Goal: Task Accomplishment & Management: Manage account settings

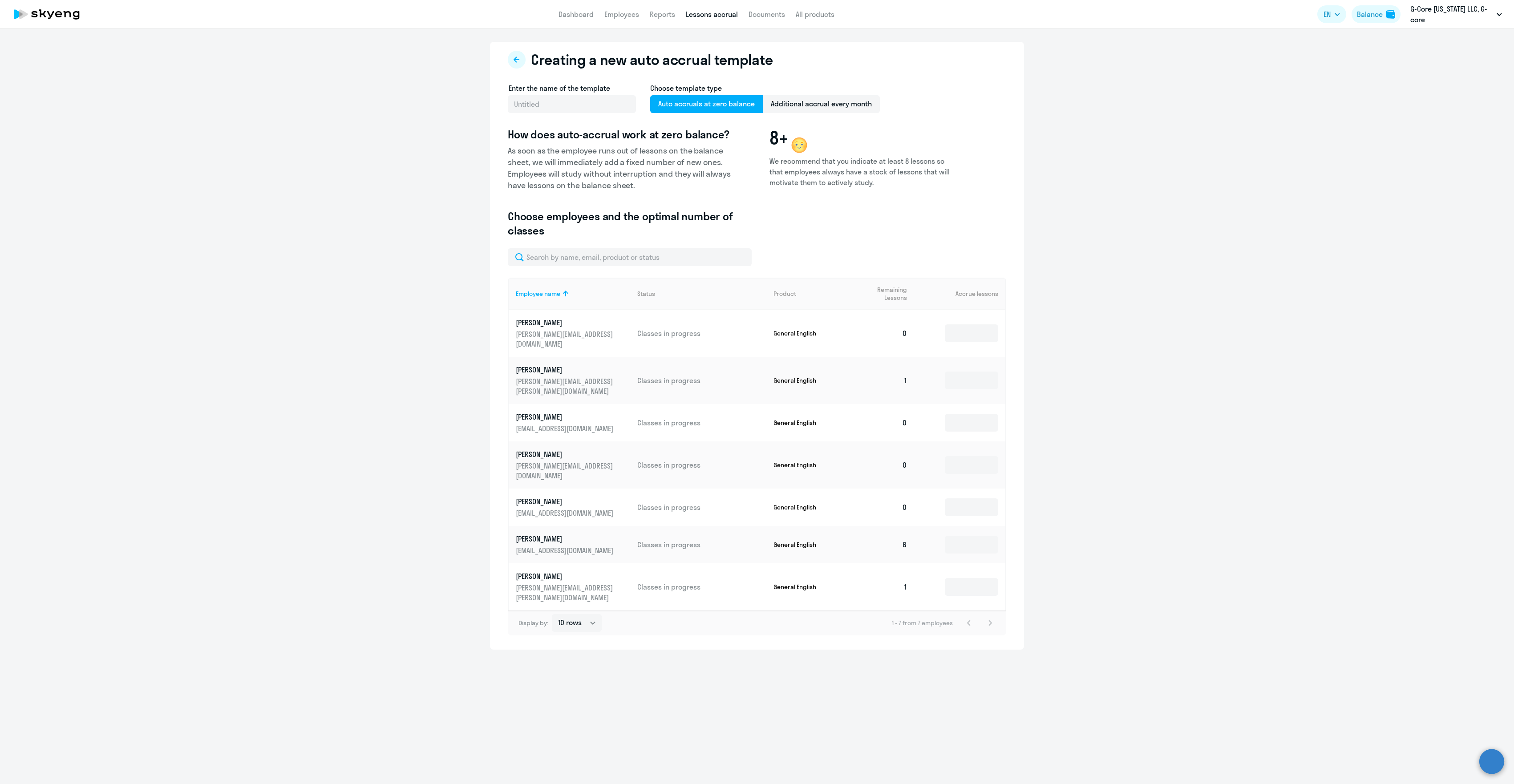
select select "10"
click at [616, 12] on link "Employees" at bounding box center [621, 14] width 35 height 9
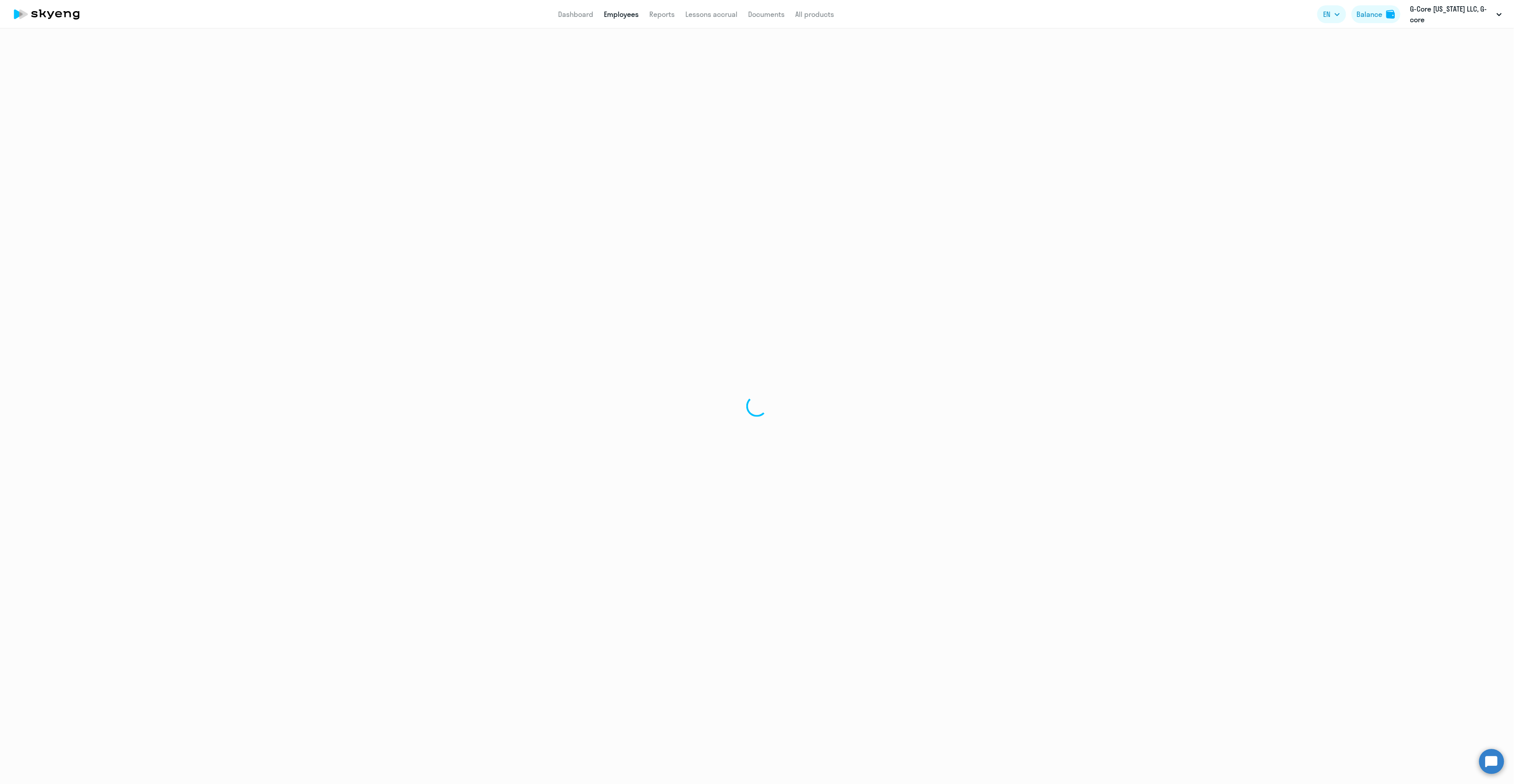
select select "30"
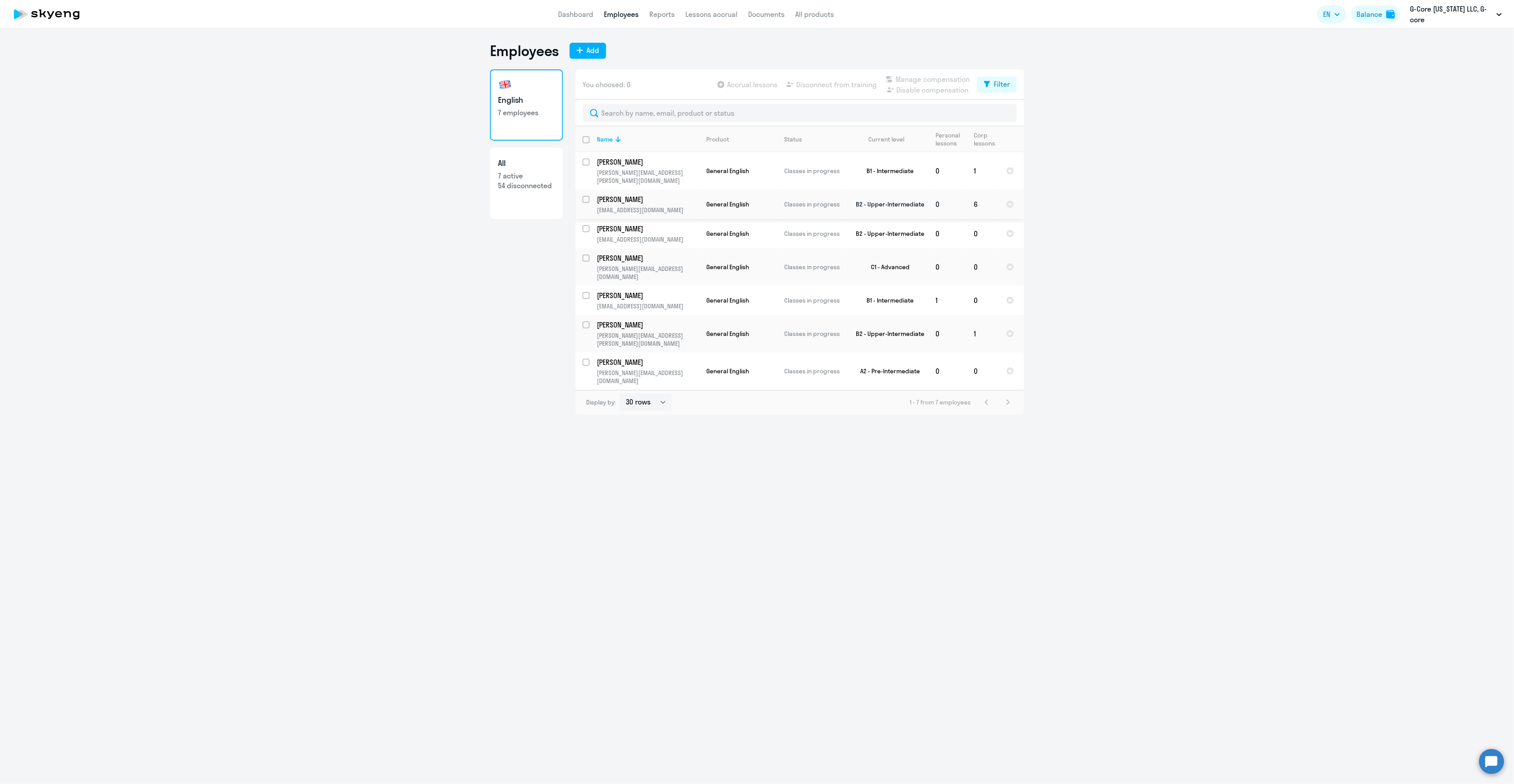
click at [883, 192] on td "B2 - Upper-Intermediate" at bounding box center [887, 204] width 83 height 29
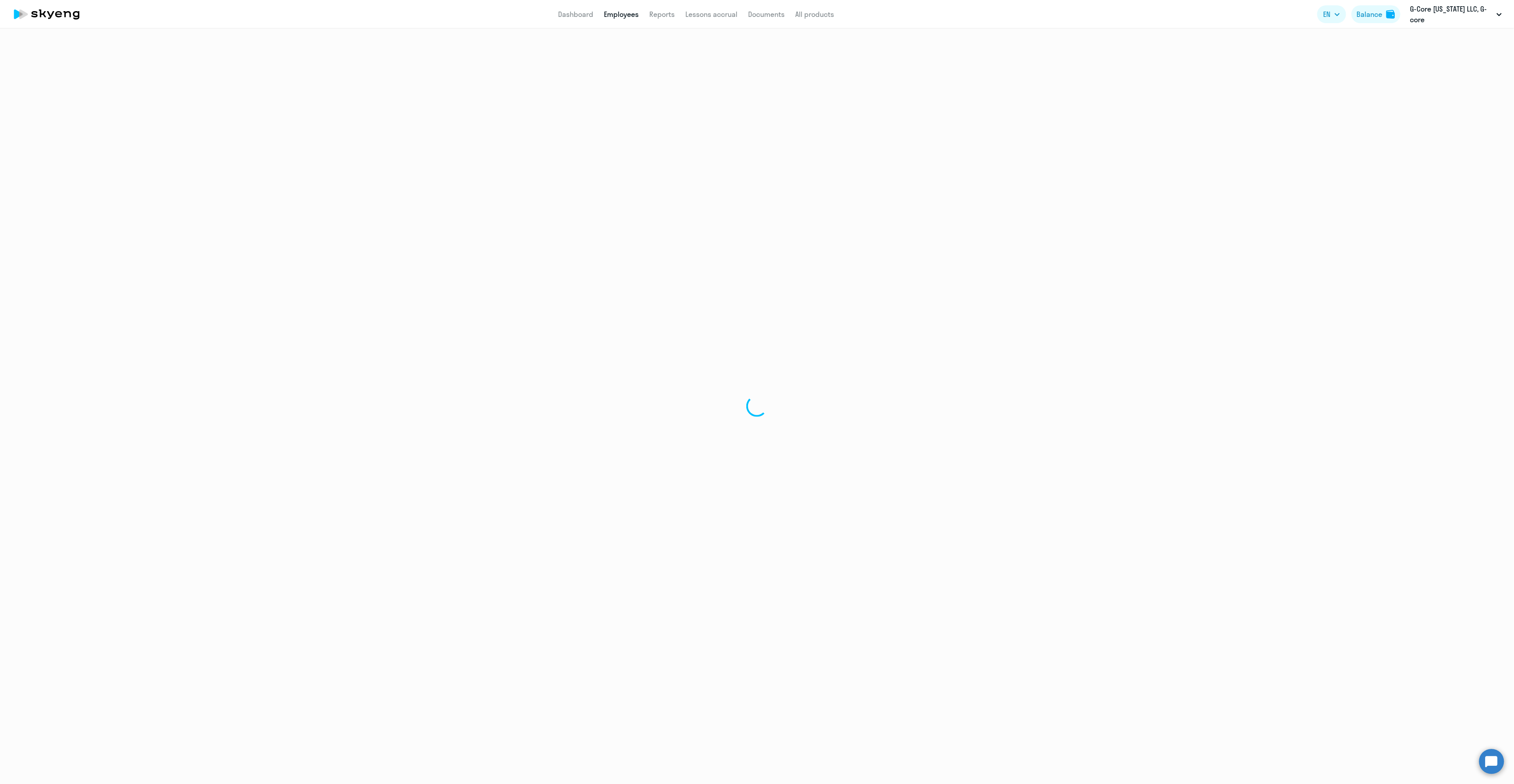
select select "english"
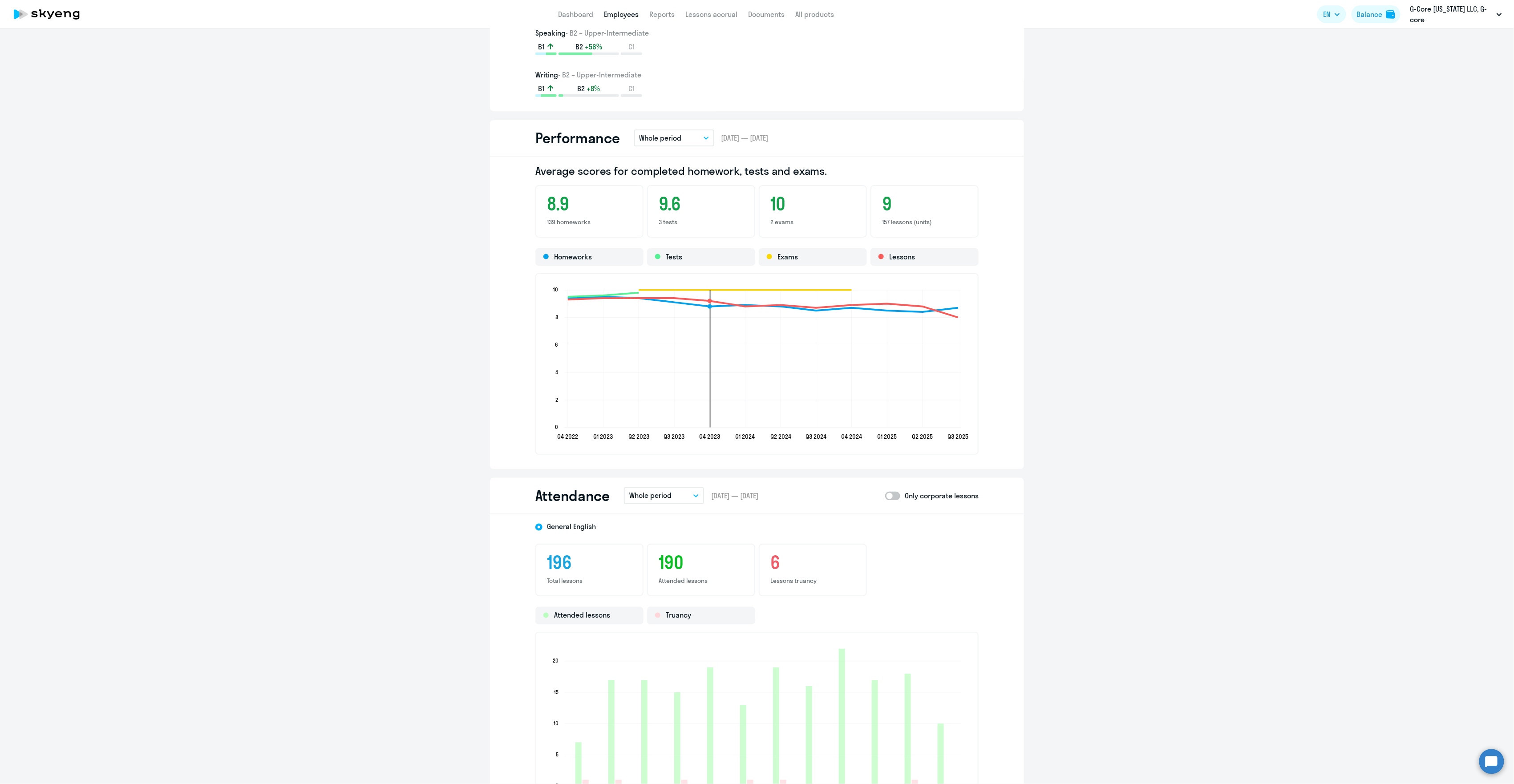
scroll to position [890, 0]
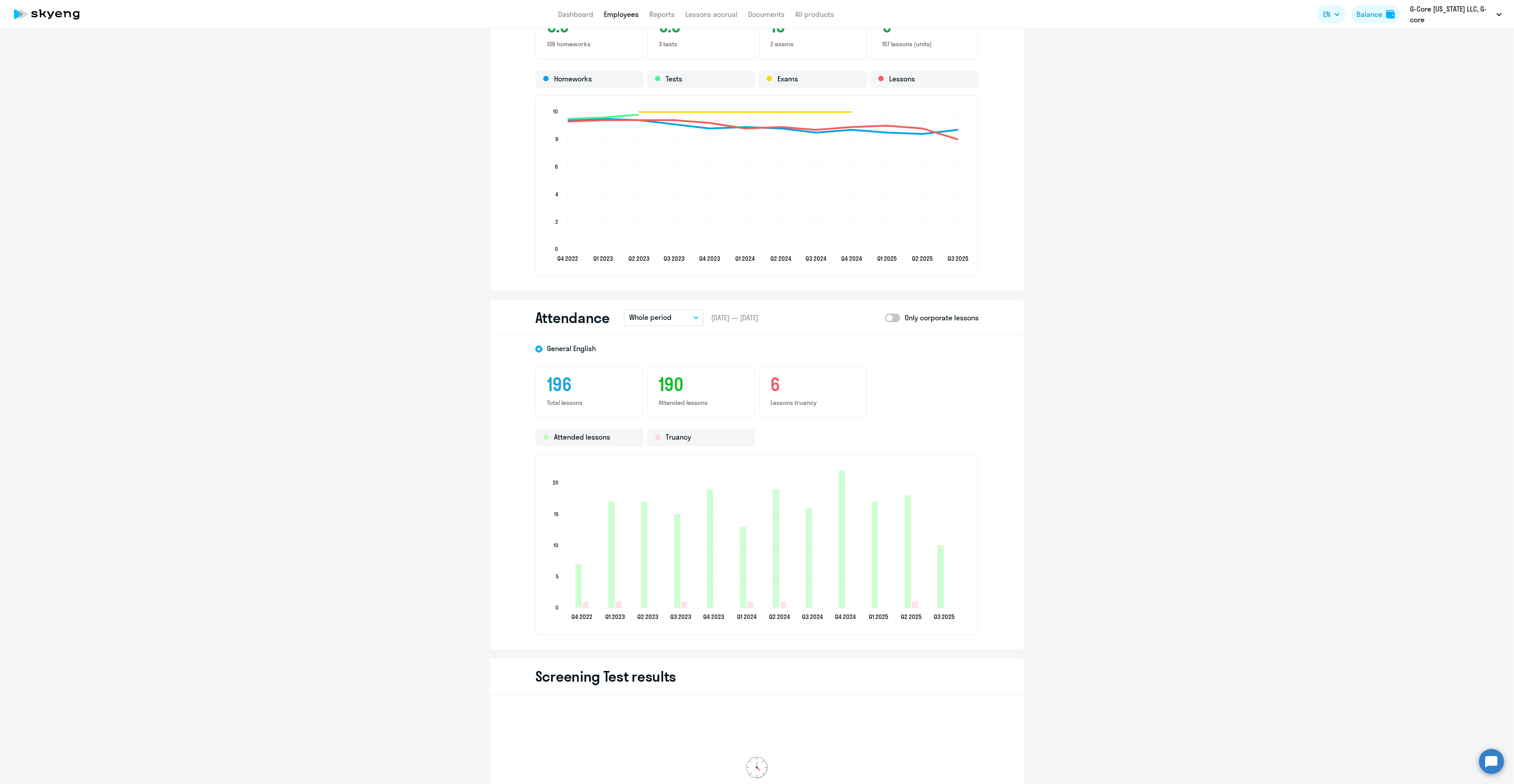
click at [672, 318] on button "Whole period" at bounding box center [664, 318] width 80 height 17
click at [672, 339] on li "Current month" at bounding box center [659, 342] width 71 height 22
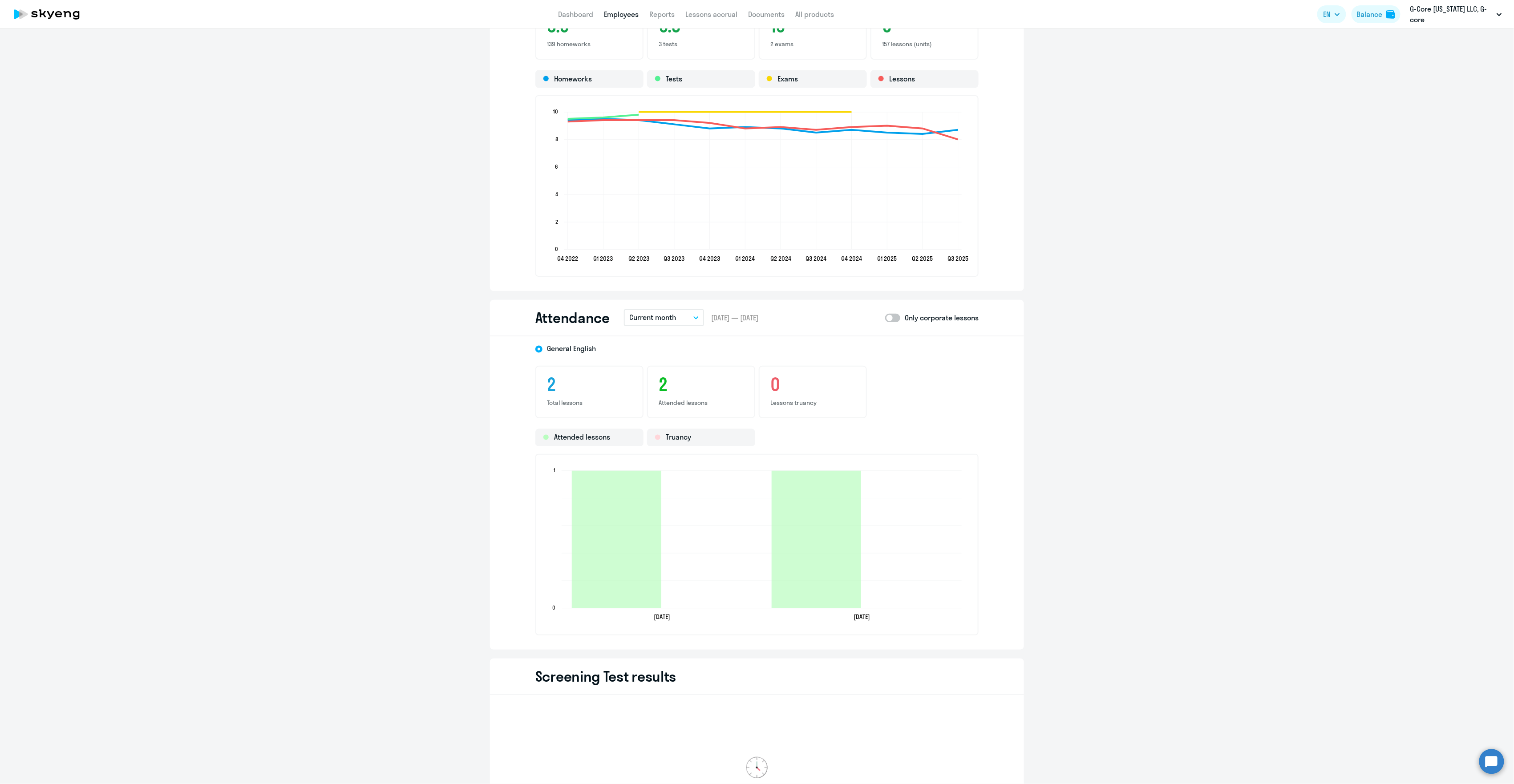
click at [674, 316] on button "Current month" at bounding box center [664, 318] width 80 height 17
click at [659, 361] on li "Previous month" at bounding box center [659, 365] width 71 height 22
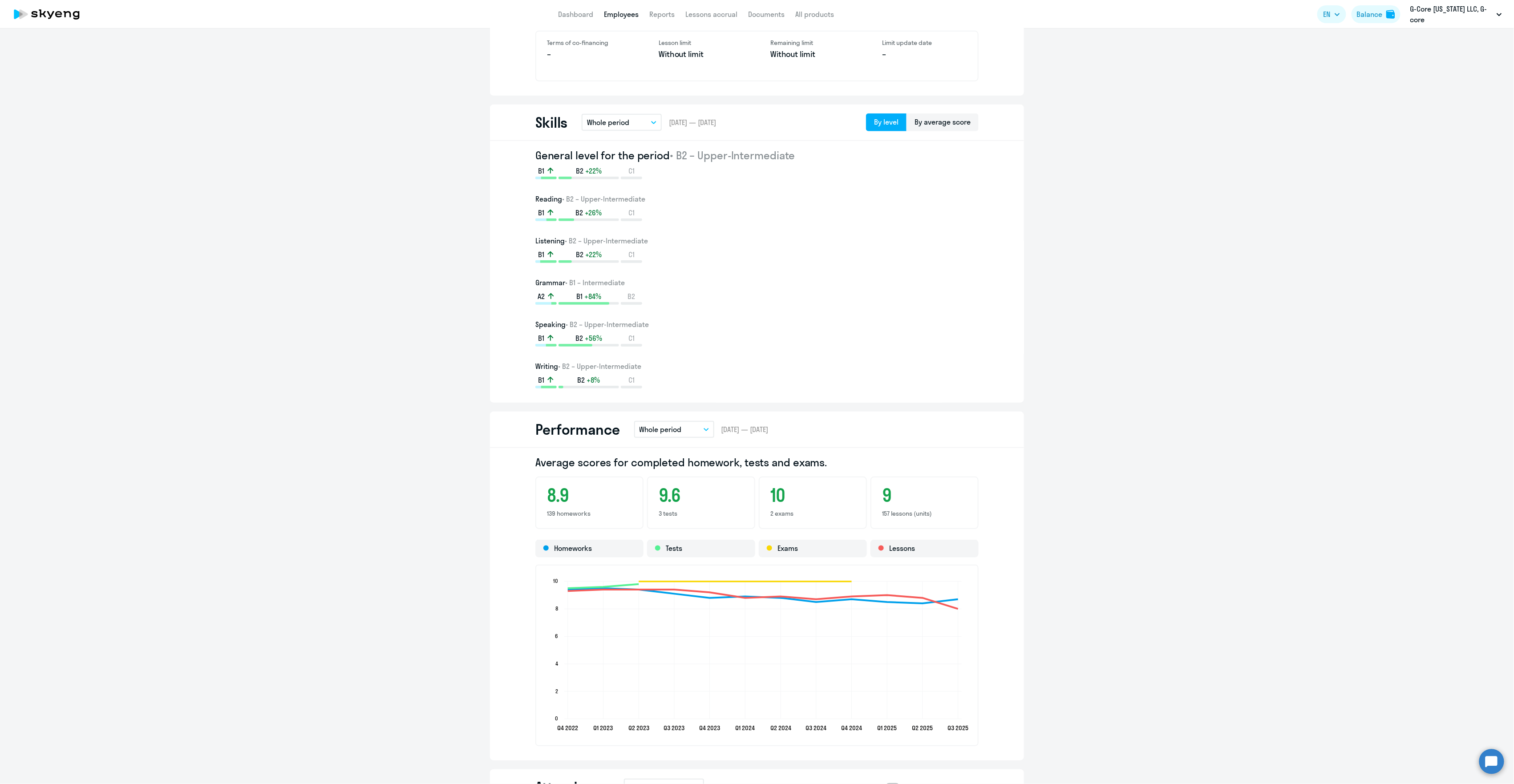
scroll to position [178, 0]
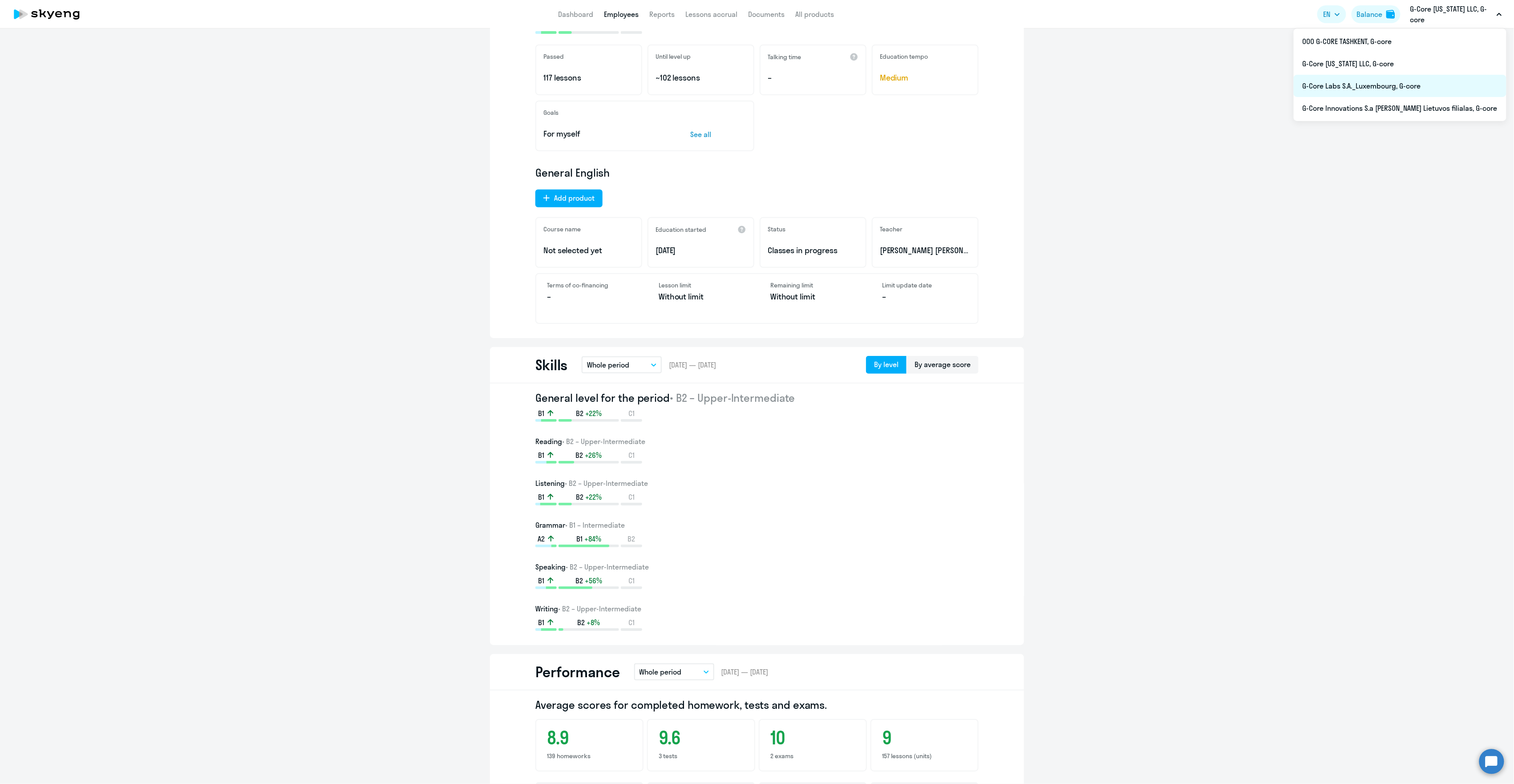
click at [1395, 85] on li "G-Core Labs S.A._Luxembourg, G-core" at bounding box center [1400, 86] width 213 height 22
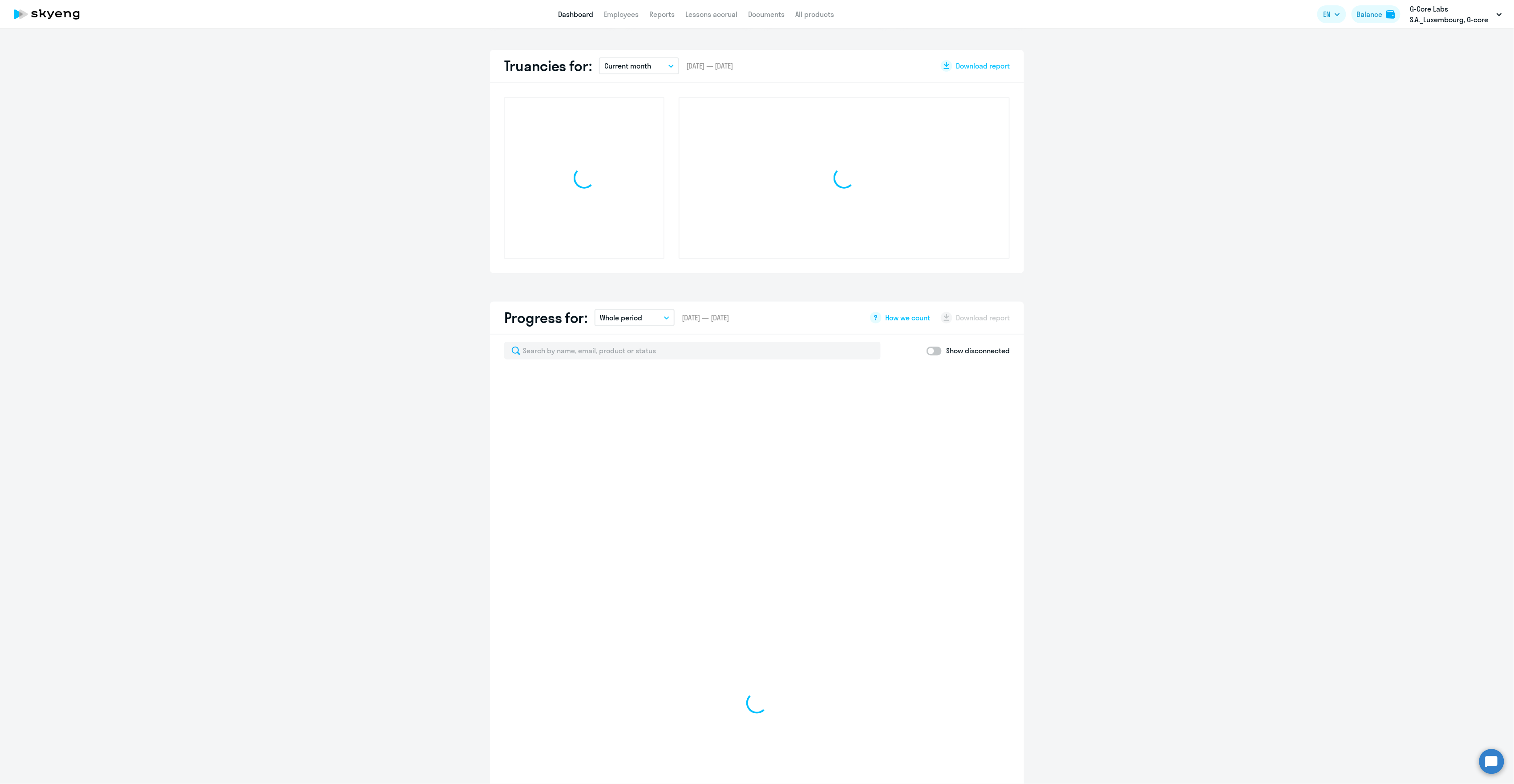
scroll to position [240, 0]
click at [627, 18] on link "Employees" at bounding box center [621, 14] width 35 height 9
select select "30"
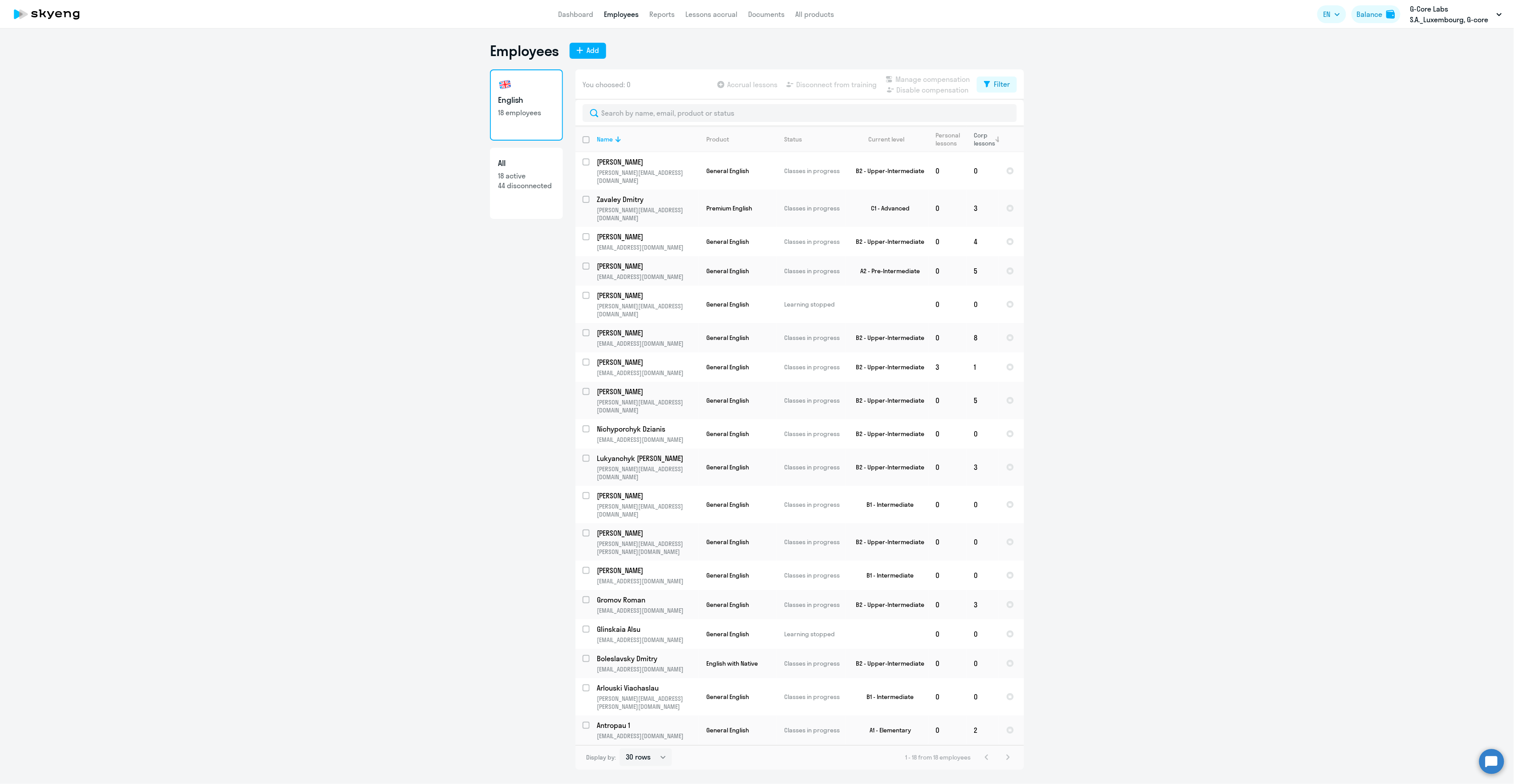
click at [983, 136] on div "Corp lessons" at bounding box center [984, 139] width 21 height 16
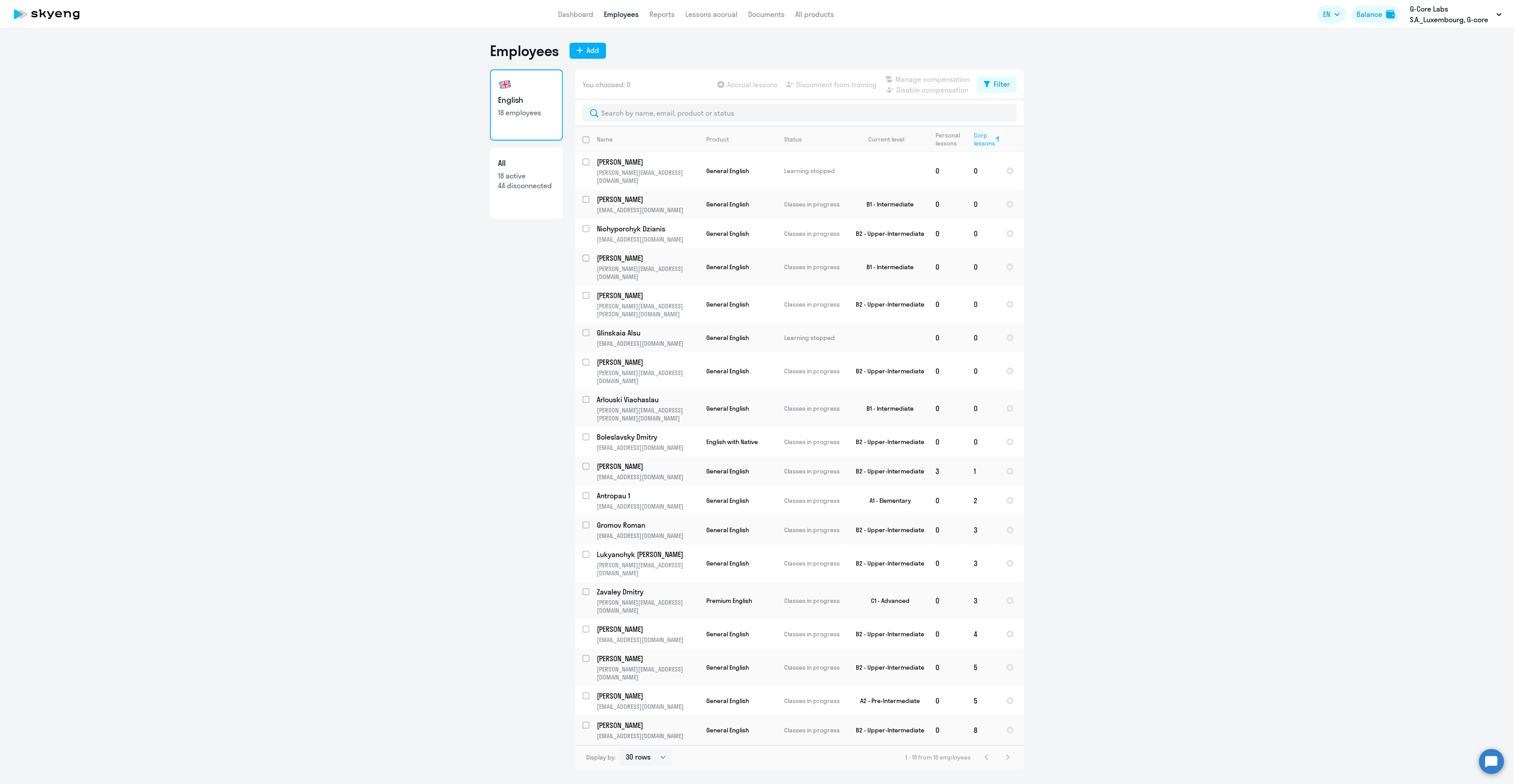
click at [983, 136] on div "Corp lessons" at bounding box center [984, 139] width 21 height 16
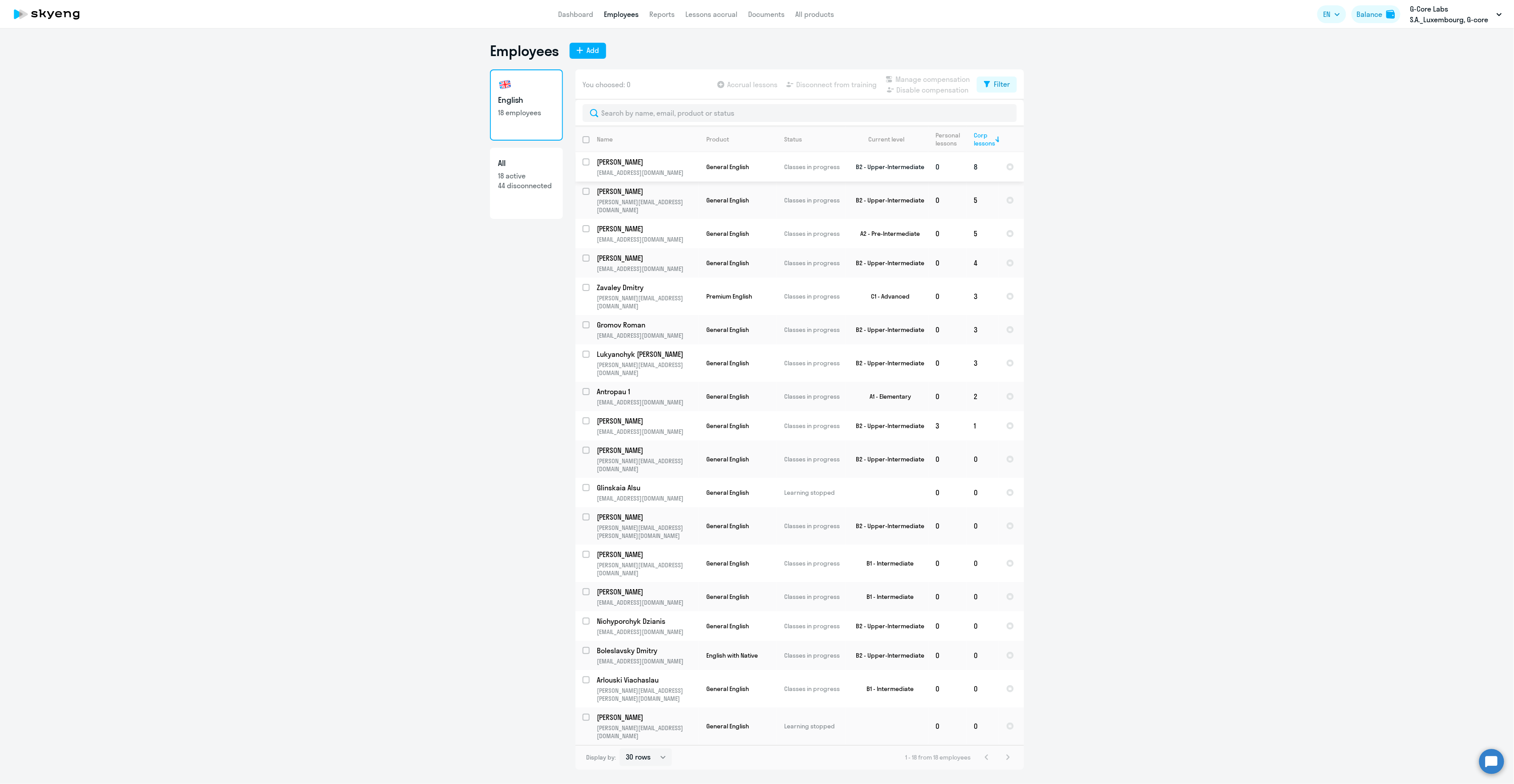
click at [807, 161] on td "Classes in progress" at bounding box center [811, 166] width 68 height 29
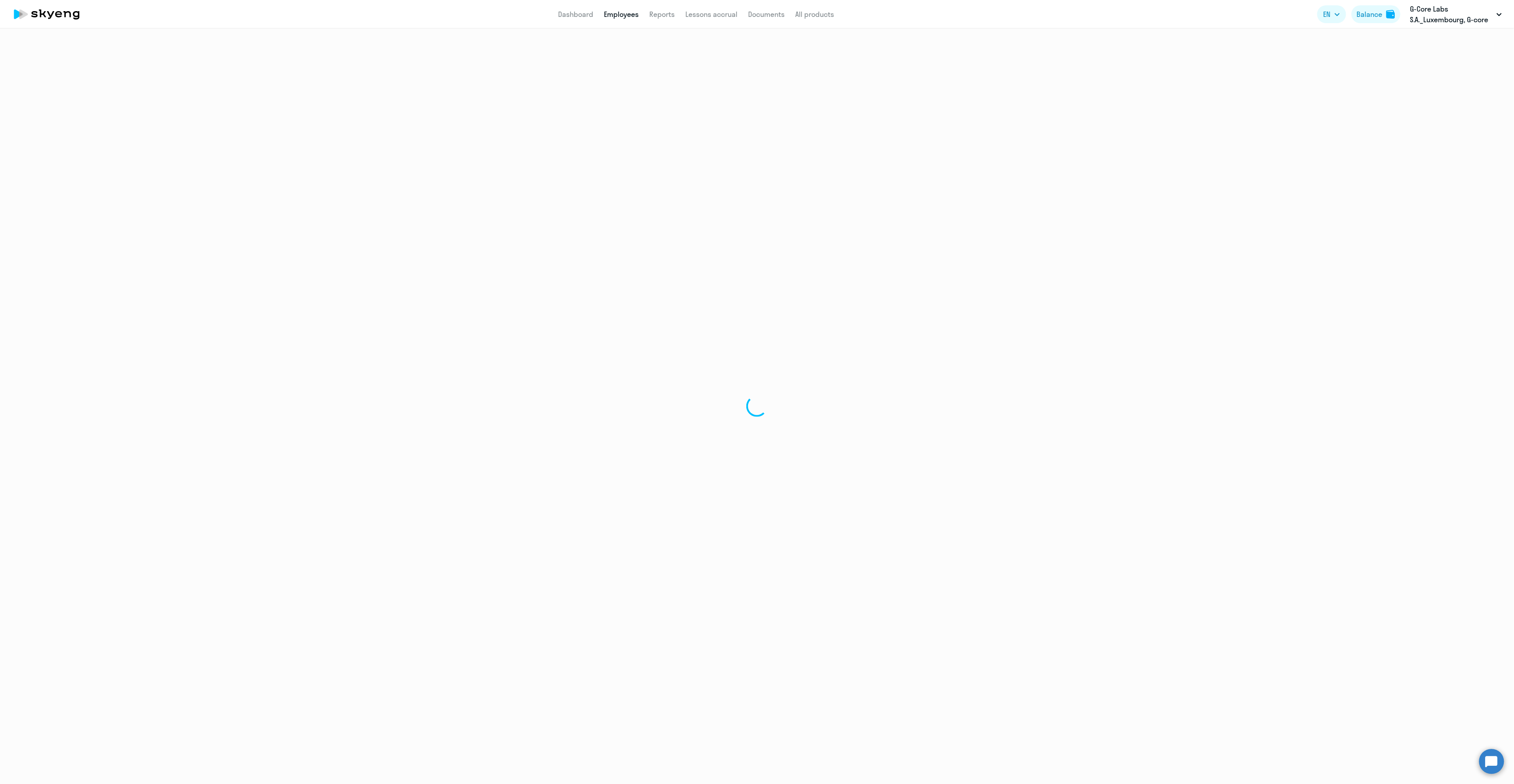
select select "english"
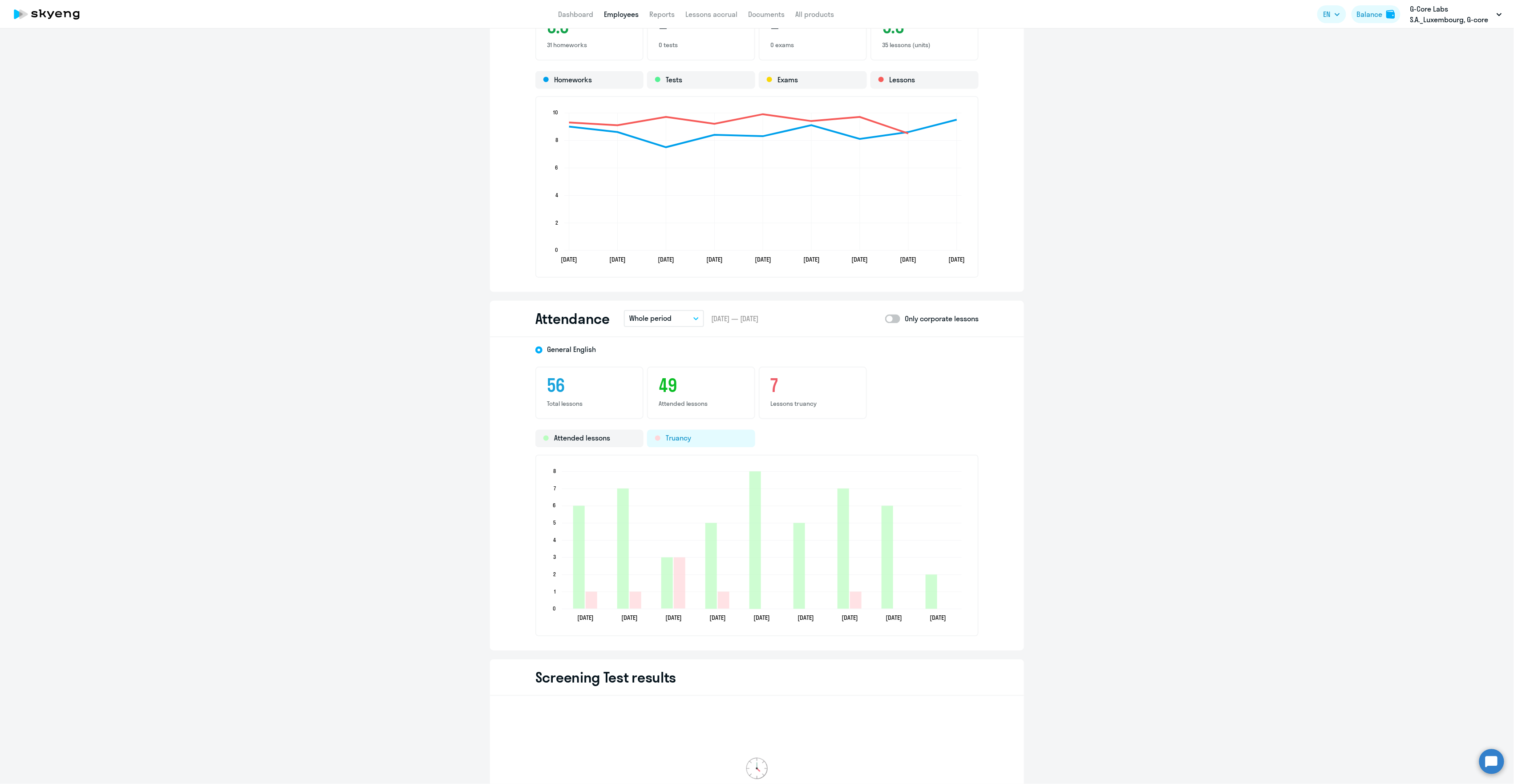
scroll to position [890, 0]
click at [683, 317] on button "Whole period" at bounding box center [664, 318] width 80 height 17
click at [669, 363] on li "Previous month" at bounding box center [659, 365] width 71 height 22
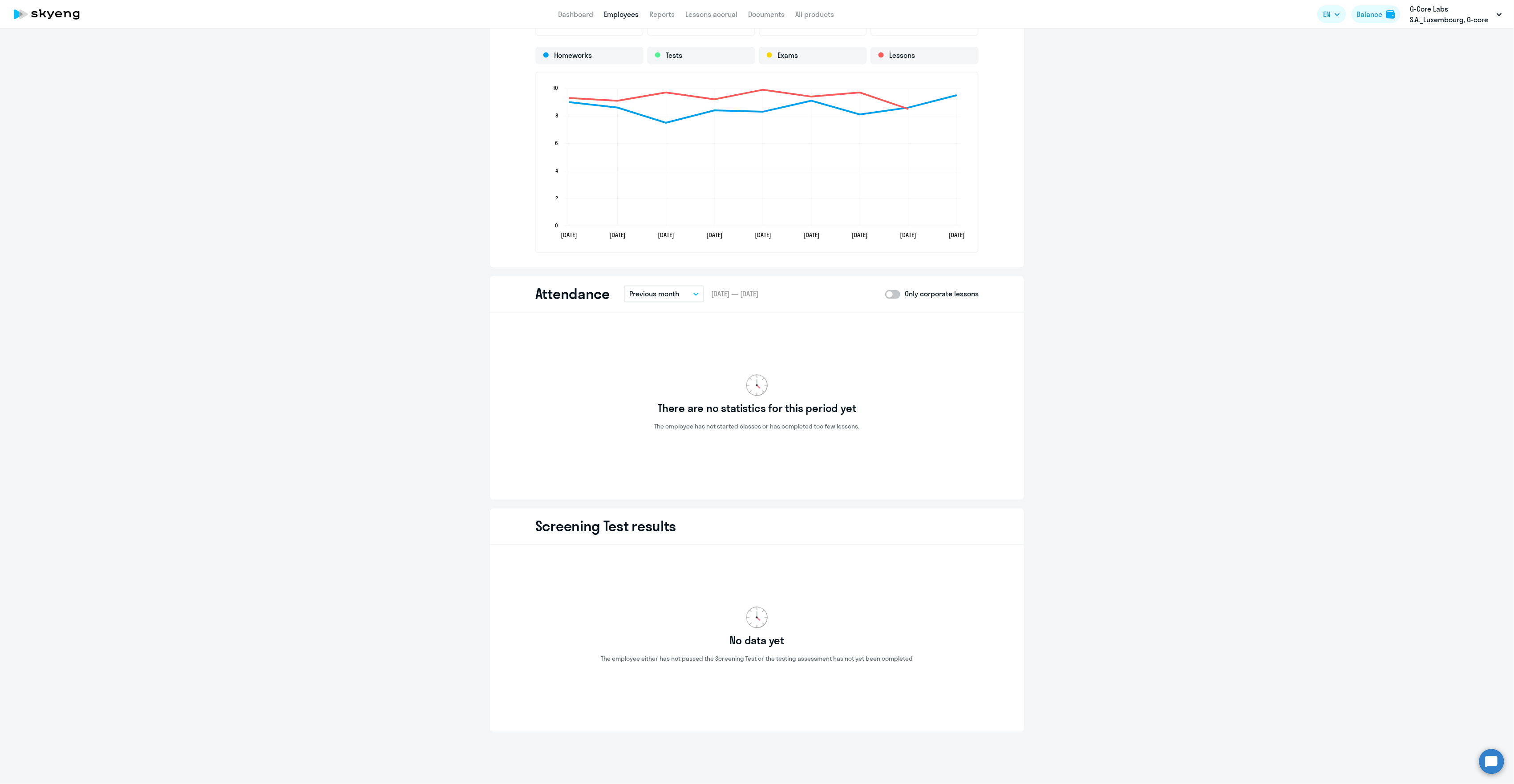
scroll to position [924, 0]
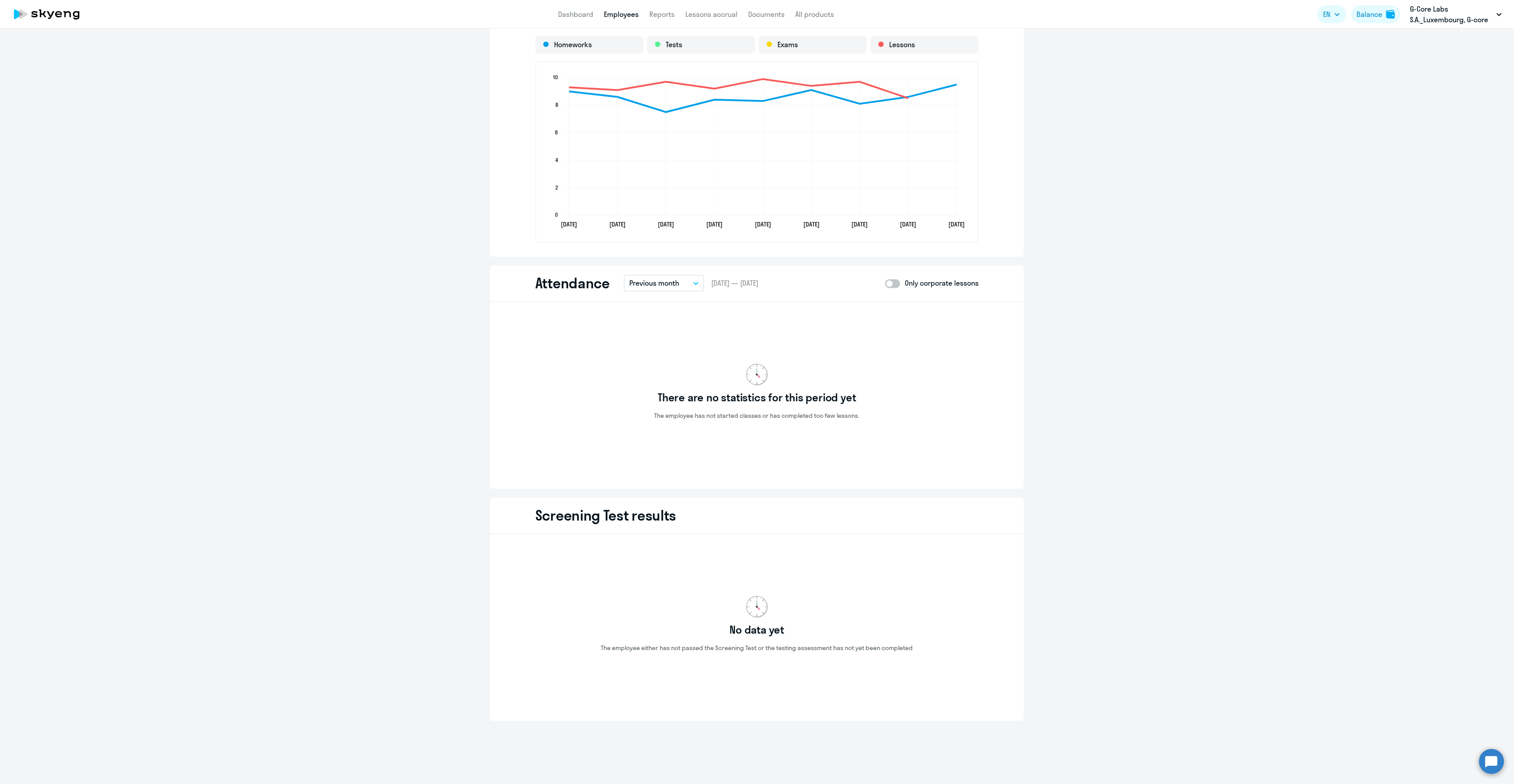
click at [670, 280] on p "Previous month" at bounding box center [654, 284] width 50 height 11
click at [660, 352] on li "Current quarter" at bounding box center [659, 352] width 71 height 22
click at [672, 280] on p "Current quarter" at bounding box center [655, 284] width 50 height 11
click at [664, 310] on li "Current month" at bounding box center [659, 308] width 71 height 22
click at [669, 278] on p "Current month" at bounding box center [653, 284] width 47 height 11
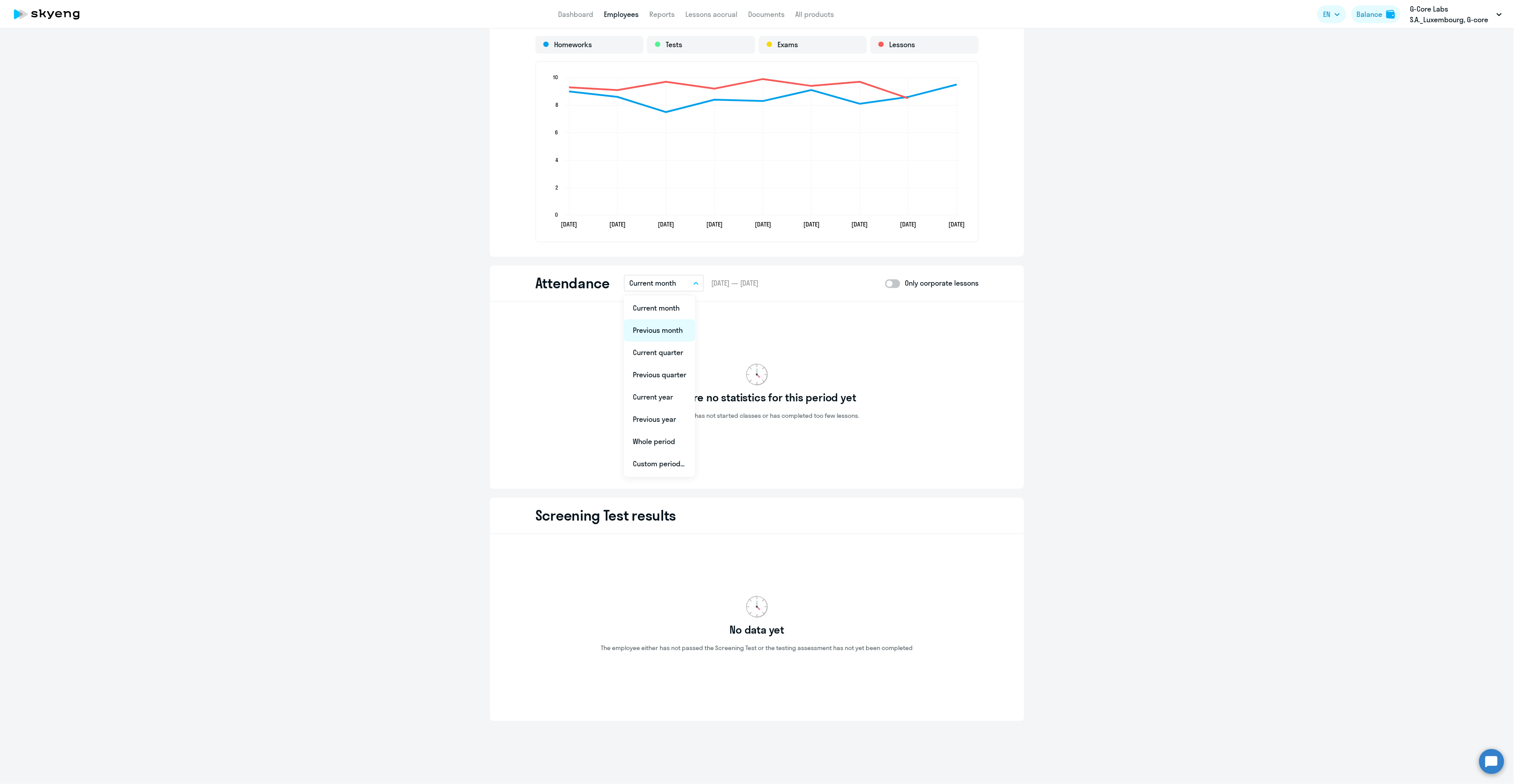
click at [659, 327] on li "Previous month" at bounding box center [659, 331] width 71 height 22
click at [670, 281] on p "Previous month" at bounding box center [654, 284] width 50 height 11
click at [667, 376] on li "Previous quarter" at bounding box center [659, 375] width 71 height 22
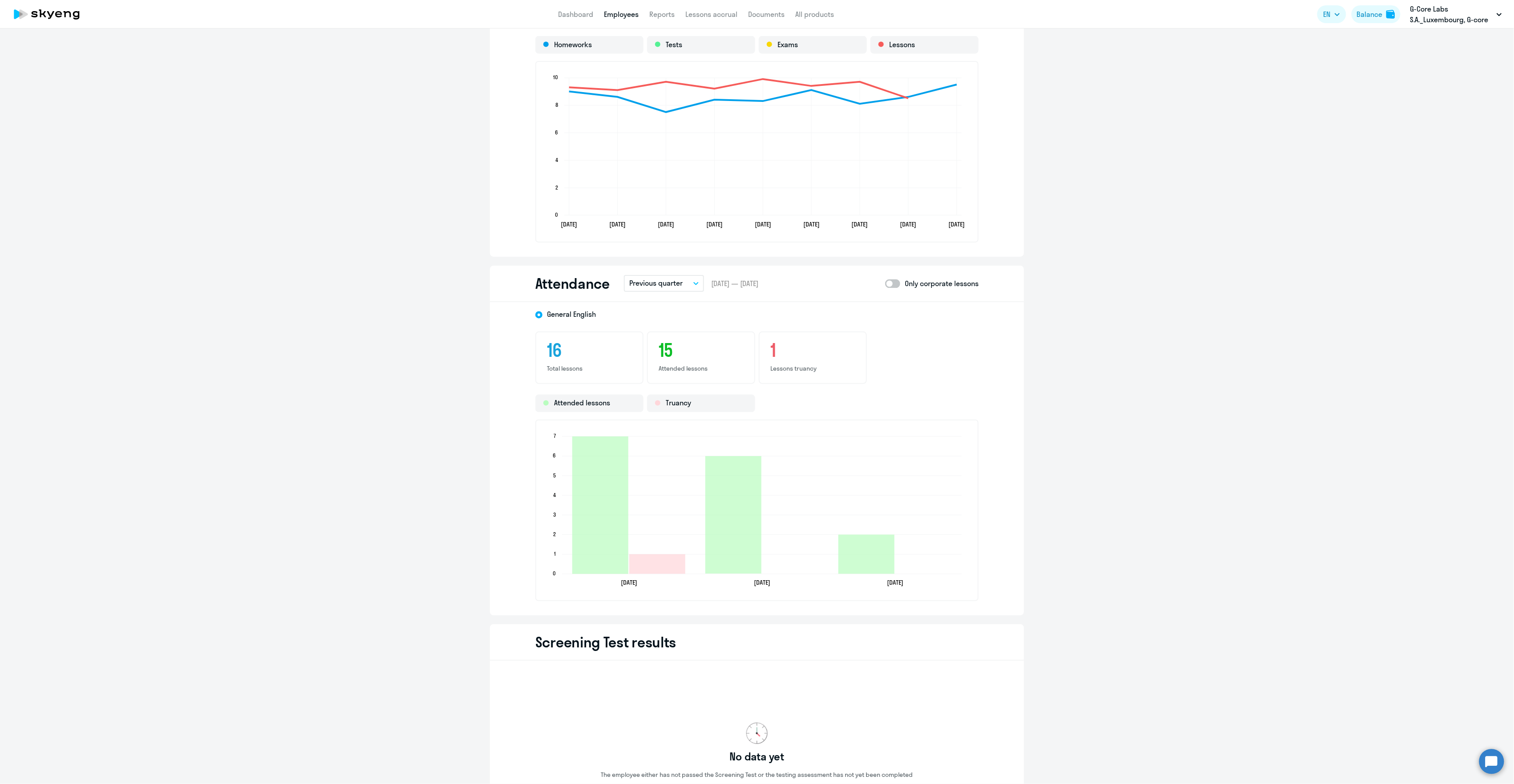
click at [675, 278] on p "Previous quarter" at bounding box center [656, 284] width 53 height 11
click at [668, 332] on li "Previous month" at bounding box center [659, 331] width 71 height 22
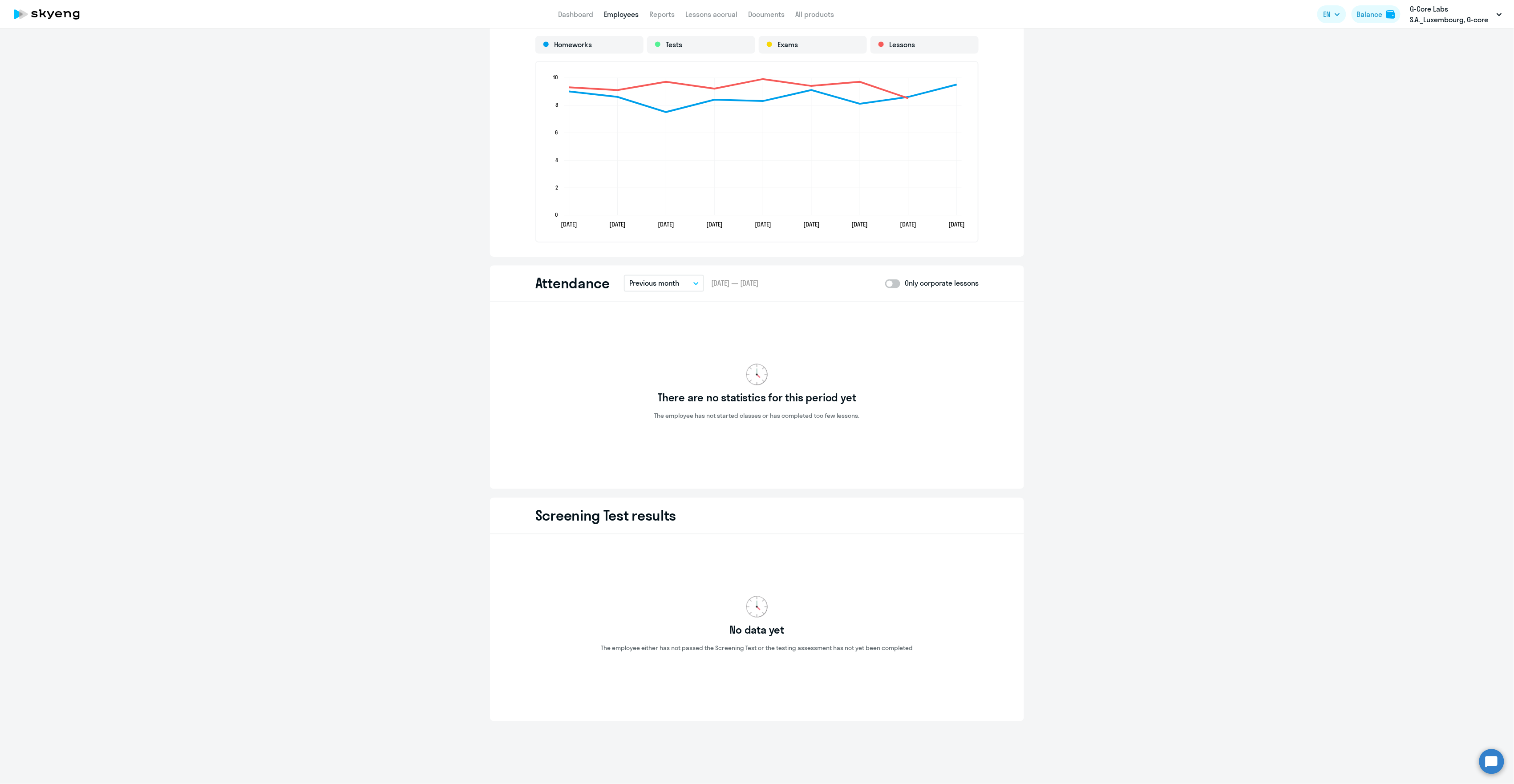
click at [662, 280] on p "Previous month" at bounding box center [654, 284] width 50 height 11
click at [658, 306] on li "Current month" at bounding box center [659, 308] width 71 height 22
click at [663, 281] on p "Current month" at bounding box center [653, 284] width 47 height 11
click at [653, 350] on li "Current quarter" at bounding box center [659, 352] width 71 height 22
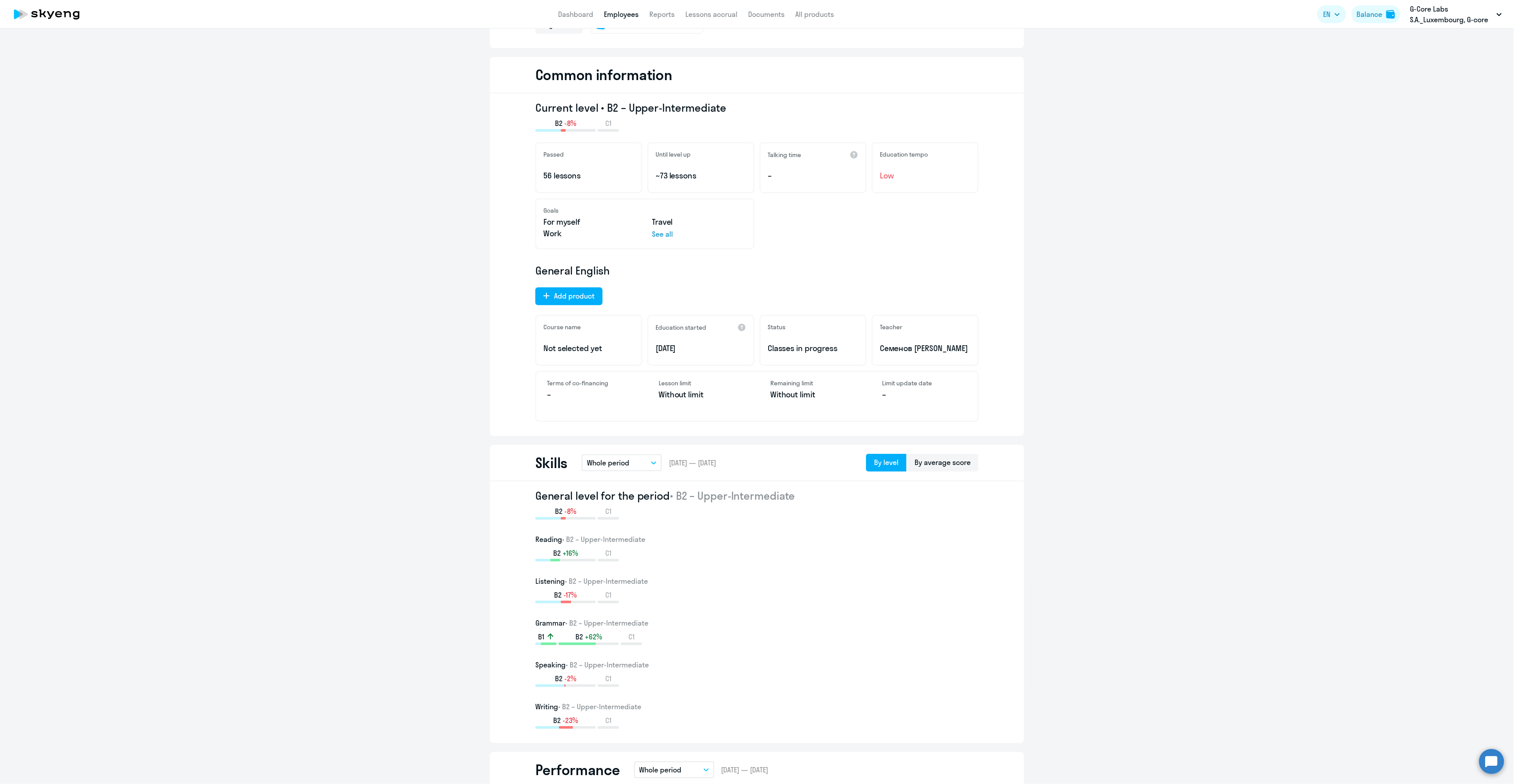
scroll to position [0, 0]
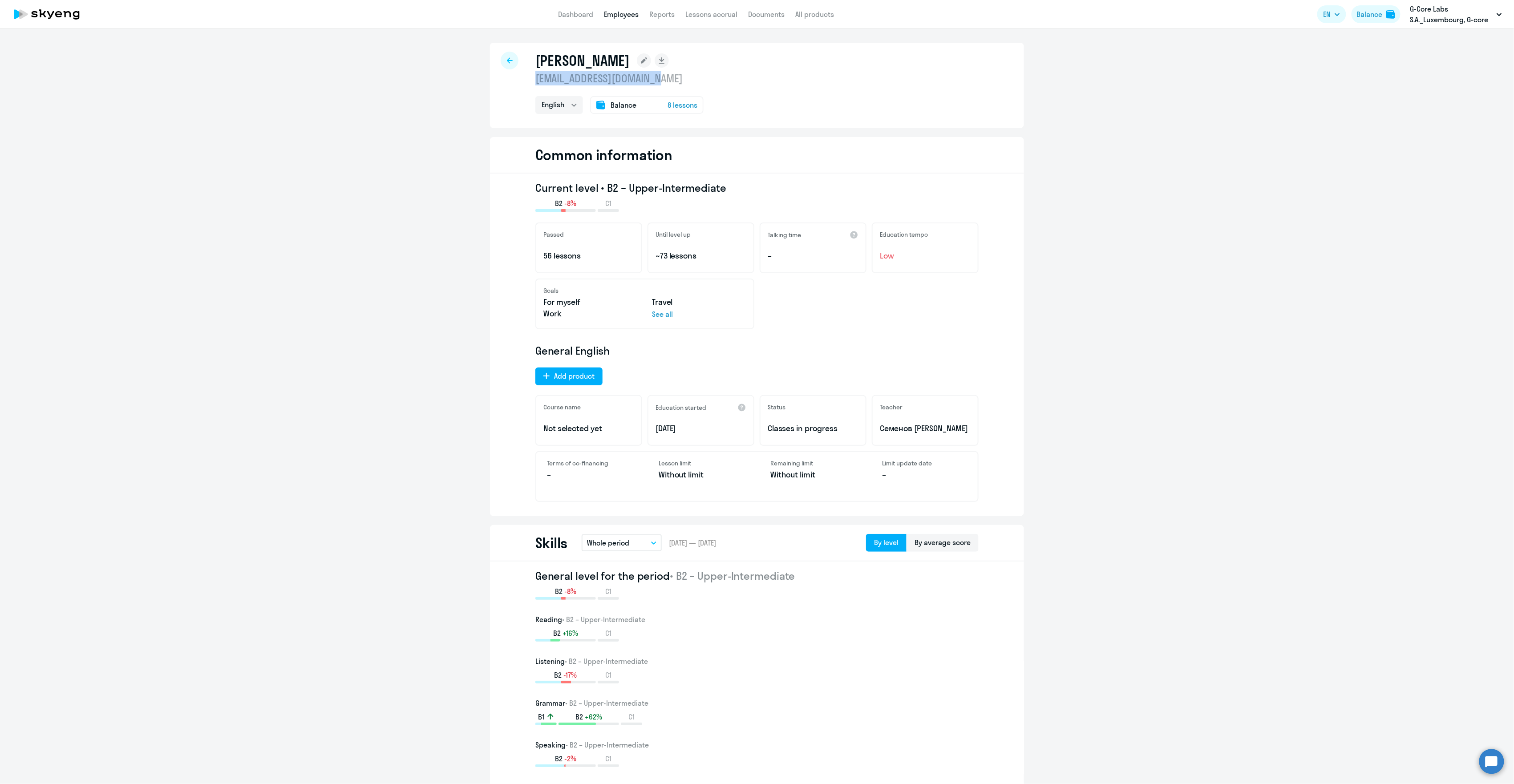
drag, startPoint x: 650, startPoint y: 79, endPoint x: 529, endPoint y: 85, distance: 121.1
click at [529, 85] on div "[PERSON_NAME] [EMAIL_ADDRESS][DOMAIN_NAME] English Balance 8 lessons" at bounding box center [756, 85] width 534 height 85
copy p "[EMAIL_ADDRESS][DOMAIN_NAME]"
click at [621, 12] on link "Employees" at bounding box center [621, 14] width 35 height 9
select select "30"
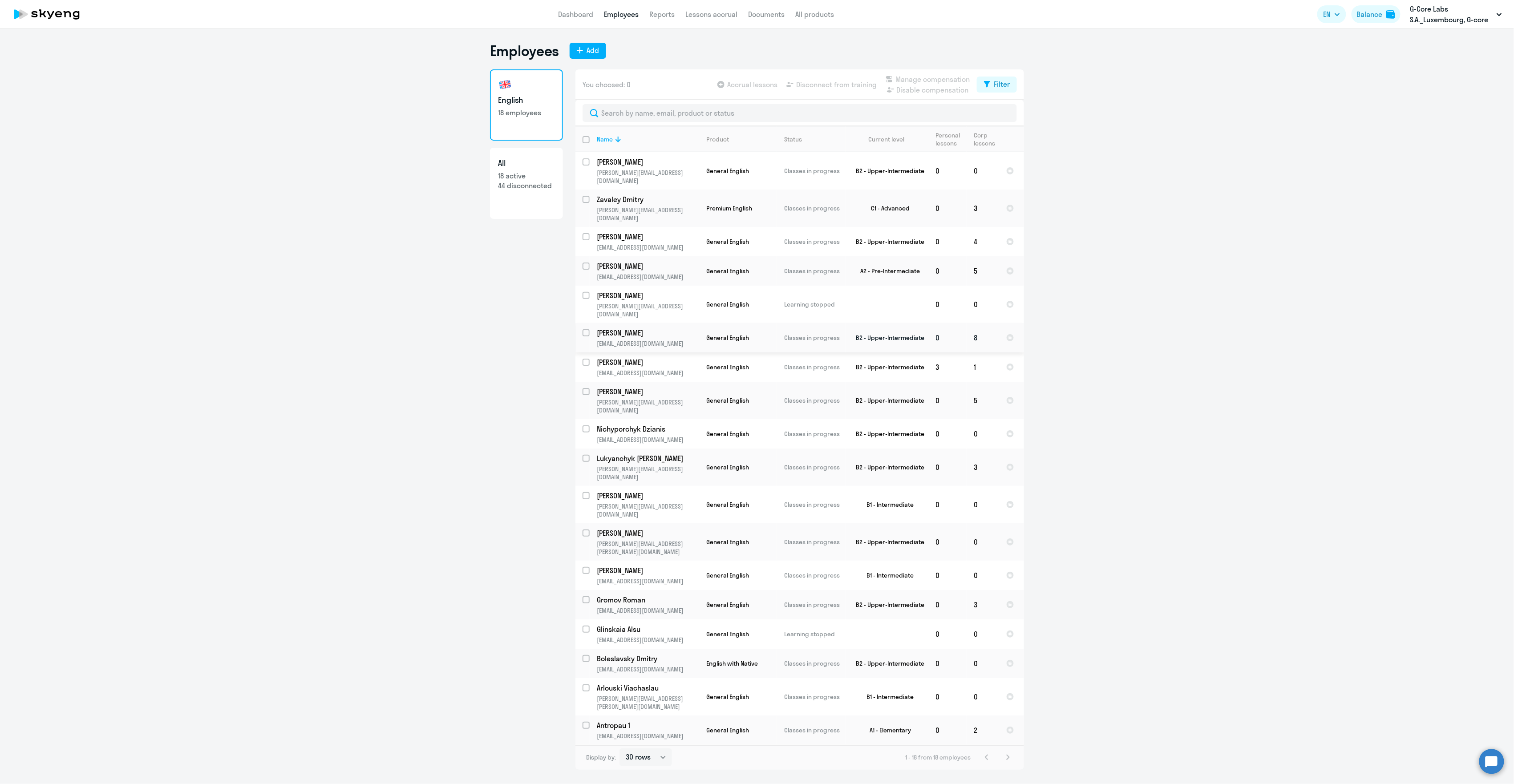
click at [586, 329] on input "select row 38984687" at bounding box center [591, 338] width 18 height 18
checkbox input "true"
click at [828, 87] on span "Disconnect from training" at bounding box center [836, 85] width 80 height 11
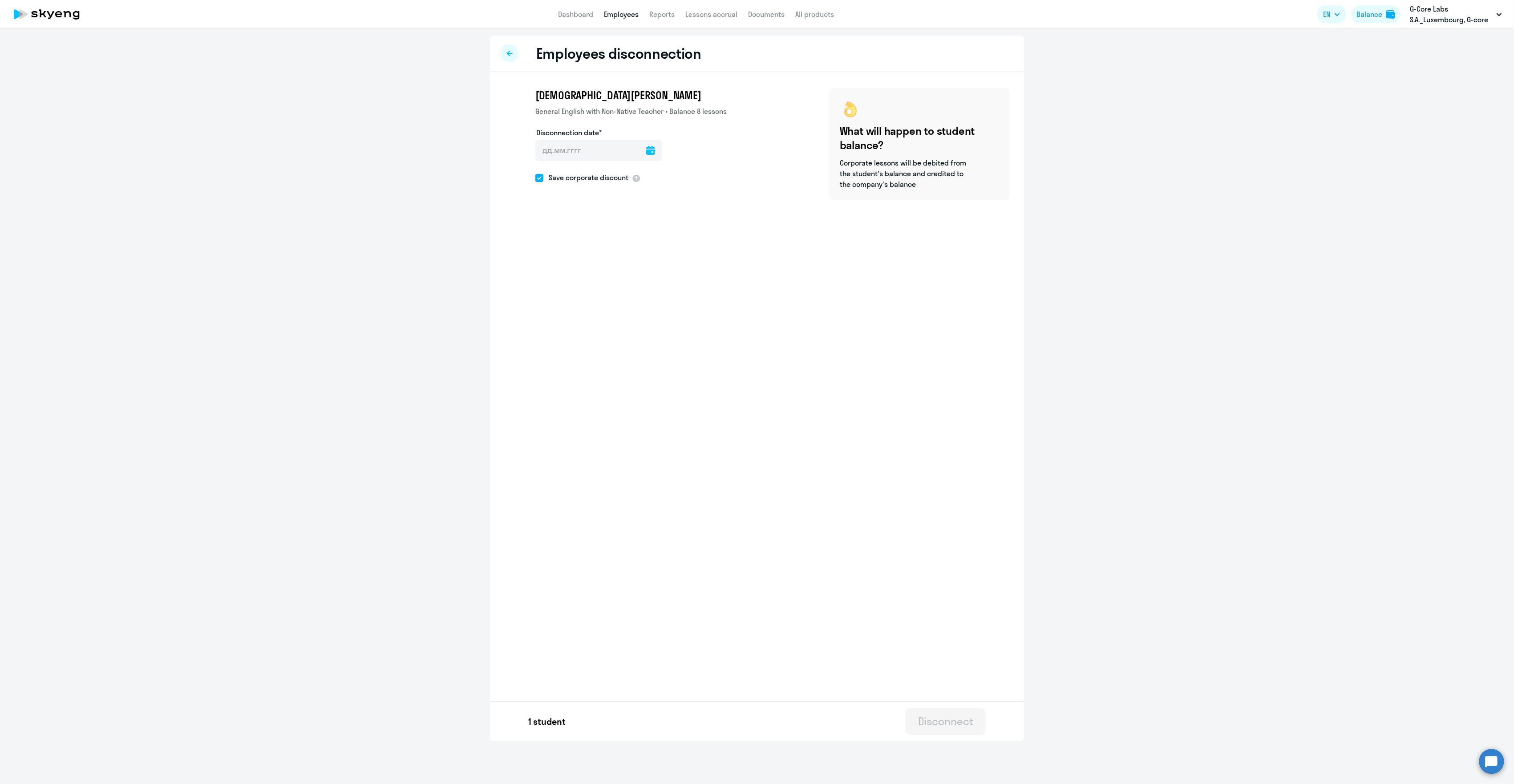
click at [647, 153] on icon at bounding box center [651, 150] width 9 height 9
click at [654, 290] on span "30" at bounding box center [654, 286] width 16 height 16
type input "[DATE]"
drag, startPoint x: 930, startPoint y: 711, endPoint x: 932, endPoint y: 715, distance: 4.5
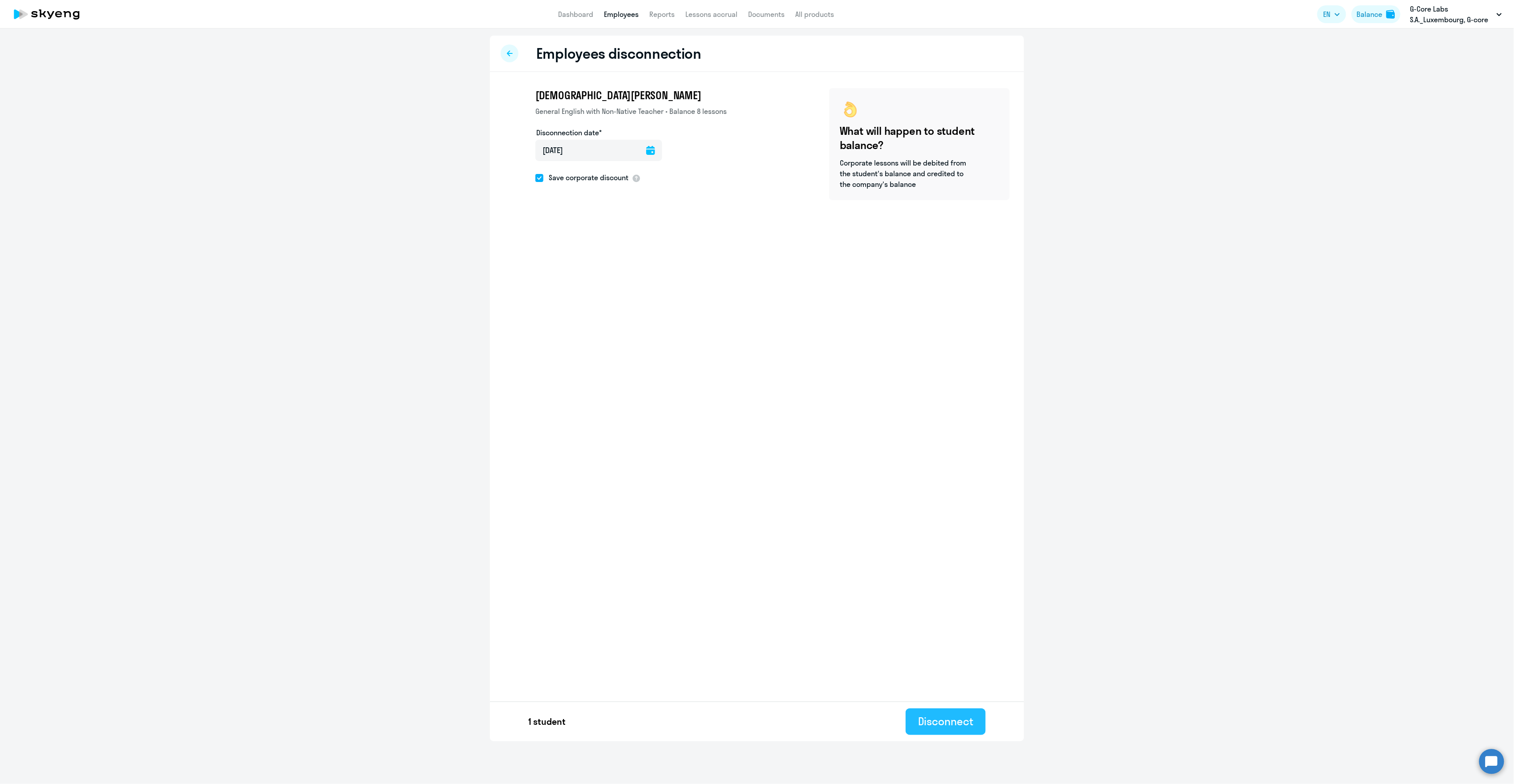
click at [932, 715] on button "Disconnect" at bounding box center [945, 721] width 80 height 27
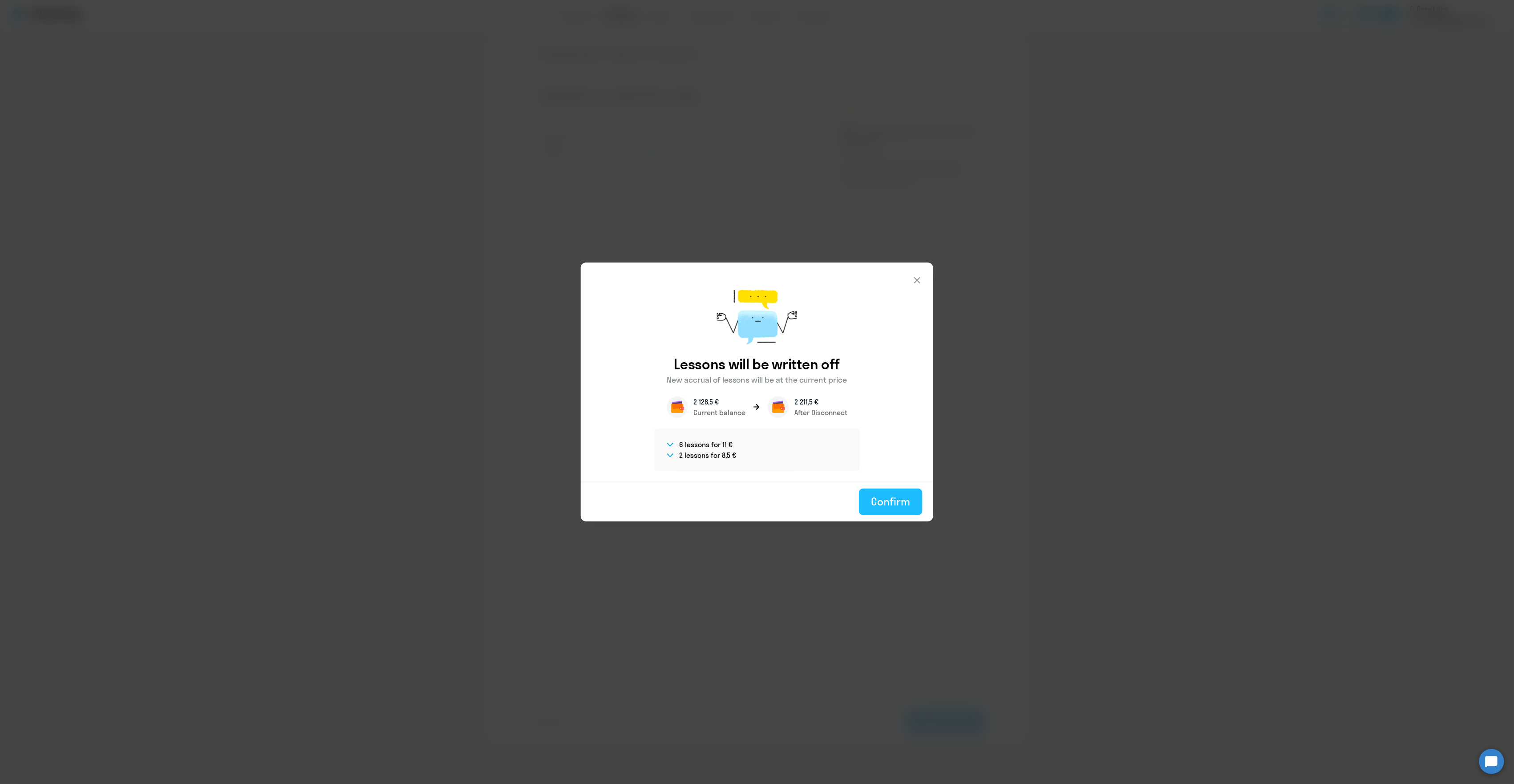
click at [884, 500] on div "Confirm" at bounding box center [891, 501] width 39 height 14
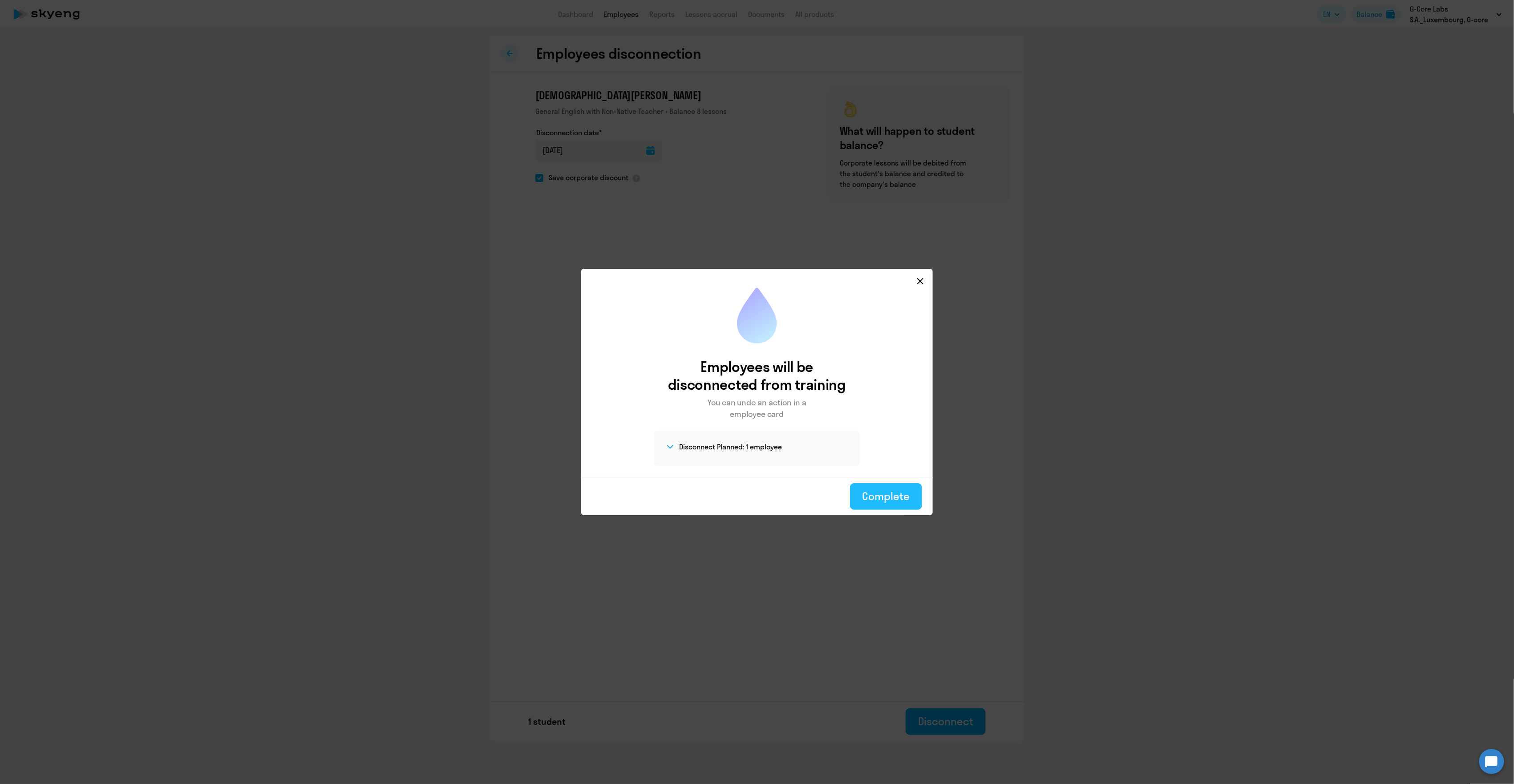
click at [874, 502] on div "Complete" at bounding box center [886, 496] width 47 height 14
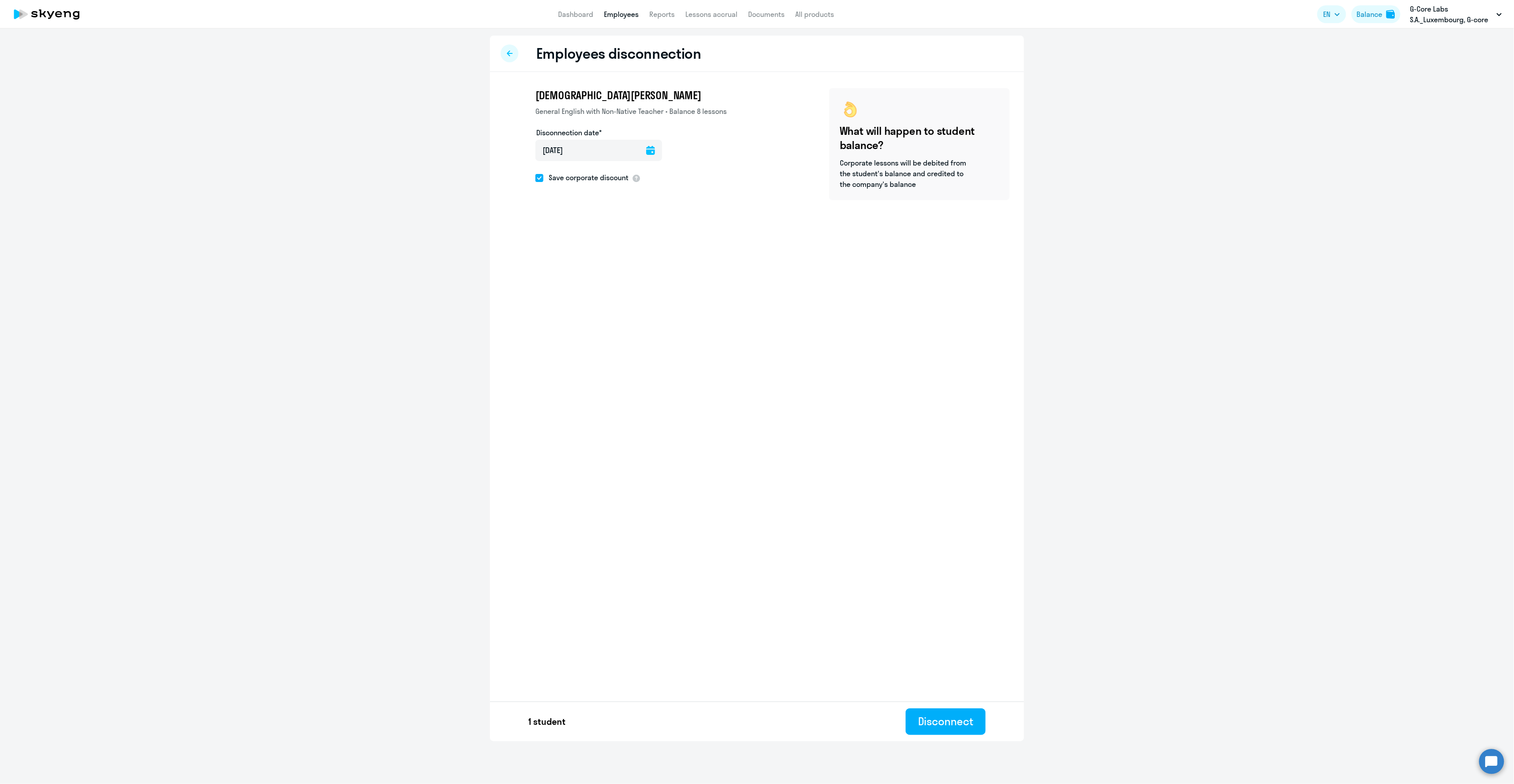
select select "30"
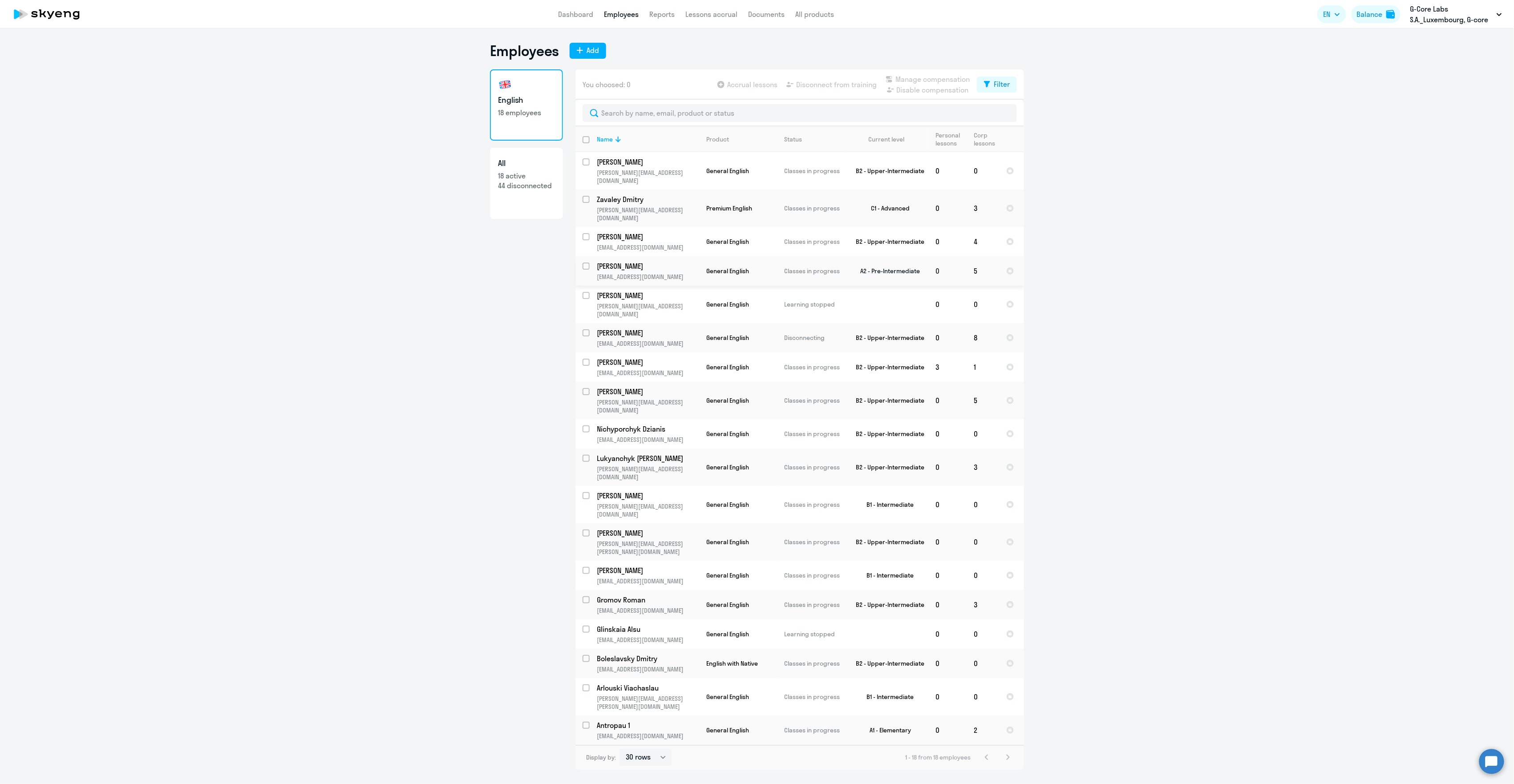
click at [756, 256] on td "General English" at bounding box center [738, 271] width 78 height 29
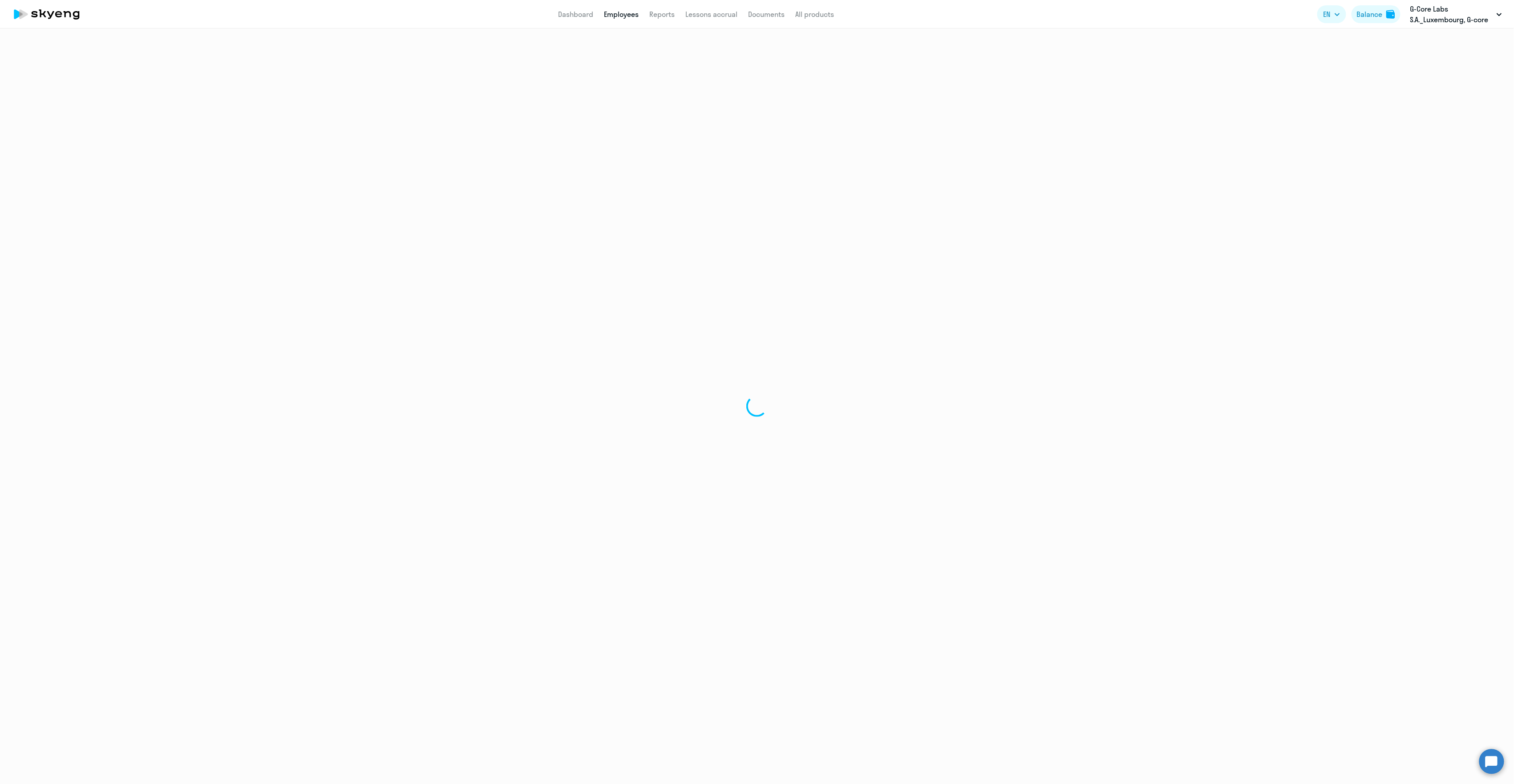
select select "english"
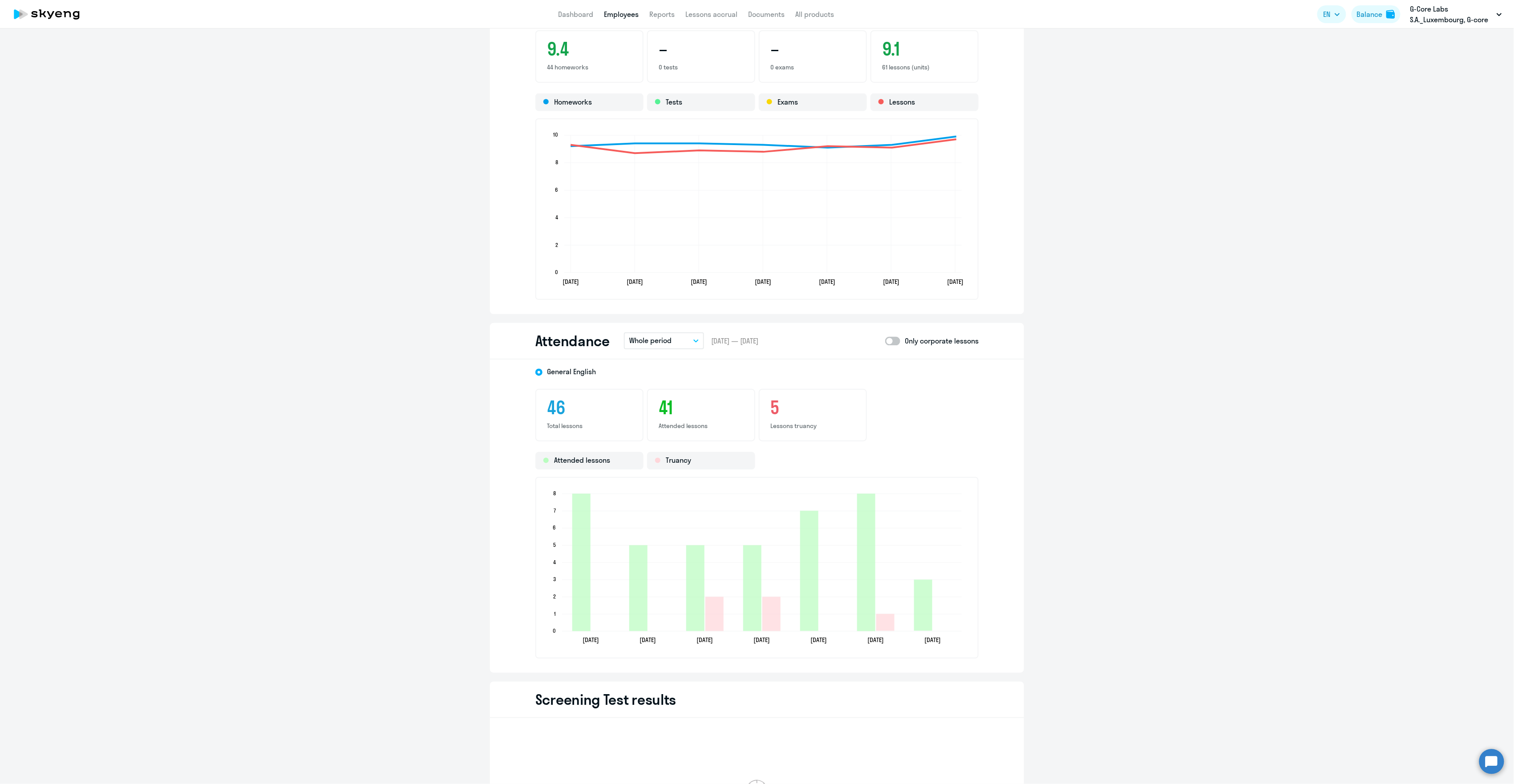
scroll to position [890, 0]
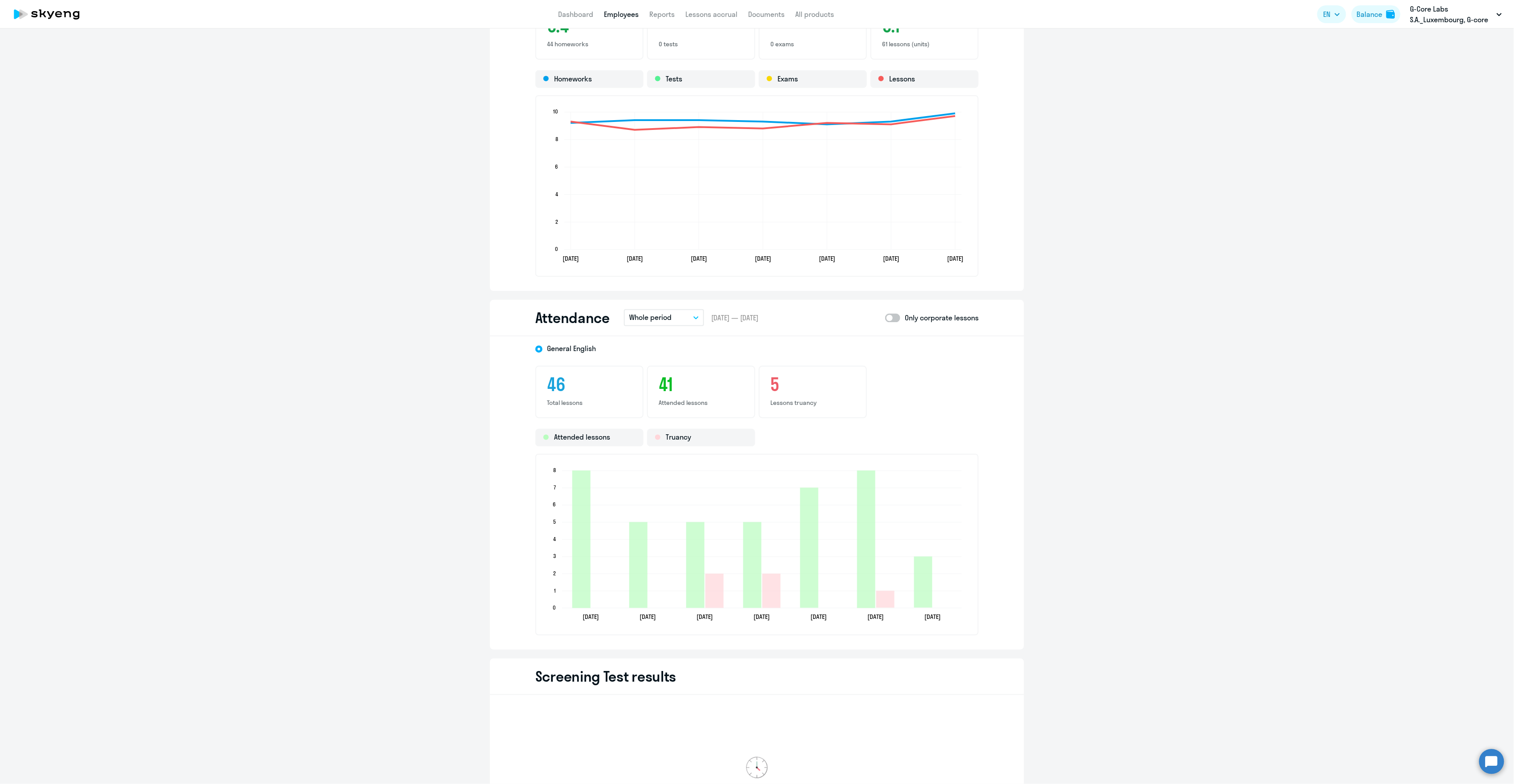
click at [676, 318] on button "Whole period" at bounding box center [664, 318] width 80 height 17
click at [680, 342] on li "Current month" at bounding box center [659, 342] width 71 height 22
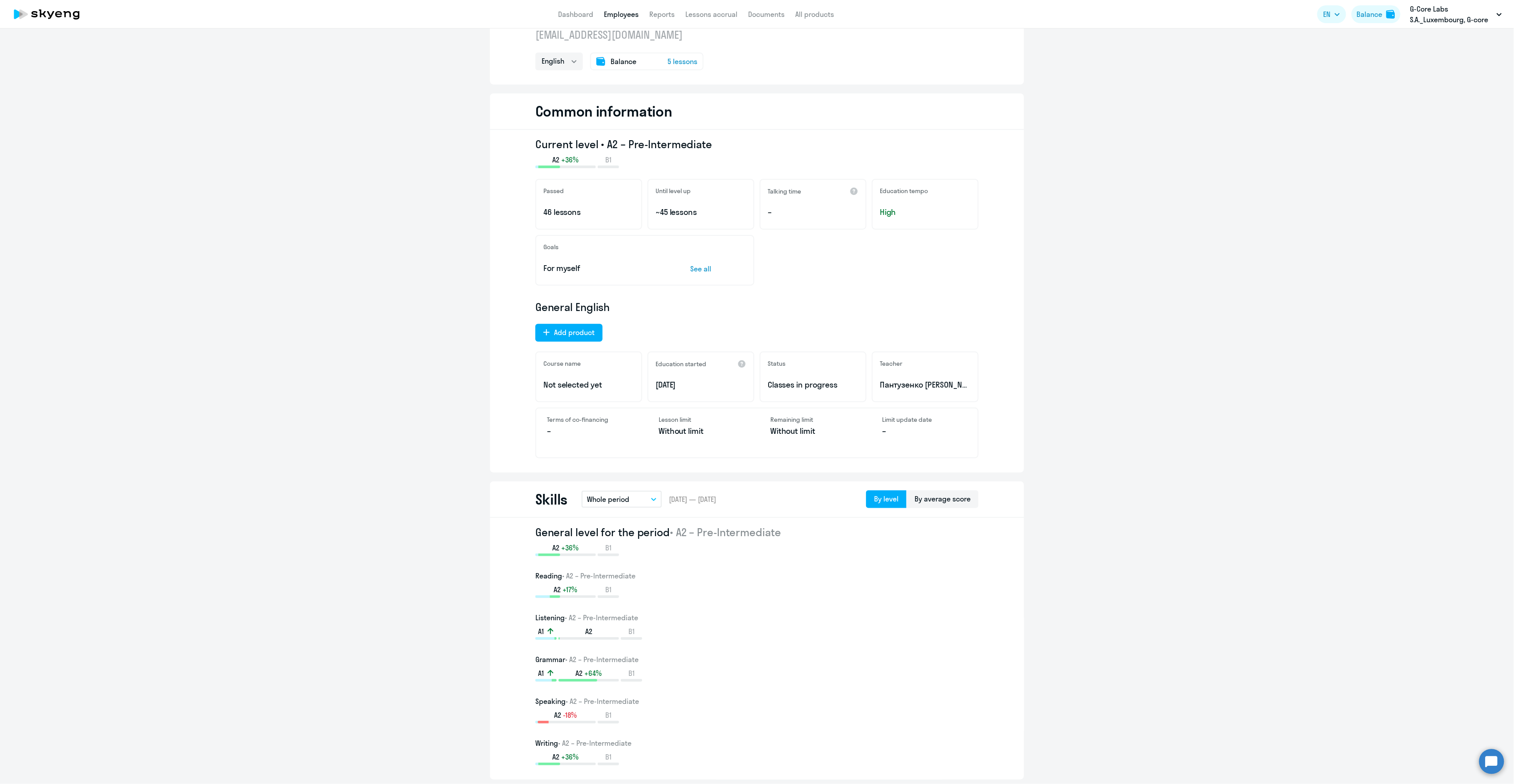
scroll to position [0, 0]
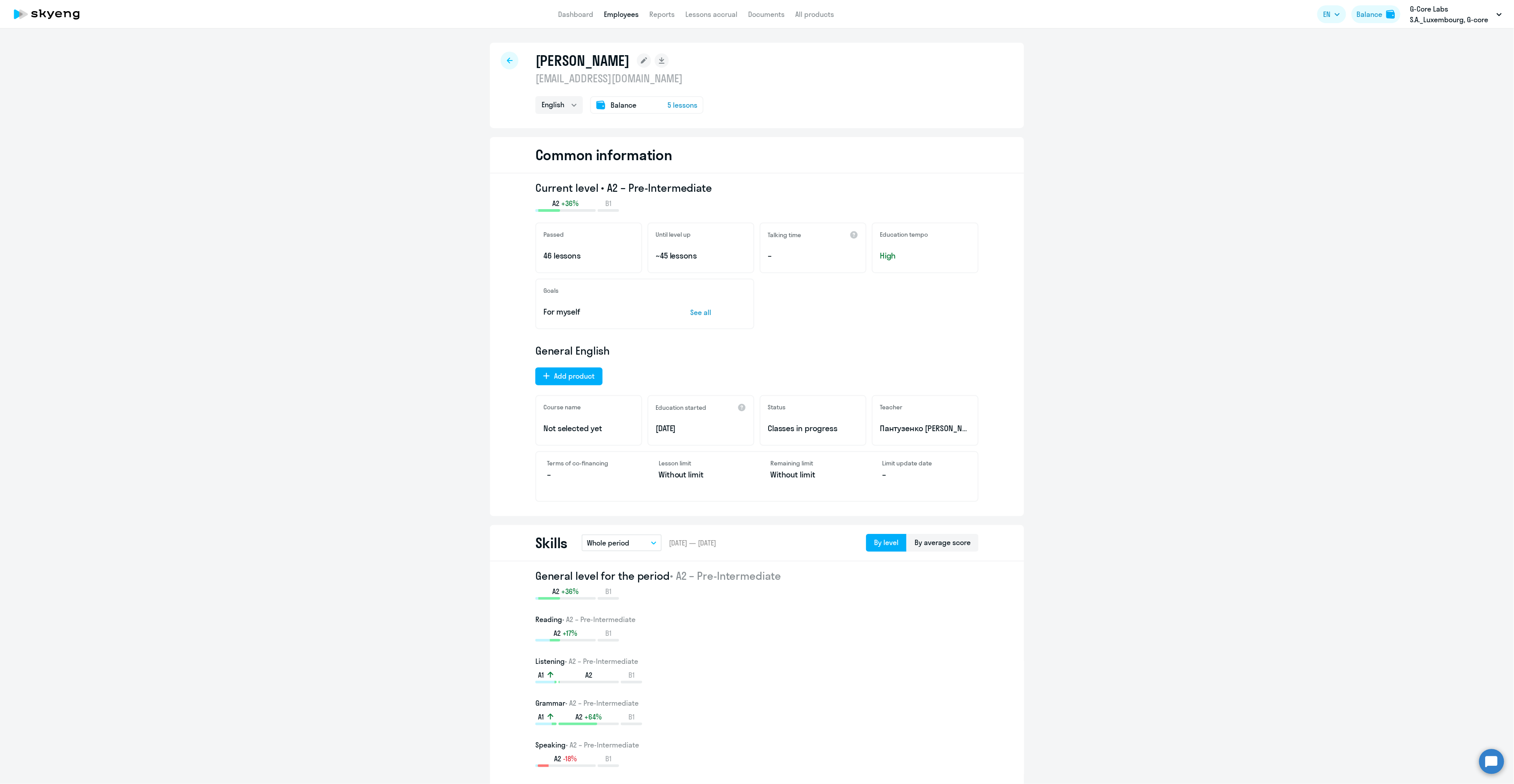
click at [630, 16] on link "Employees" at bounding box center [621, 14] width 35 height 9
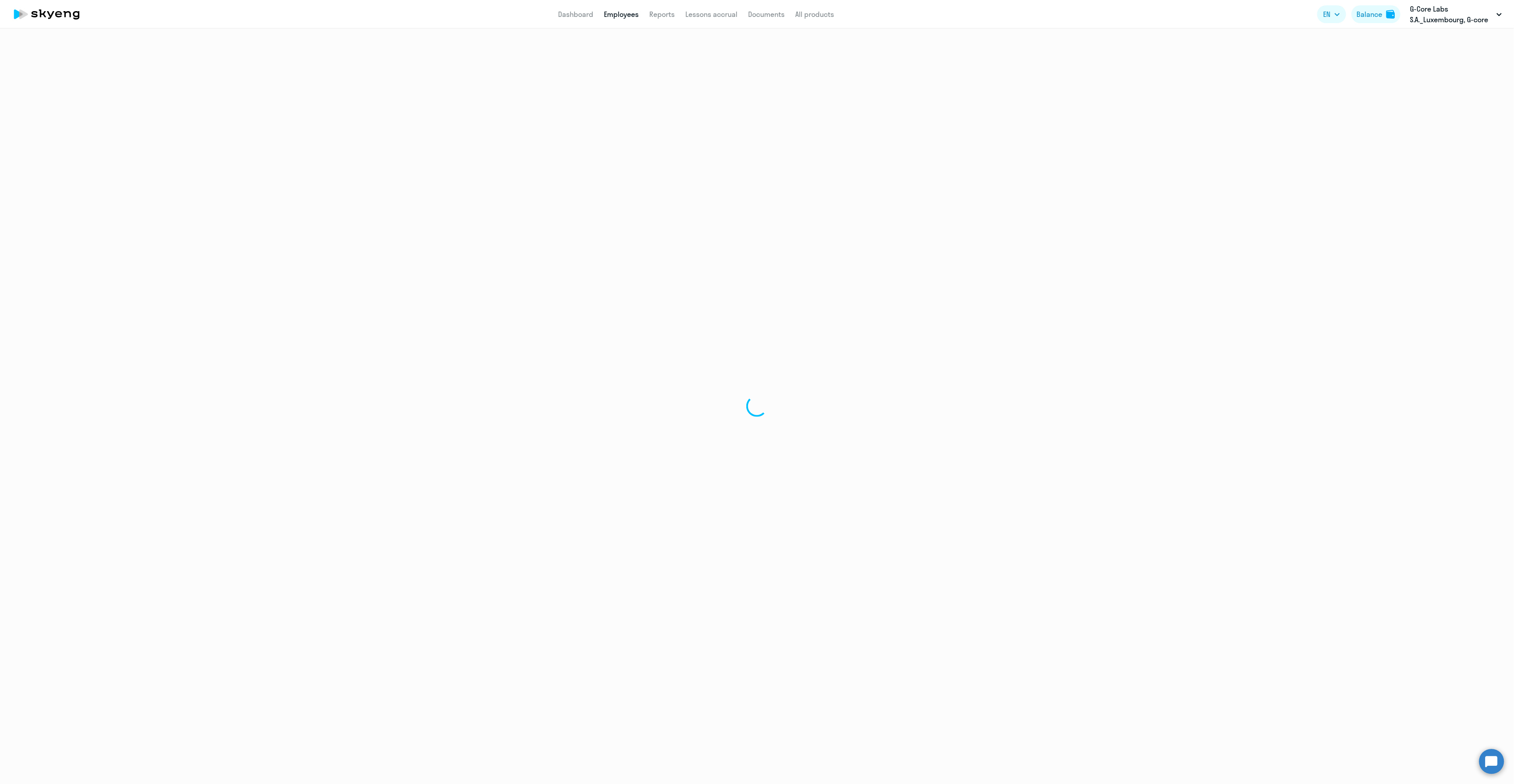
select select "30"
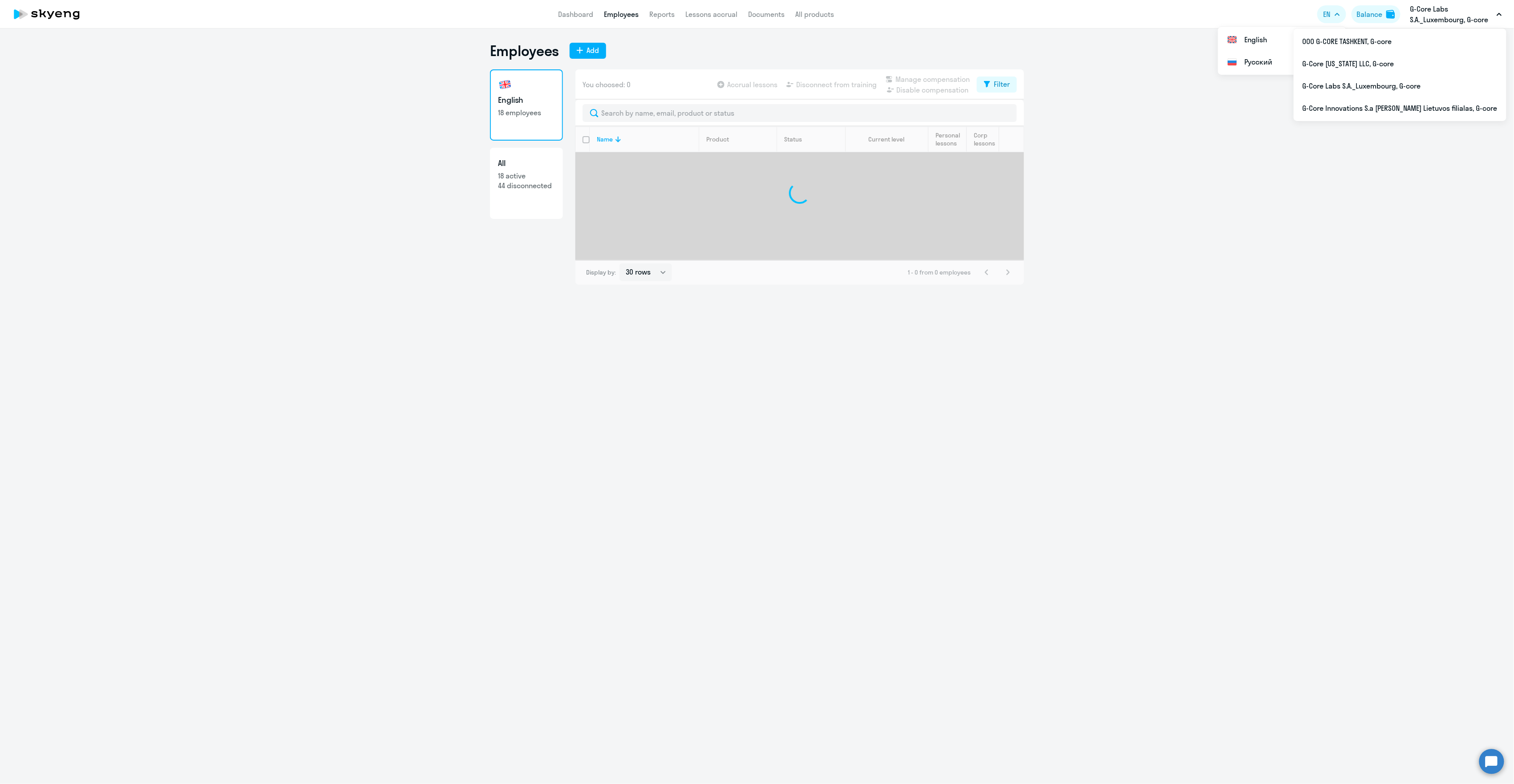
click at [1439, 14] on p "G-Core Labs S.A._Luxembourg, G-core" at bounding box center [1451, 14] width 83 height 21
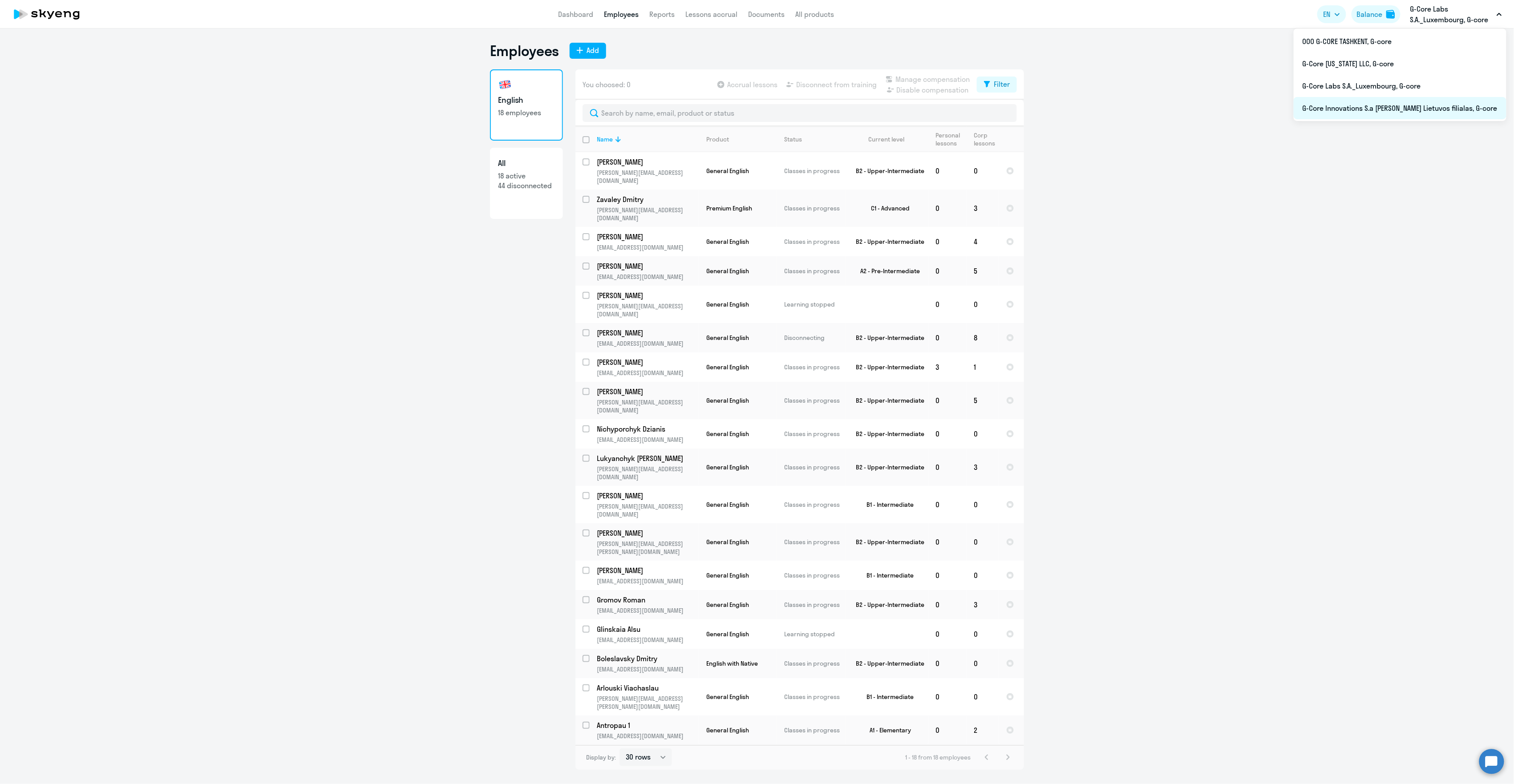
click at [1414, 107] on li "G-Core Innovations S.a [PERSON_NAME] Lietuvos filialas, G-core" at bounding box center [1400, 108] width 213 height 22
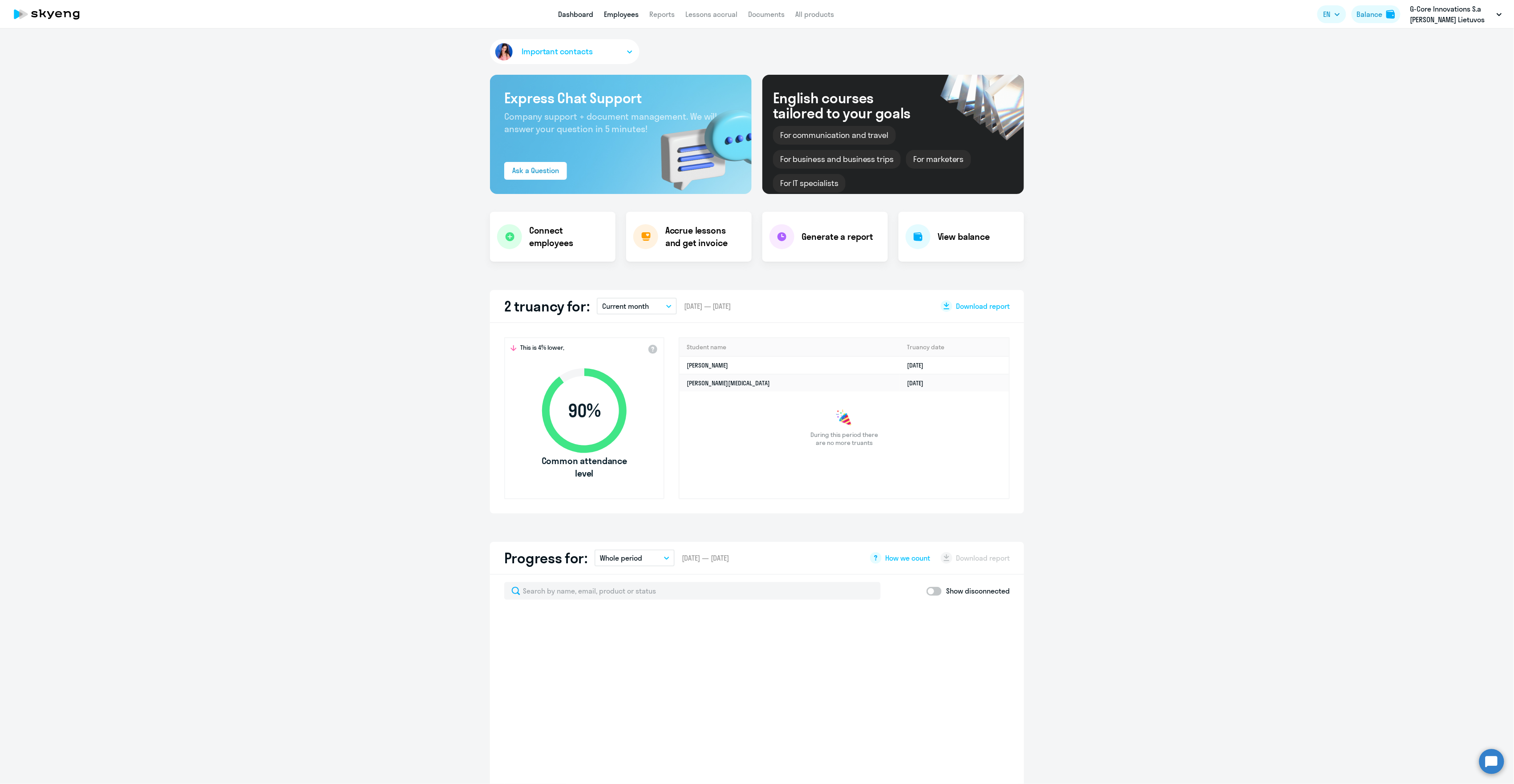
click at [623, 18] on link "Employees" at bounding box center [621, 14] width 35 height 9
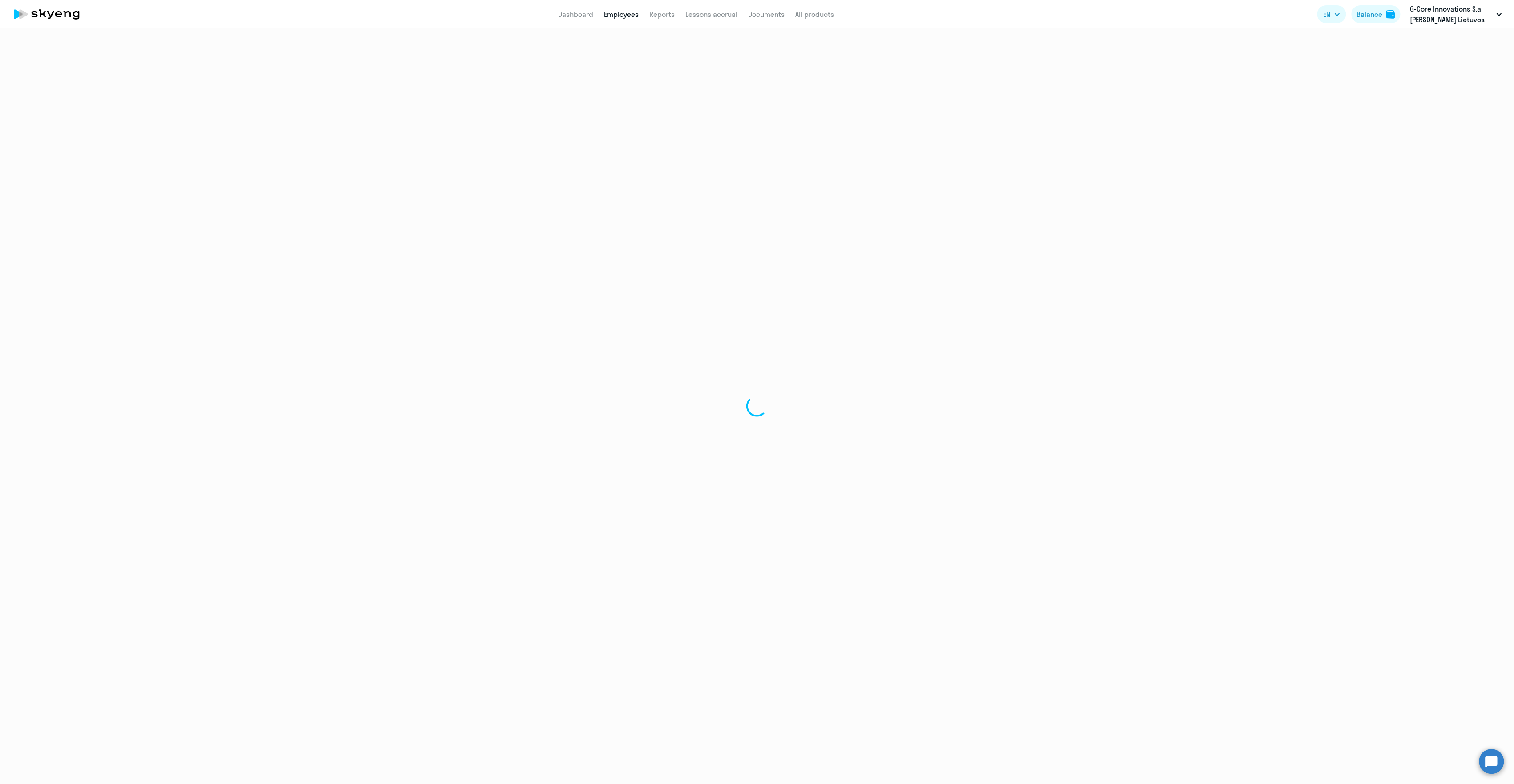
select select "30"
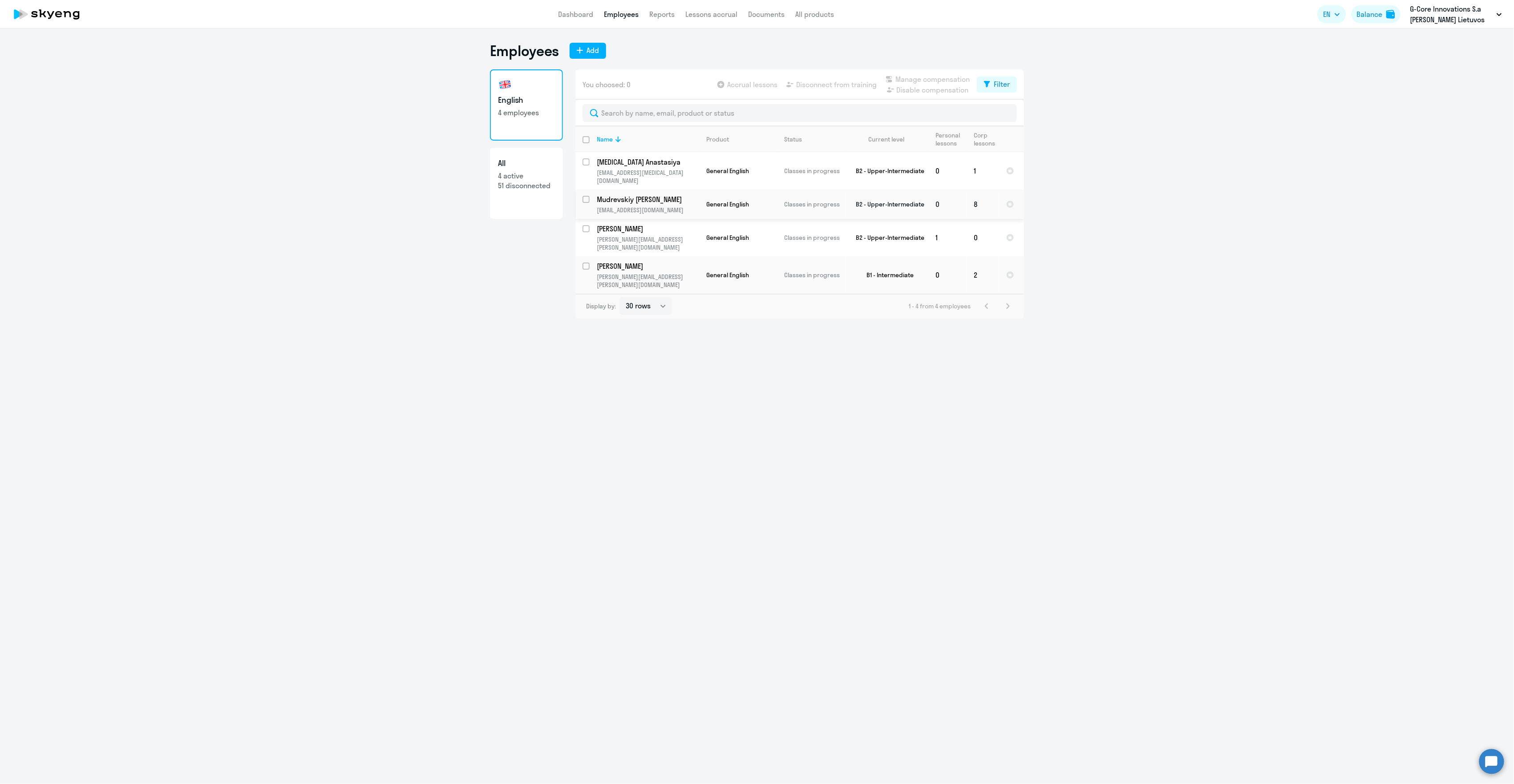
click at [689, 206] on p "[EMAIL_ADDRESS][DOMAIN_NAME]" at bounding box center [647, 210] width 102 height 8
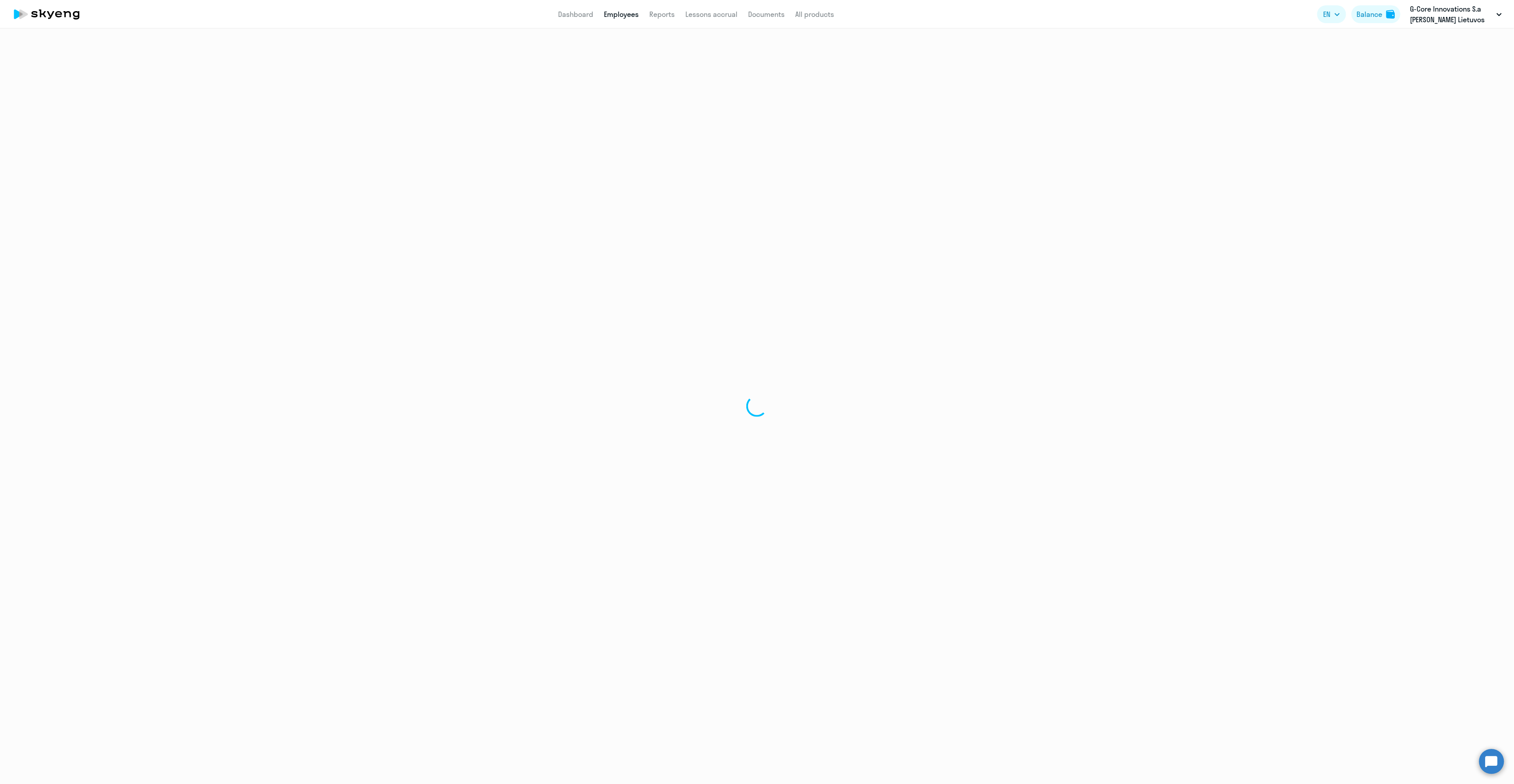
select select "english"
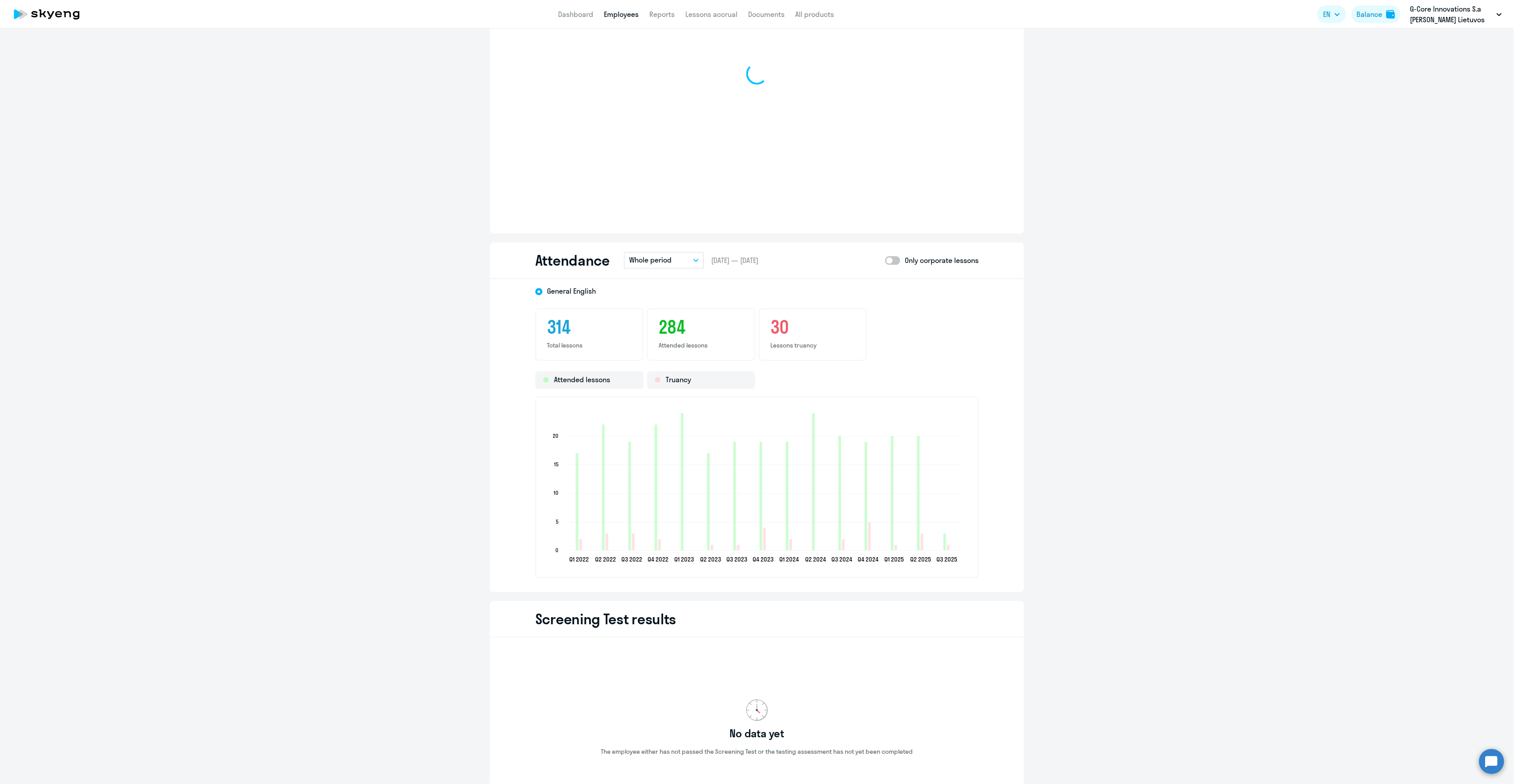
scroll to position [949, 0]
click at [668, 253] on button "Whole period" at bounding box center [664, 258] width 80 height 17
click at [666, 282] on li "Current month" at bounding box center [659, 283] width 71 height 22
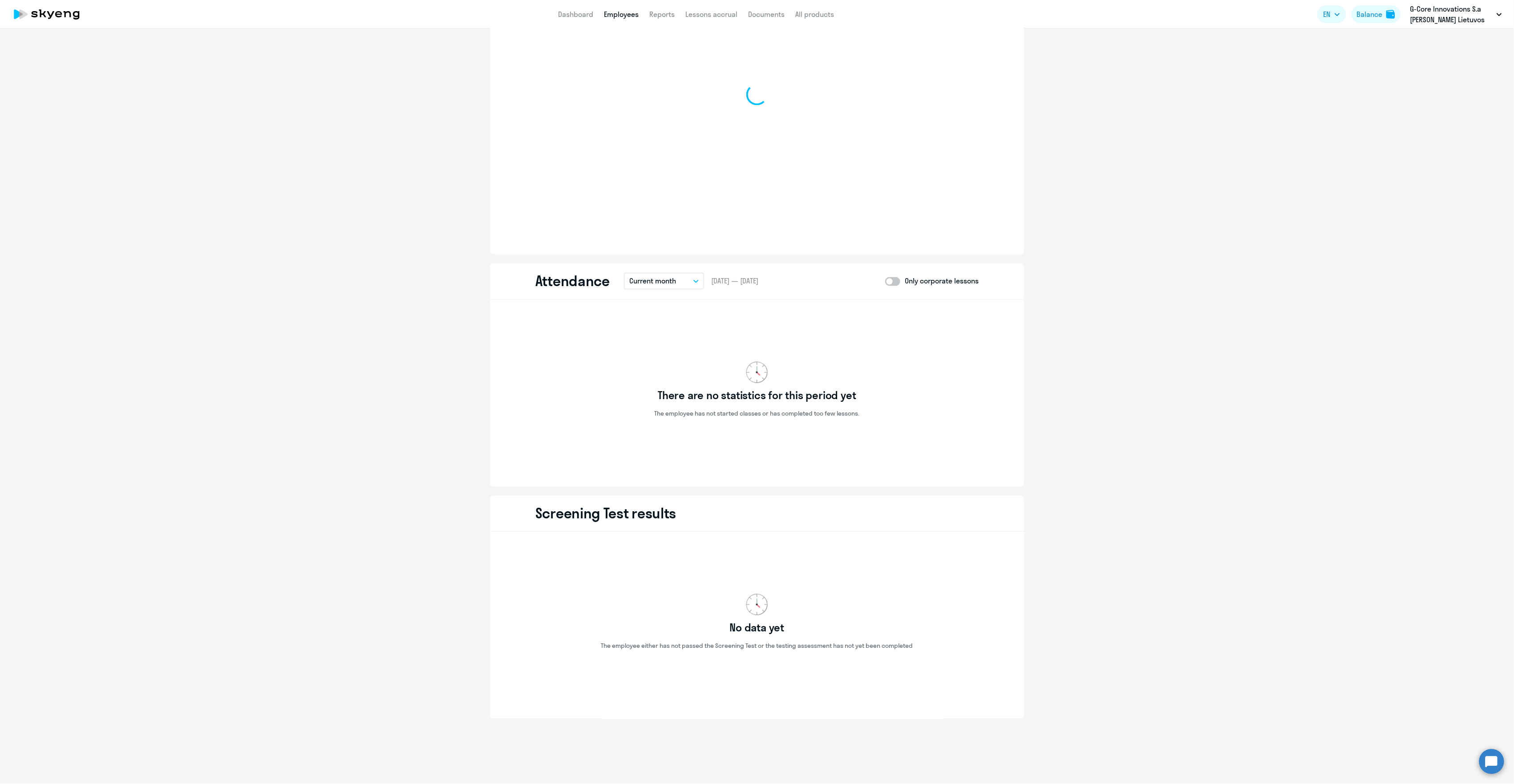
scroll to position [924, 0]
click at [670, 280] on p "Current month" at bounding box center [653, 283] width 47 height 11
click at [662, 330] on li "Previous month" at bounding box center [659, 330] width 71 height 22
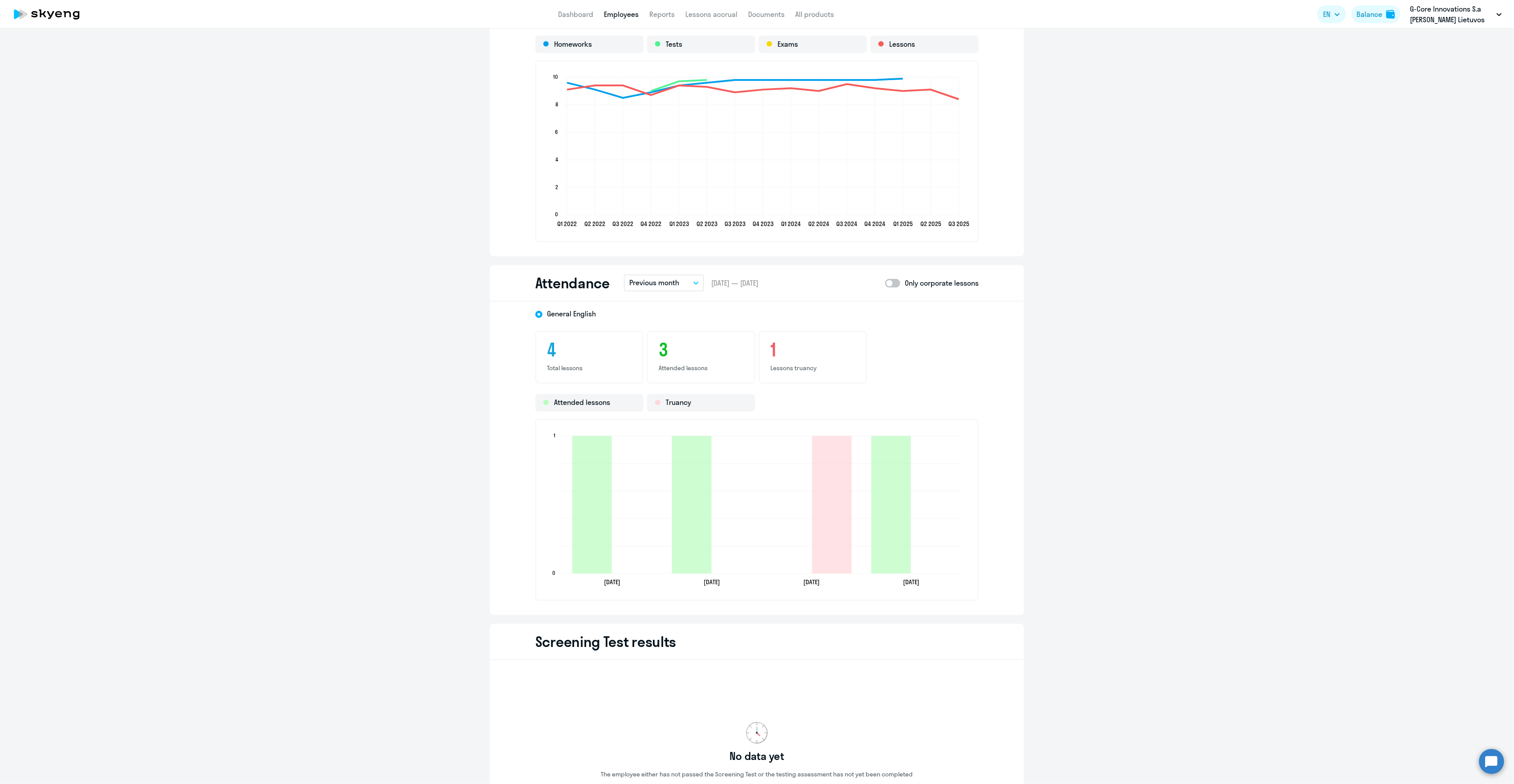
click at [674, 277] on p "Previous month" at bounding box center [654, 283] width 50 height 11
click at [666, 303] on li "Current month" at bounding box center [659, 307] width 71 height 22
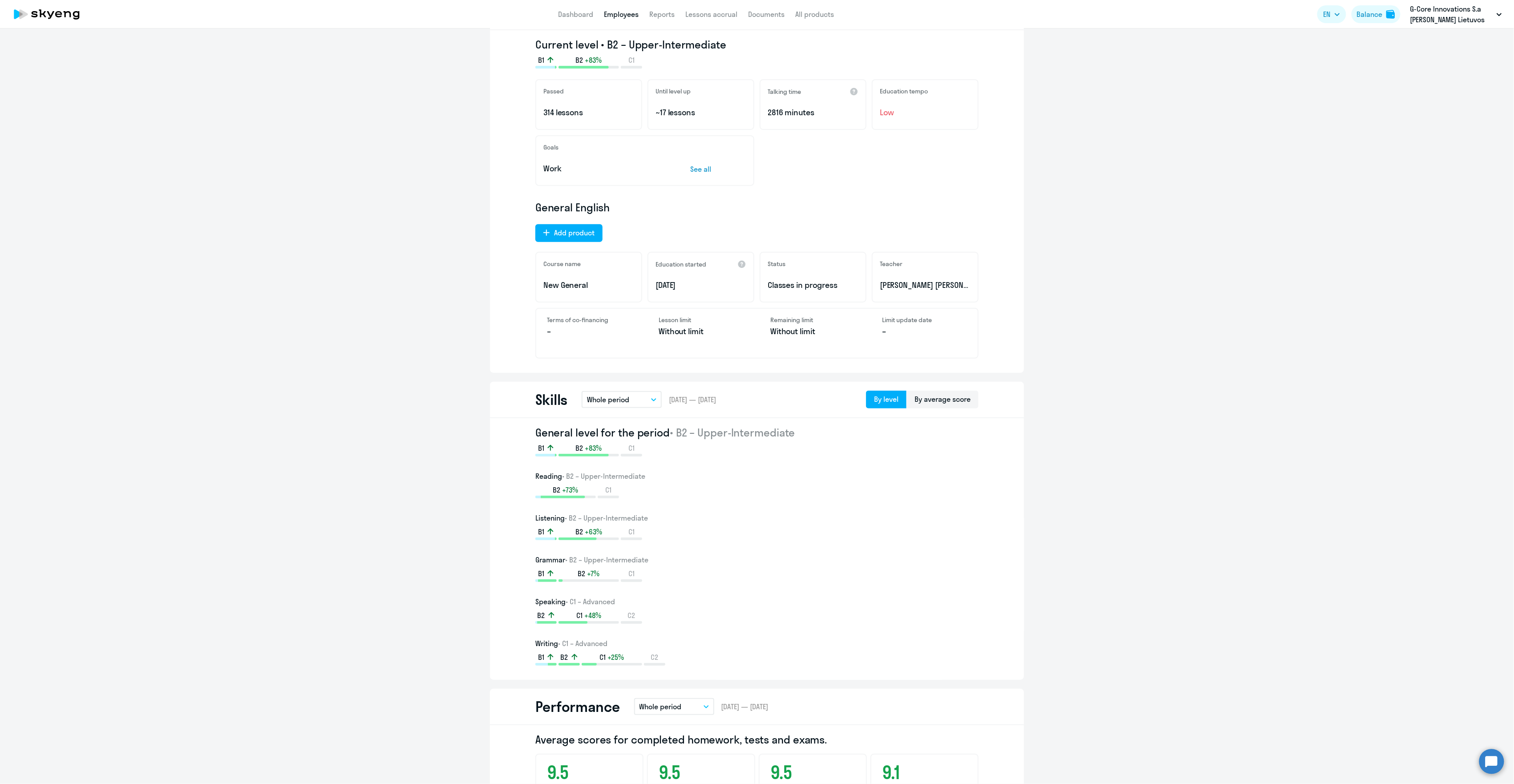
scroll to position [0, 0]
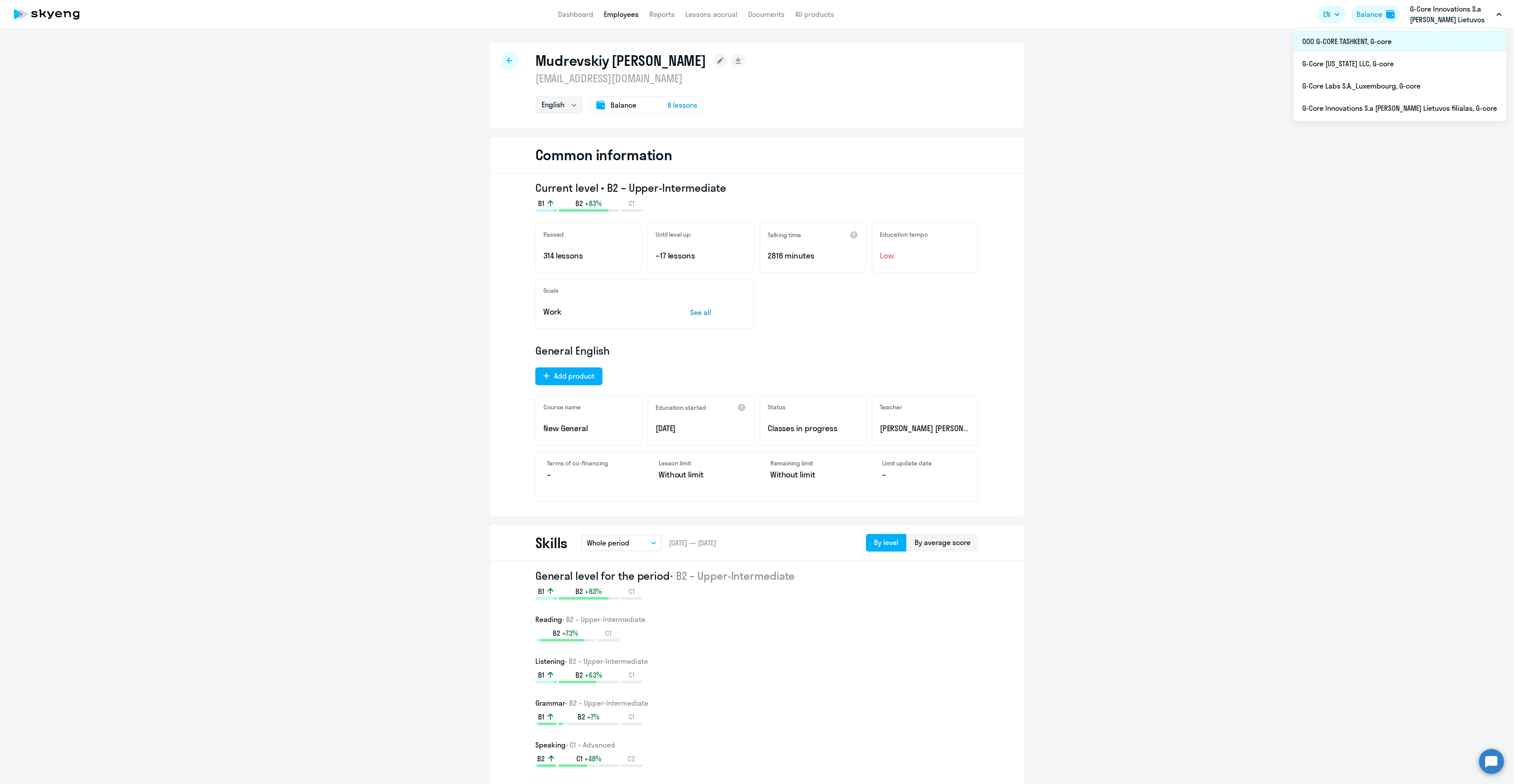
click at [1404, 37] on li "ООО G-CORE TASHKENT, G-core" at bounding box center [1400, 41] width 213 height 22
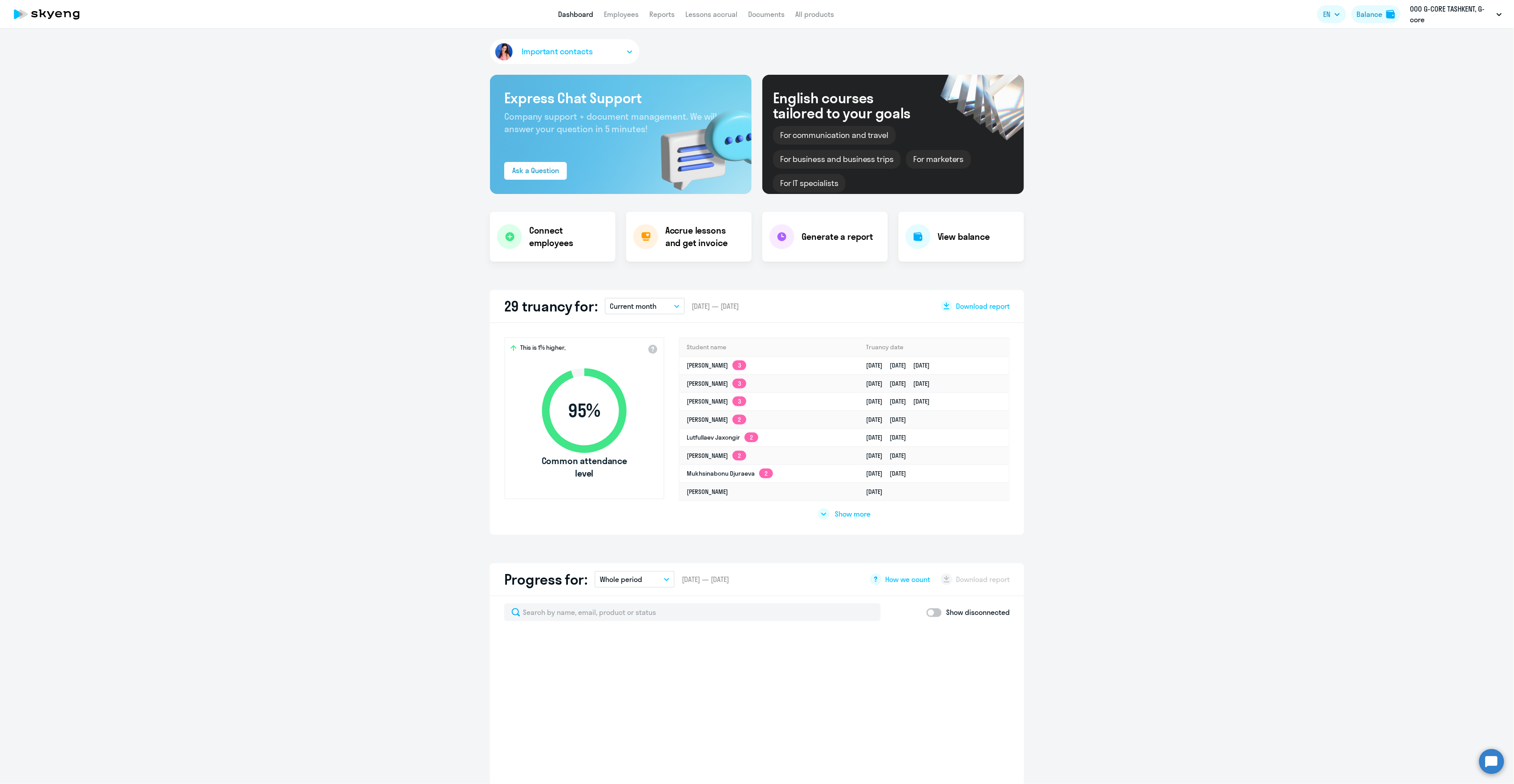
select select "30"
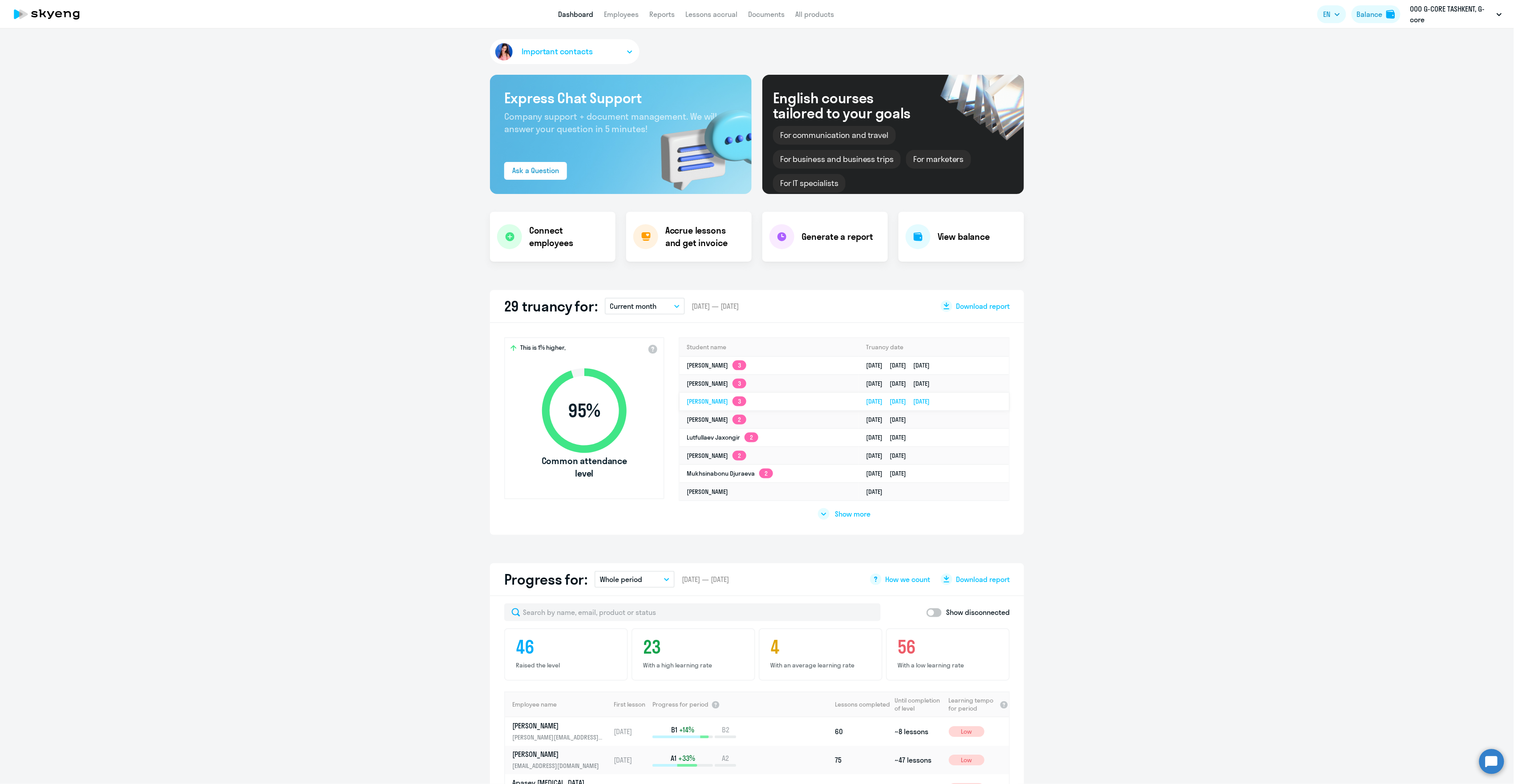
click at [839, 400] on td "[PERSON_NAME] 3" at bounding box center [769, 402] width 179 height 18
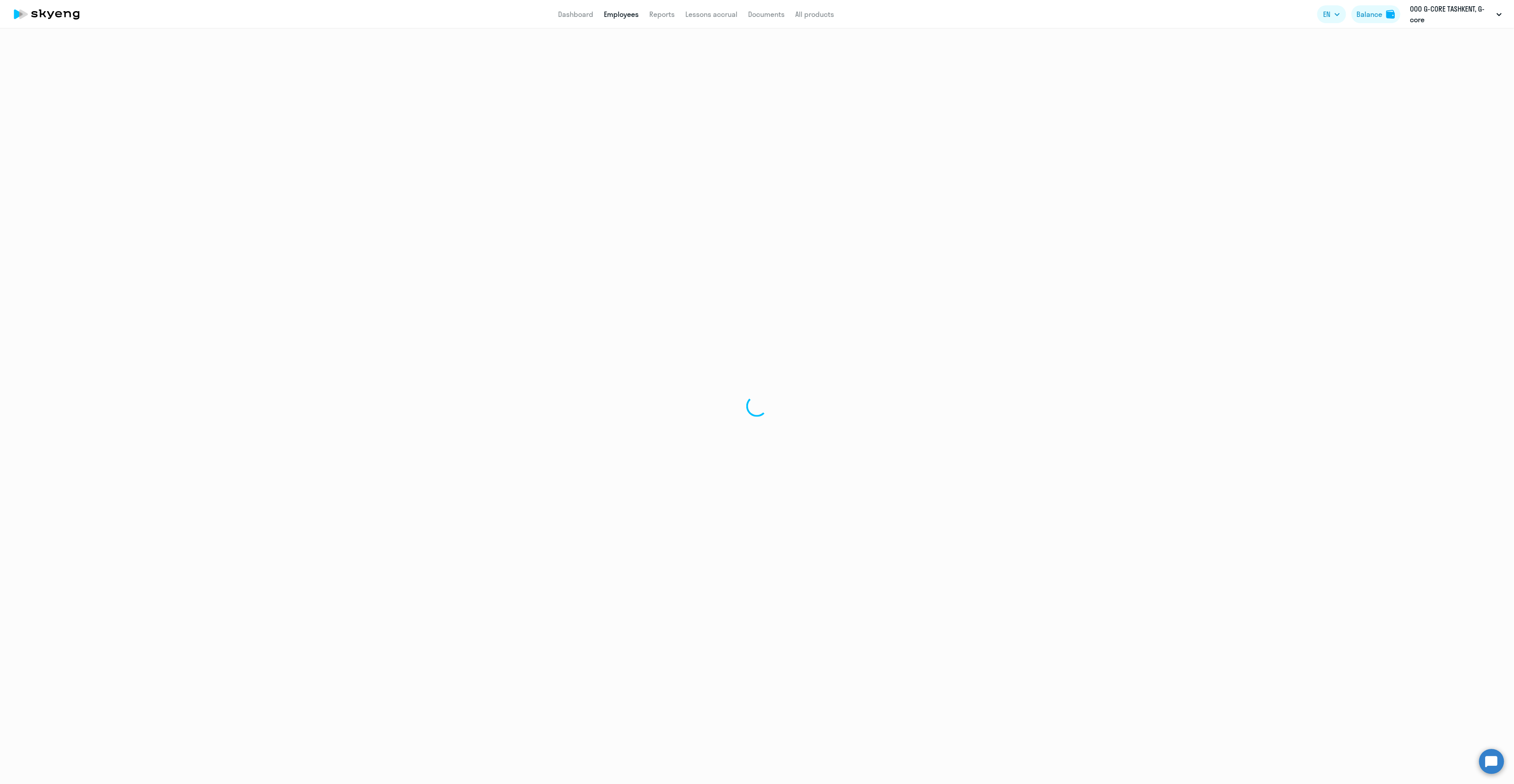
select select "english"
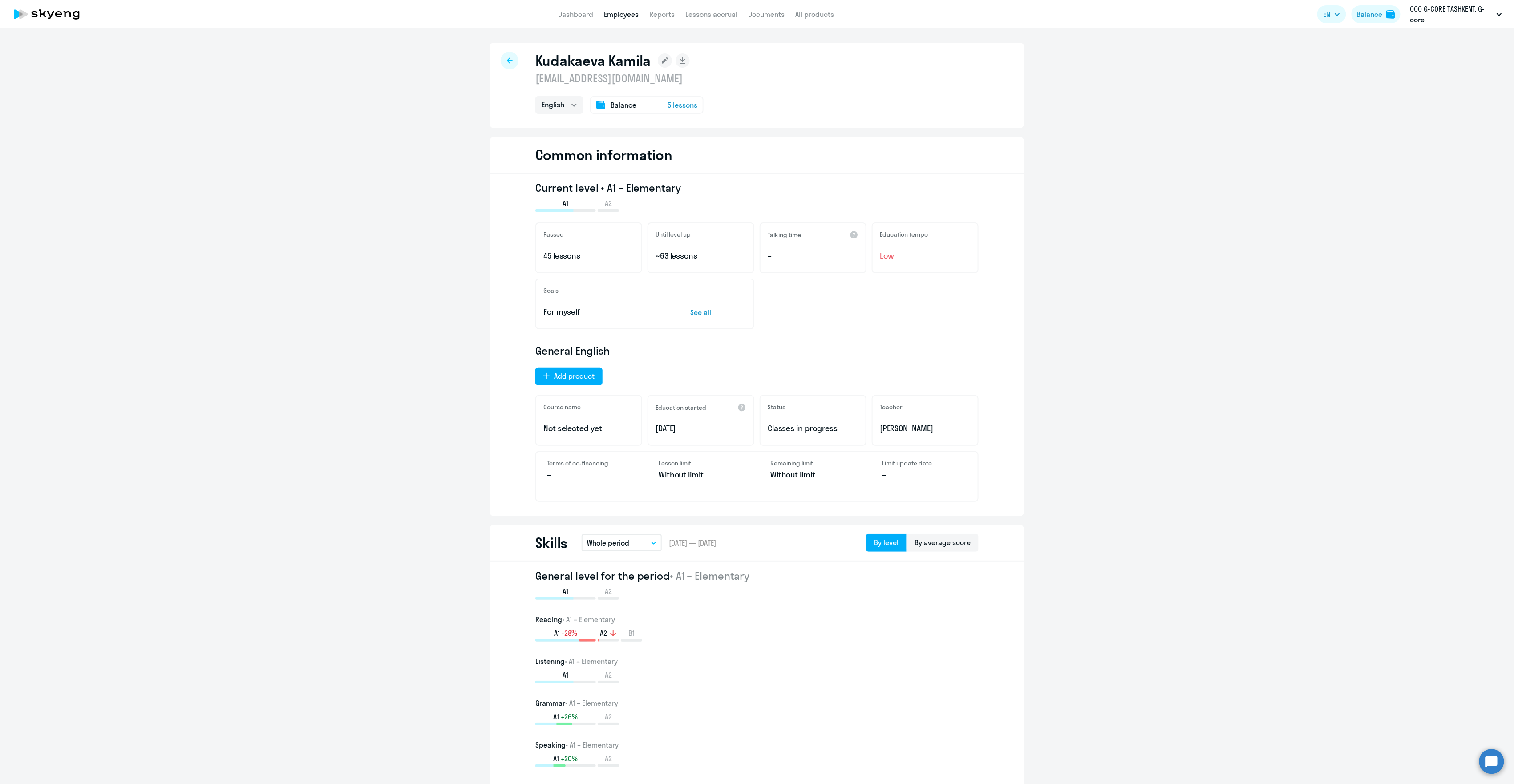
click at [625, 14] on link "Employees" at bounding box center [621, 14] width 35 height 9
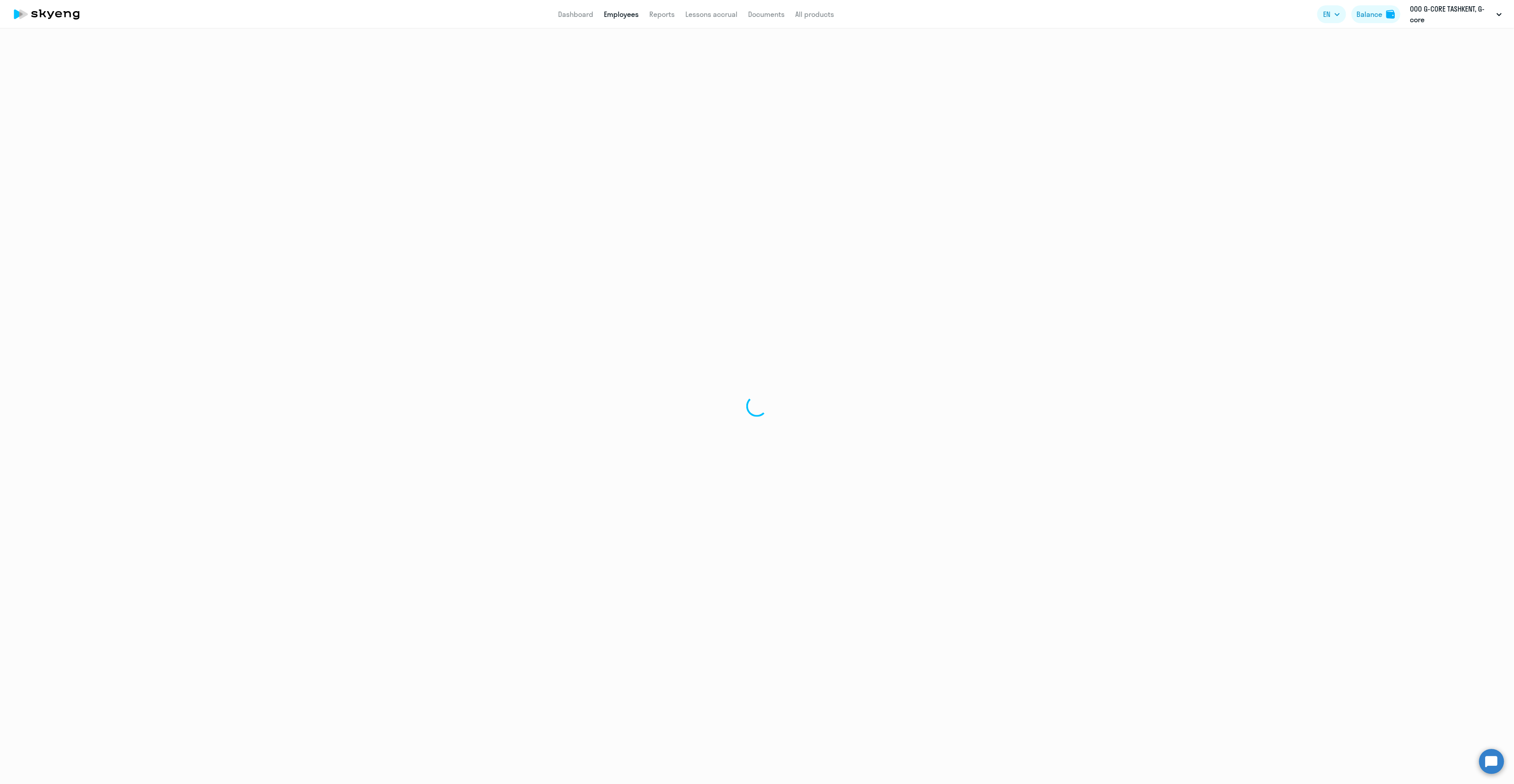
select select "30"
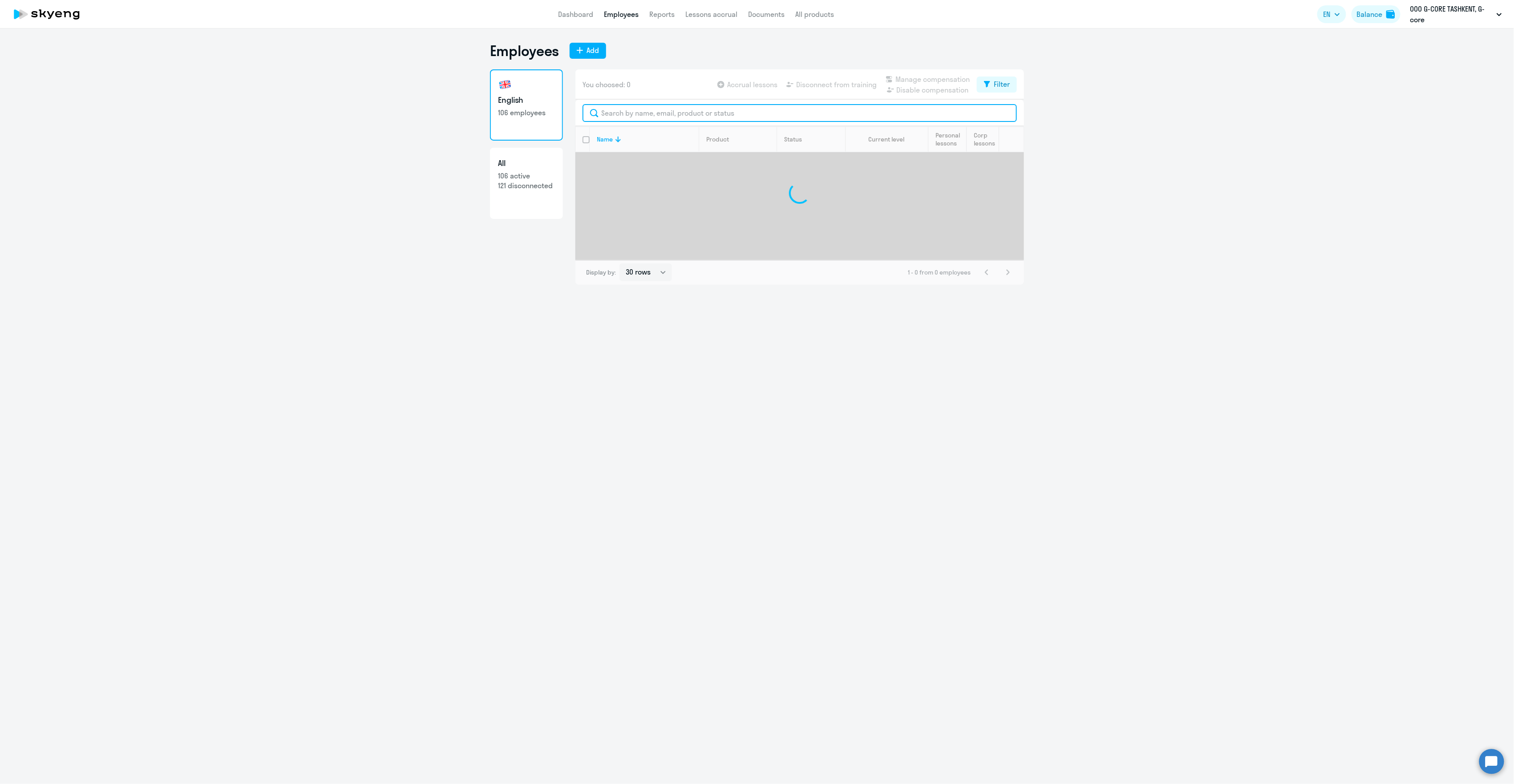
click at [701, 113] on input "text" at bounding box center [799, 113] width 434 height 18
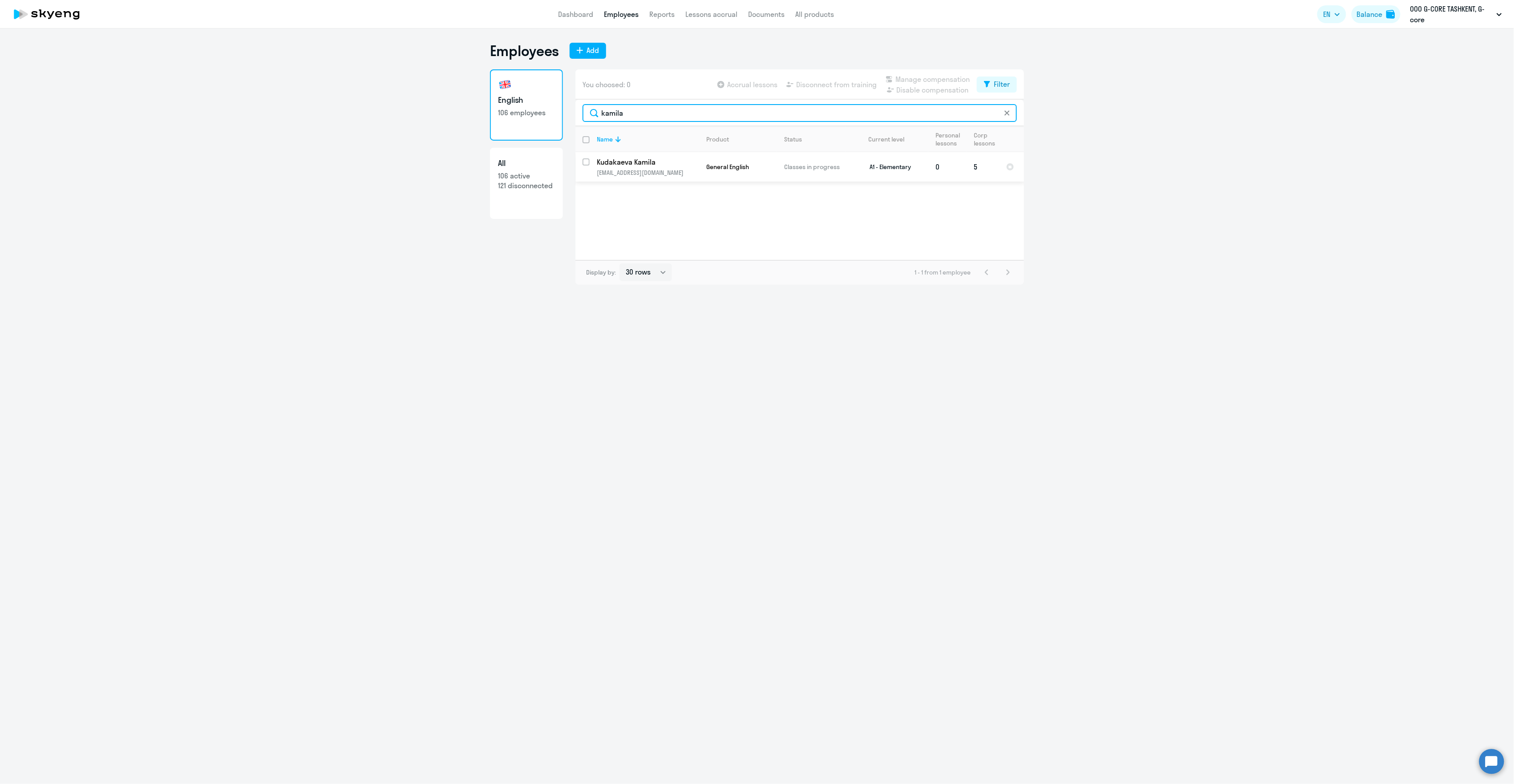
type input "kamila"
click at [587, 163] on input "select row 41026919" at bounding box center [591, 167] width 18 height 18
checkbox input "true"
click at [829, 84] on span "Disconnect from training" at bounding box center [836, 85] width 80 height 11
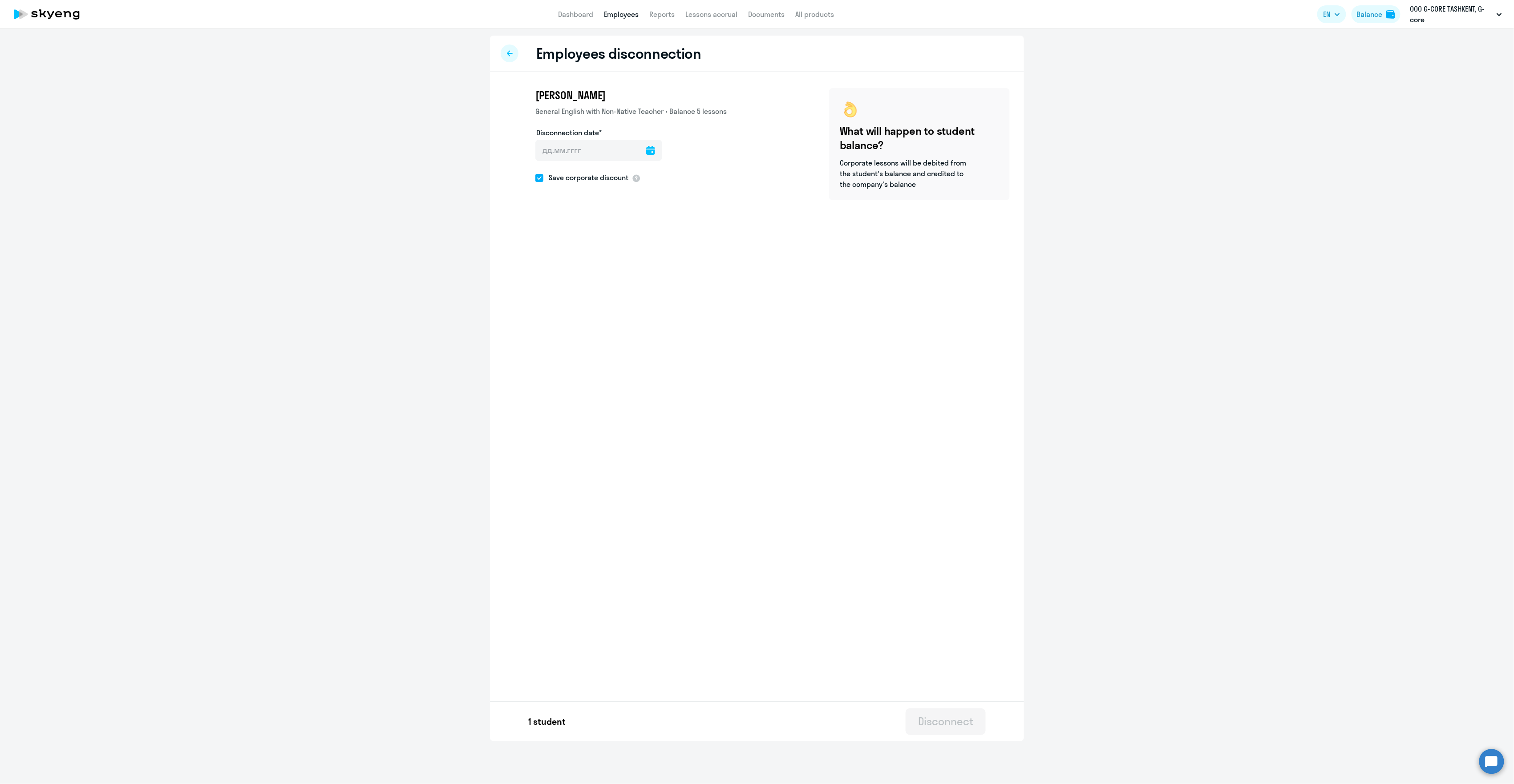
click at [649, 151] on icon at bounding box center [651, 150] width 9 height 9
click at [652, 289] on span "30" at bounding box center [654, 286] width 16 height 16
type input "[DATE]"
click at [944, 725] on div "Disconnect" at bounding box center [945, 721] width 55 height 14
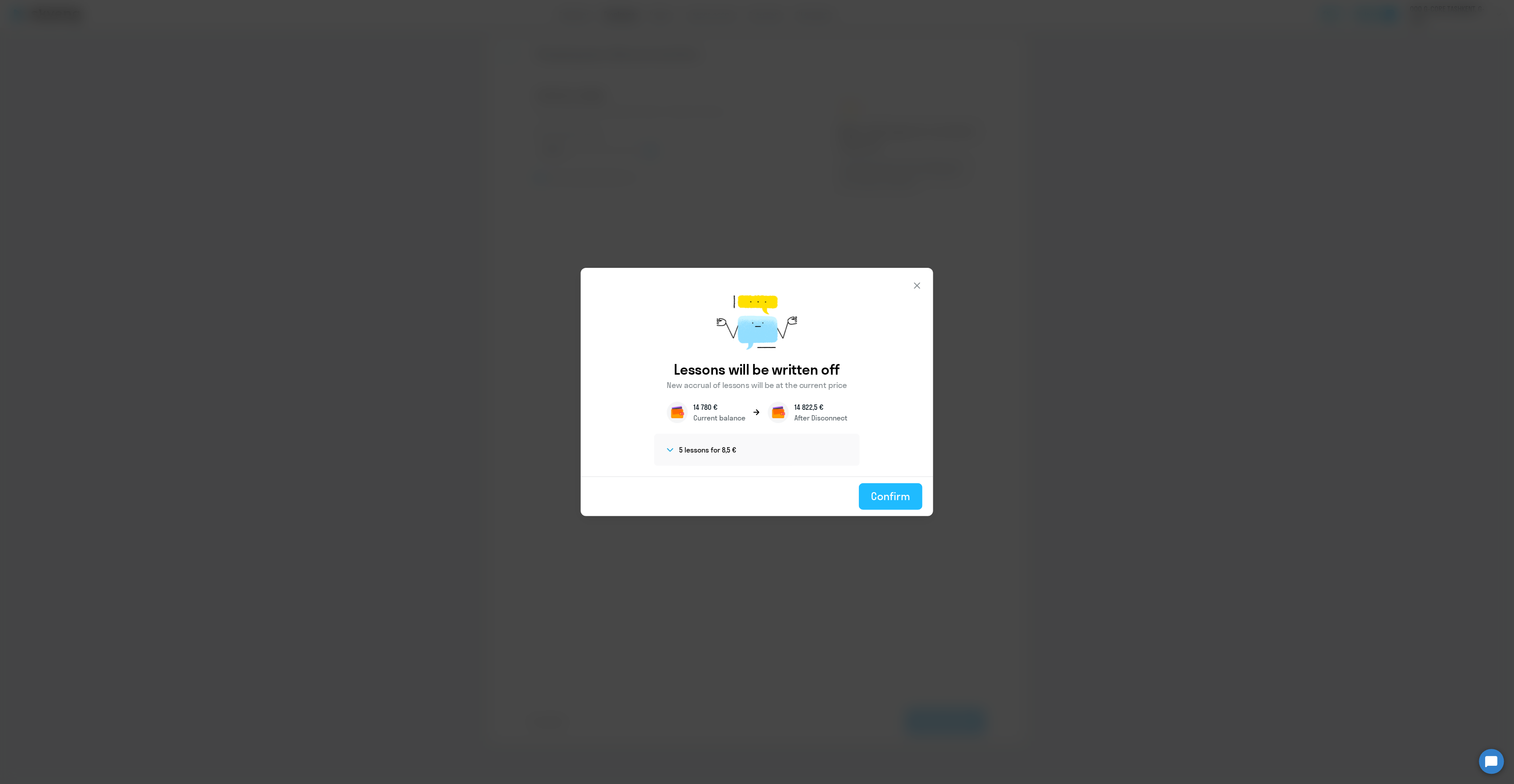
click at [884, 500] on div "Confirm" at bounding box center [891, 496] width 39 height 14
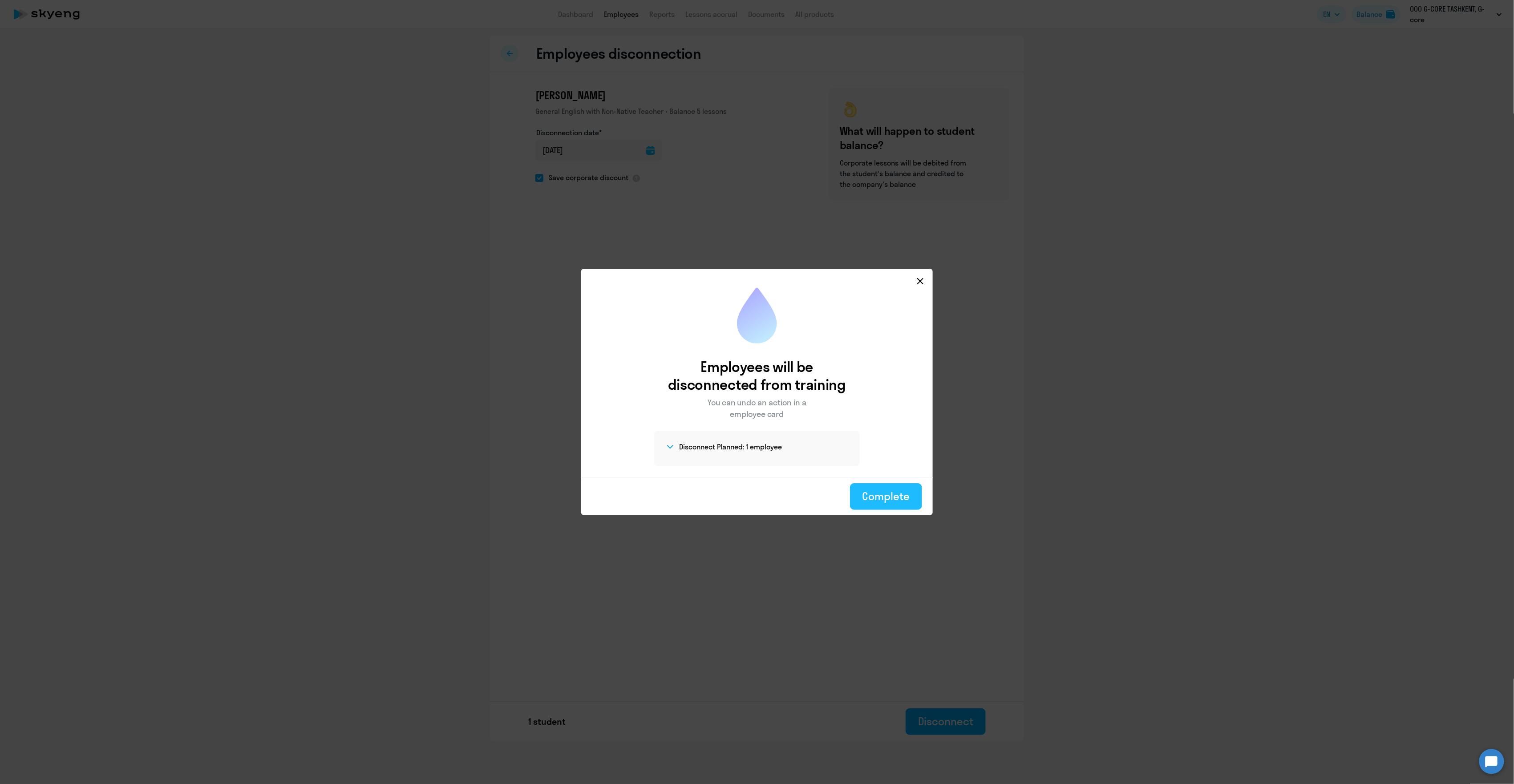
click at [876, 499] on div "Complete" at bounding box center [886, 496] width 47 height 14
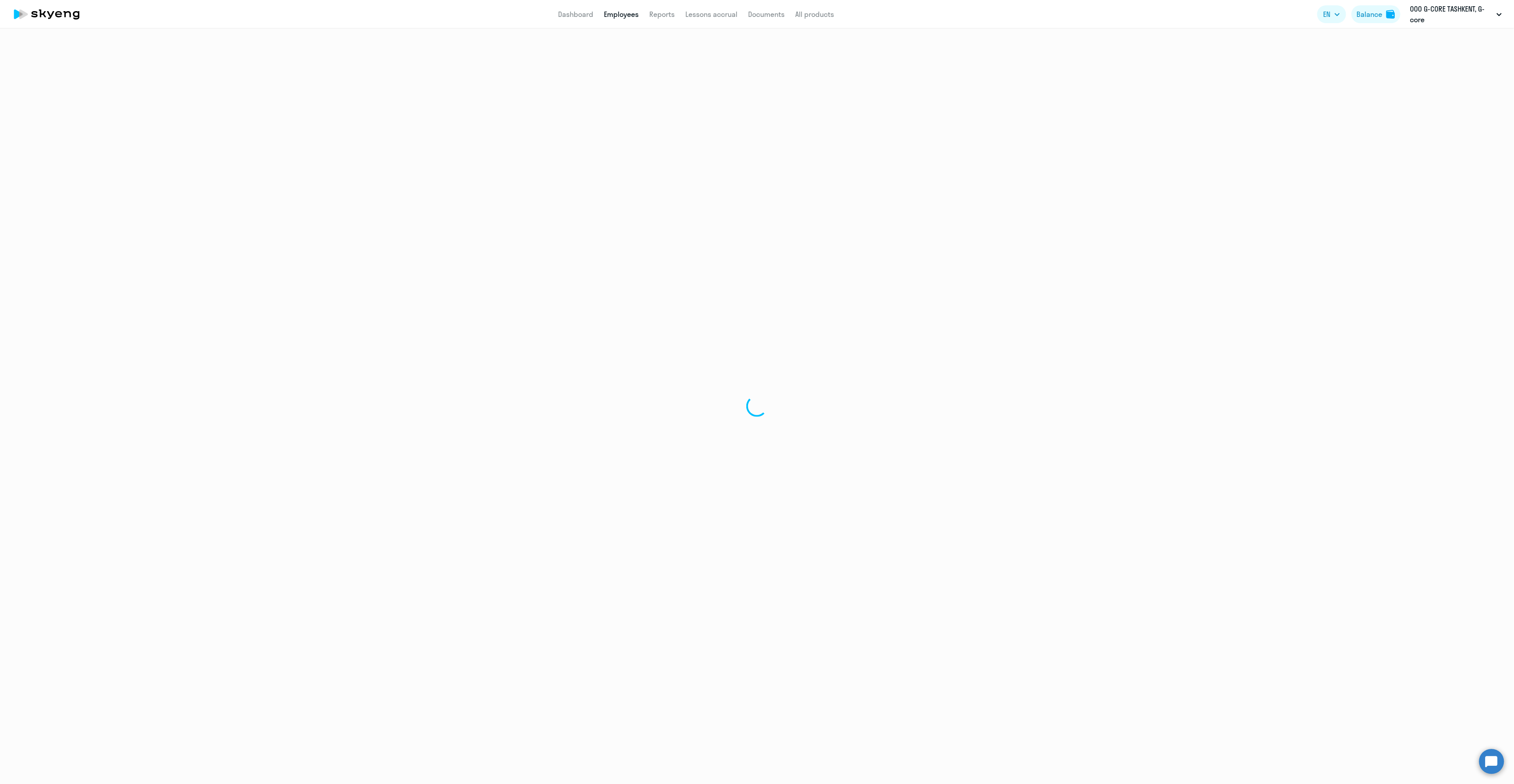
select select "30"
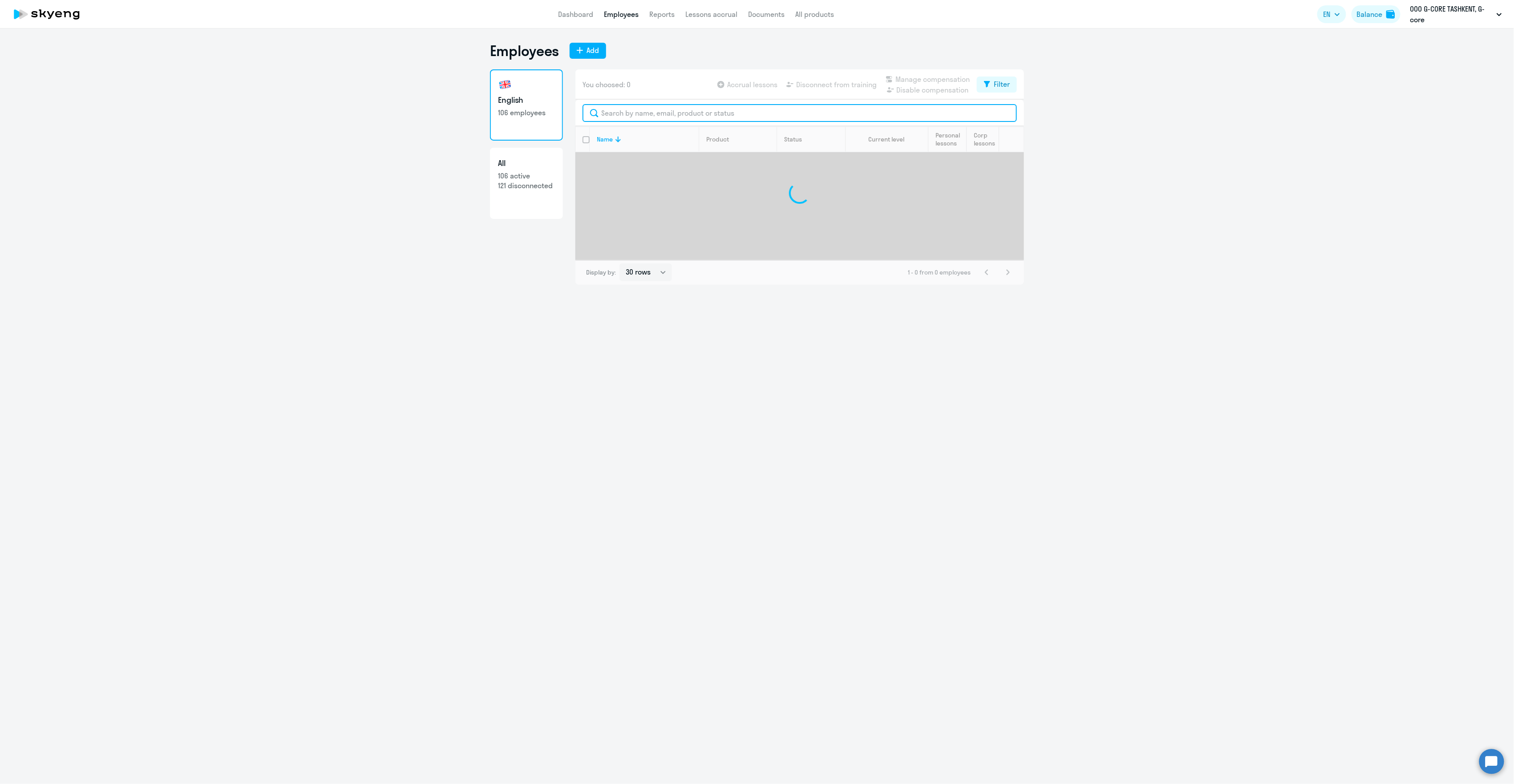
click at [643, 115] on input "text" at bounding box center [799, 113] width 434 height 18
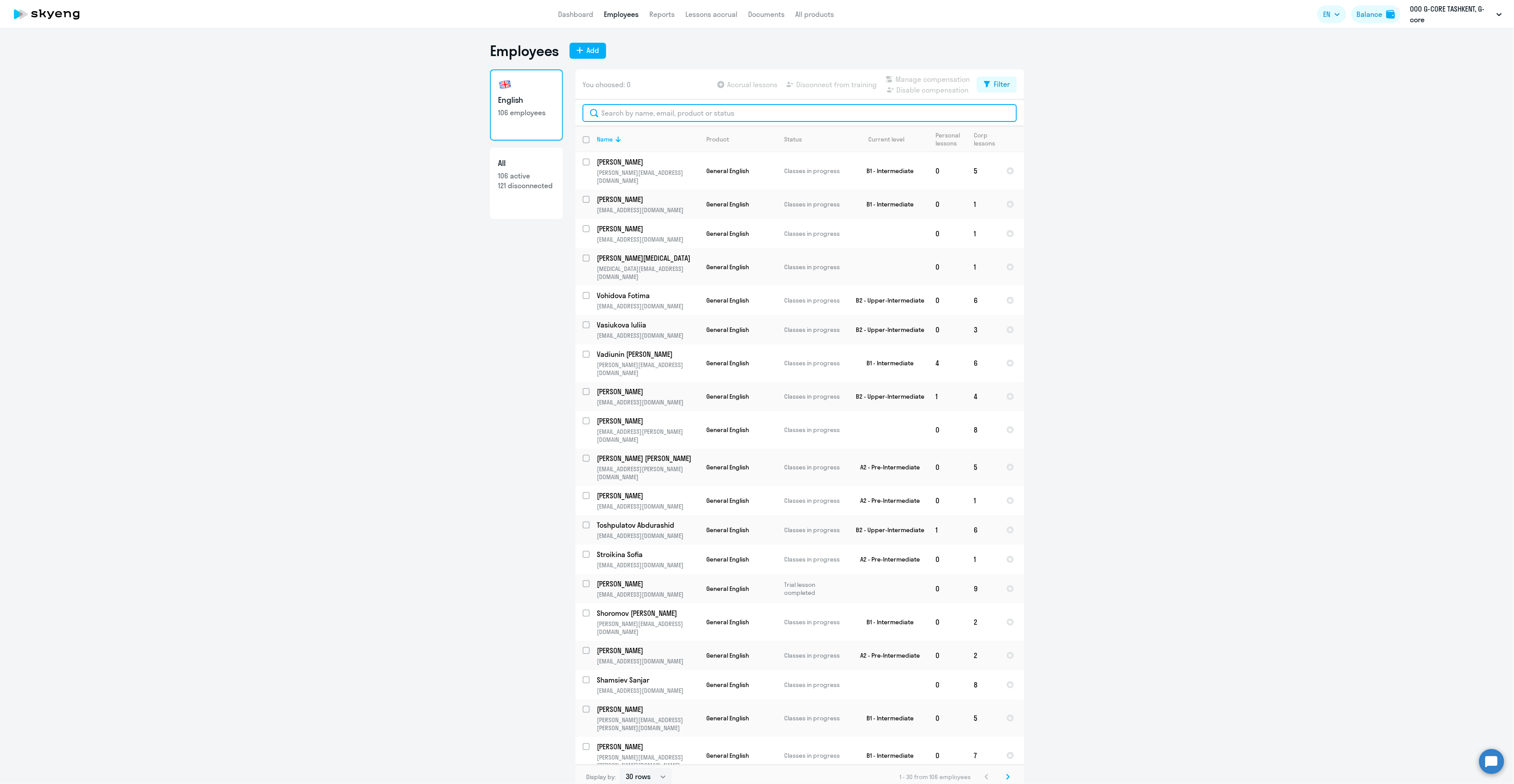
click at [623, 113] on input "text" at bounding box center [799, 113] width 434 height 18
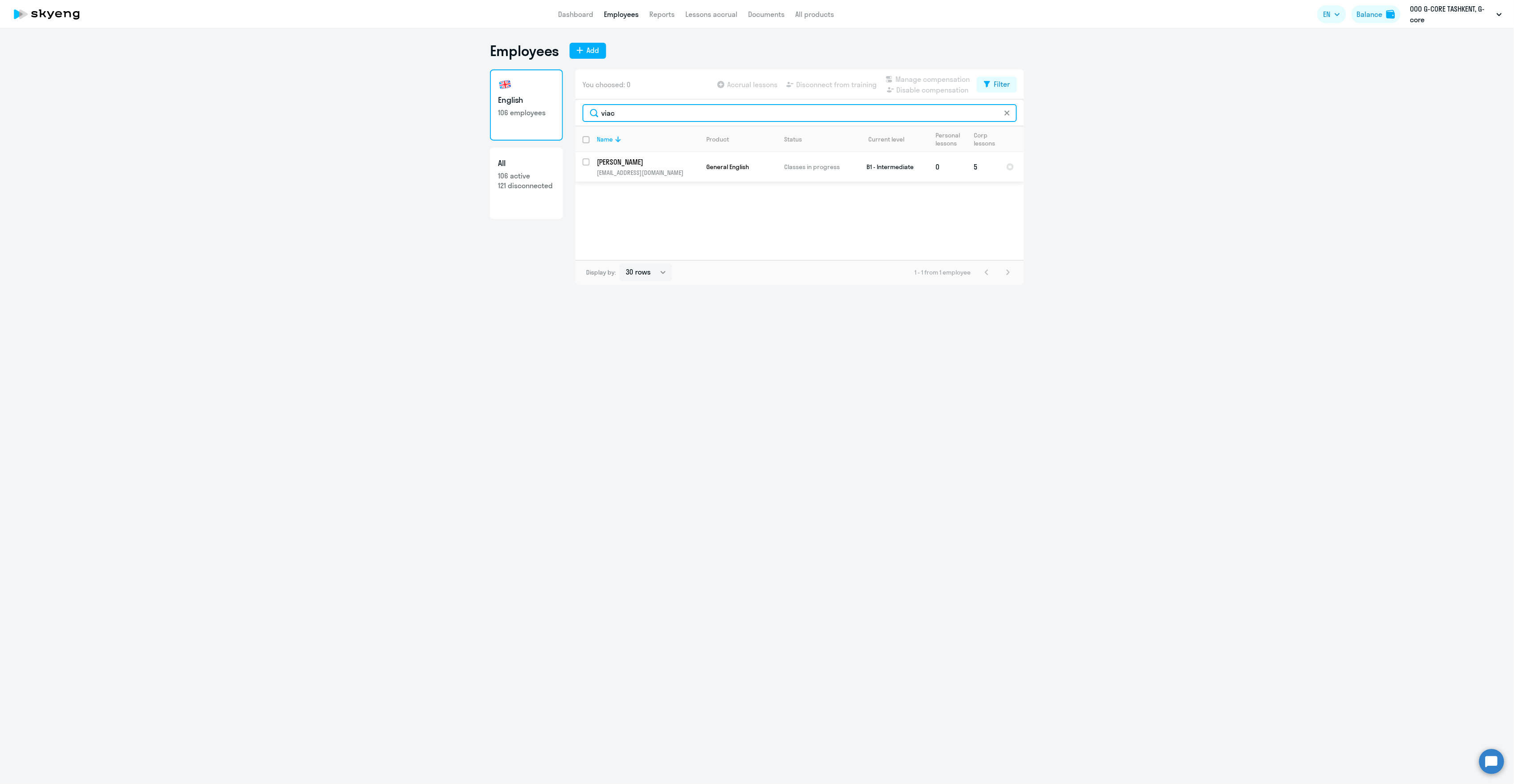
type input "viac"
click at [587, 162] on input "select row 21718925" at bounding box center [591, 167] width 18 height 18
checkbox input "true"
click at [849, 85] on span "Disconnect from training" at bounding box center [836, 85] width 80 height 11
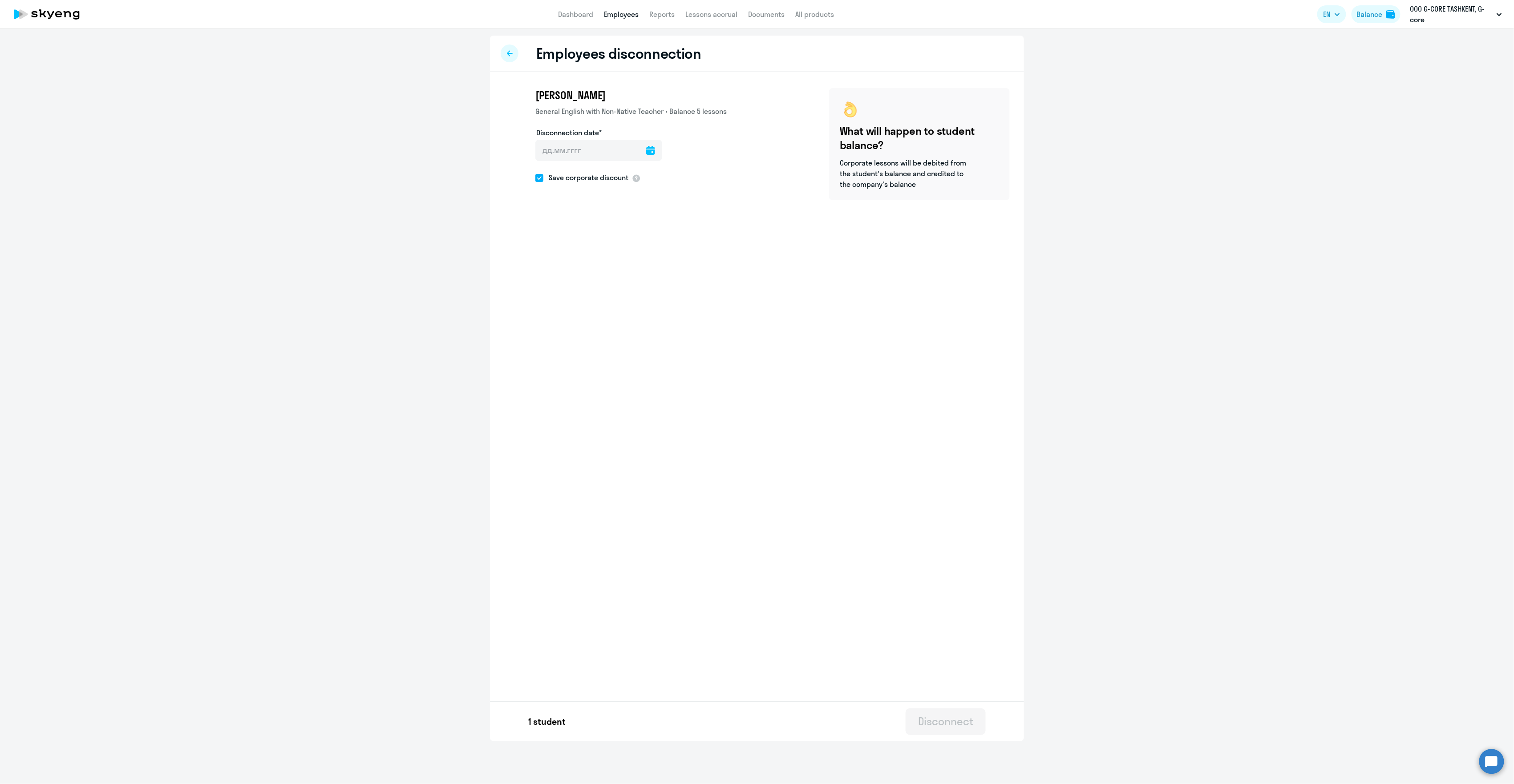
click at [647, 151] on icon at bounding box center [651, 150] width 9 height 9
click at [654, 290] on span "30" at bounding box center [654, 286] width 16 height 16
type input "[DATE]"
click at [930, 719] on div "Disconnect" at bounding box center [945, 721] width 55 height 14
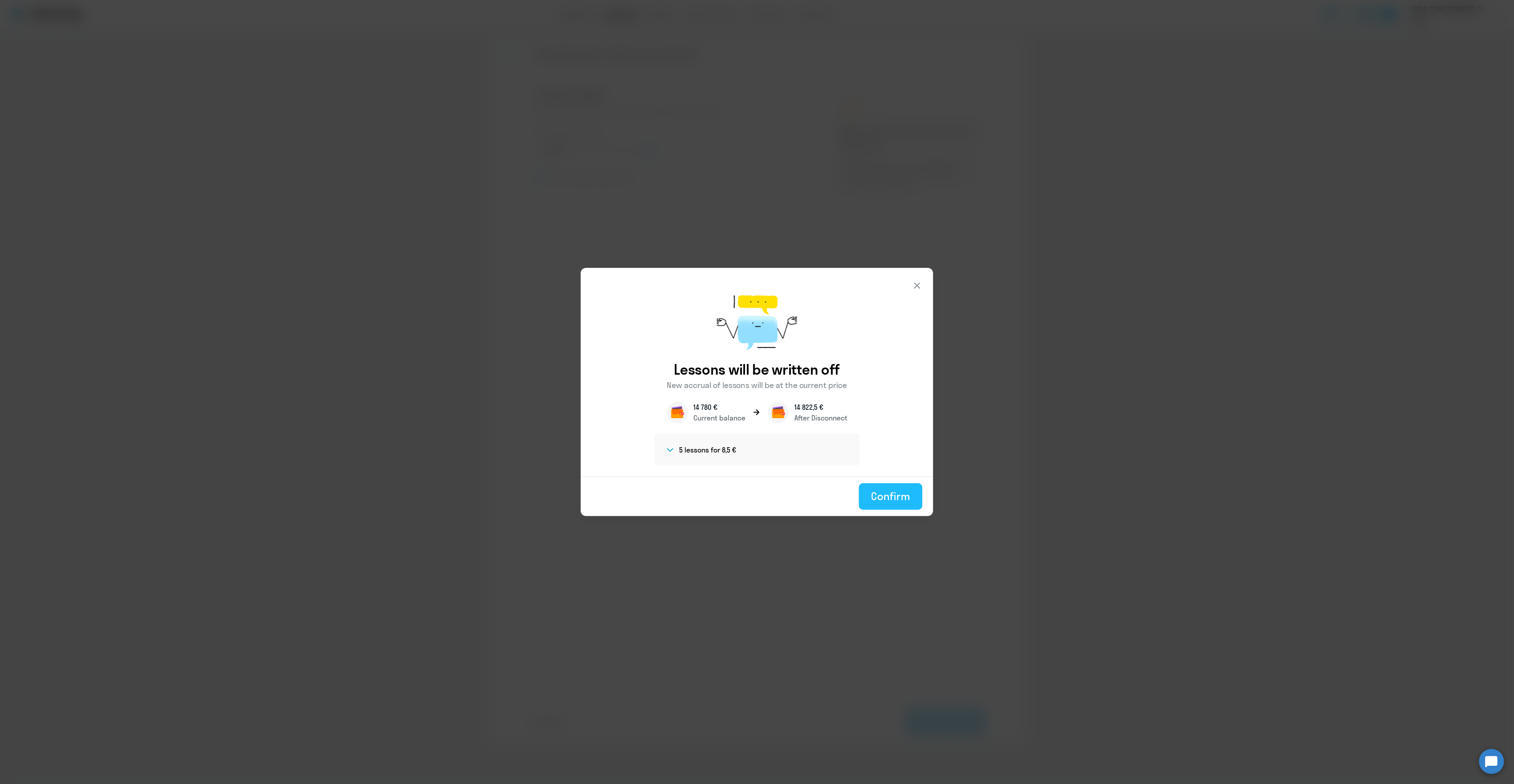
click at [897, 497] on div "Confirm" at bounding box center [891, 496] width 39 height 14
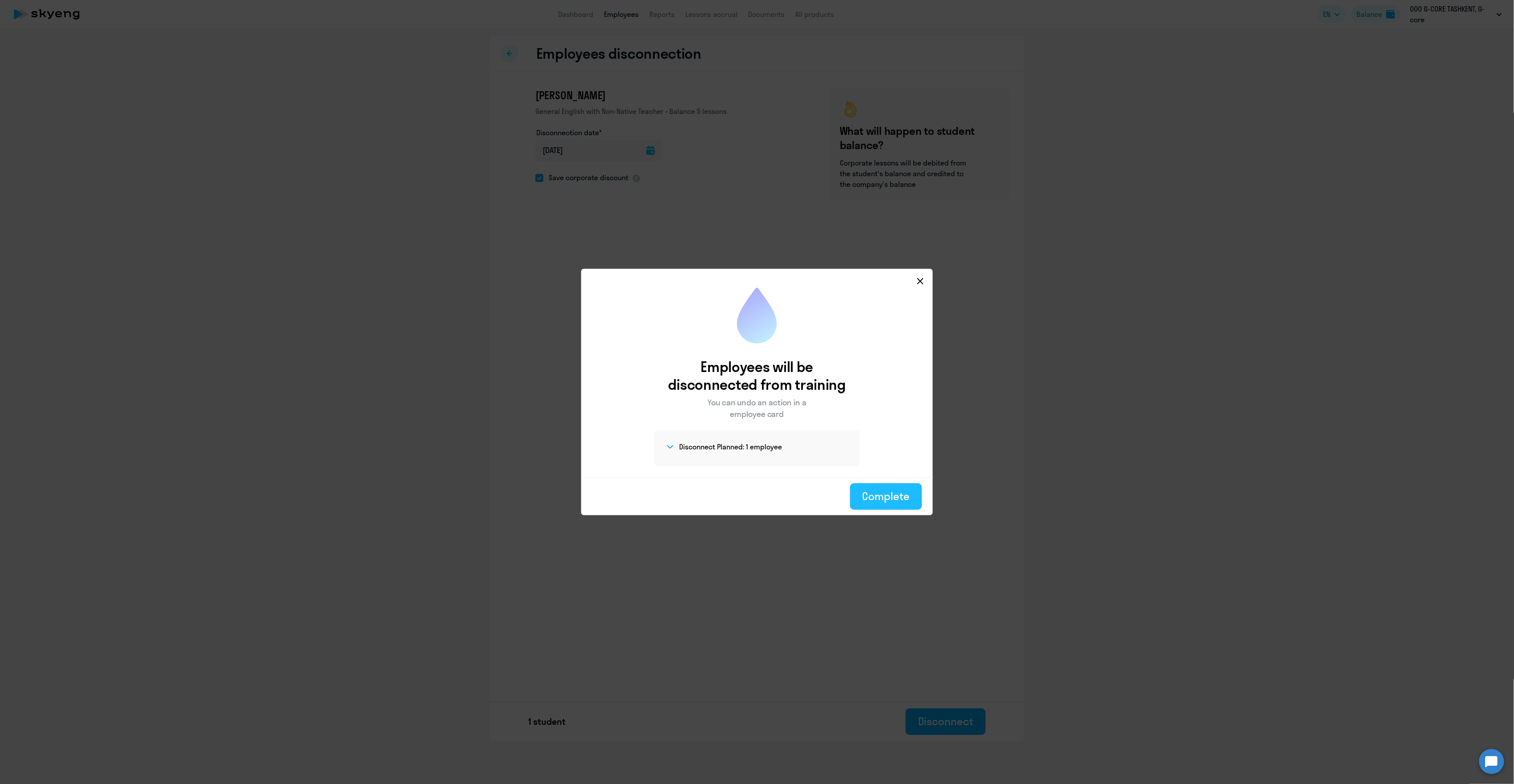
click at [901, 493] on div "Complete" at bounding box center [886, 496] width 47 height 14
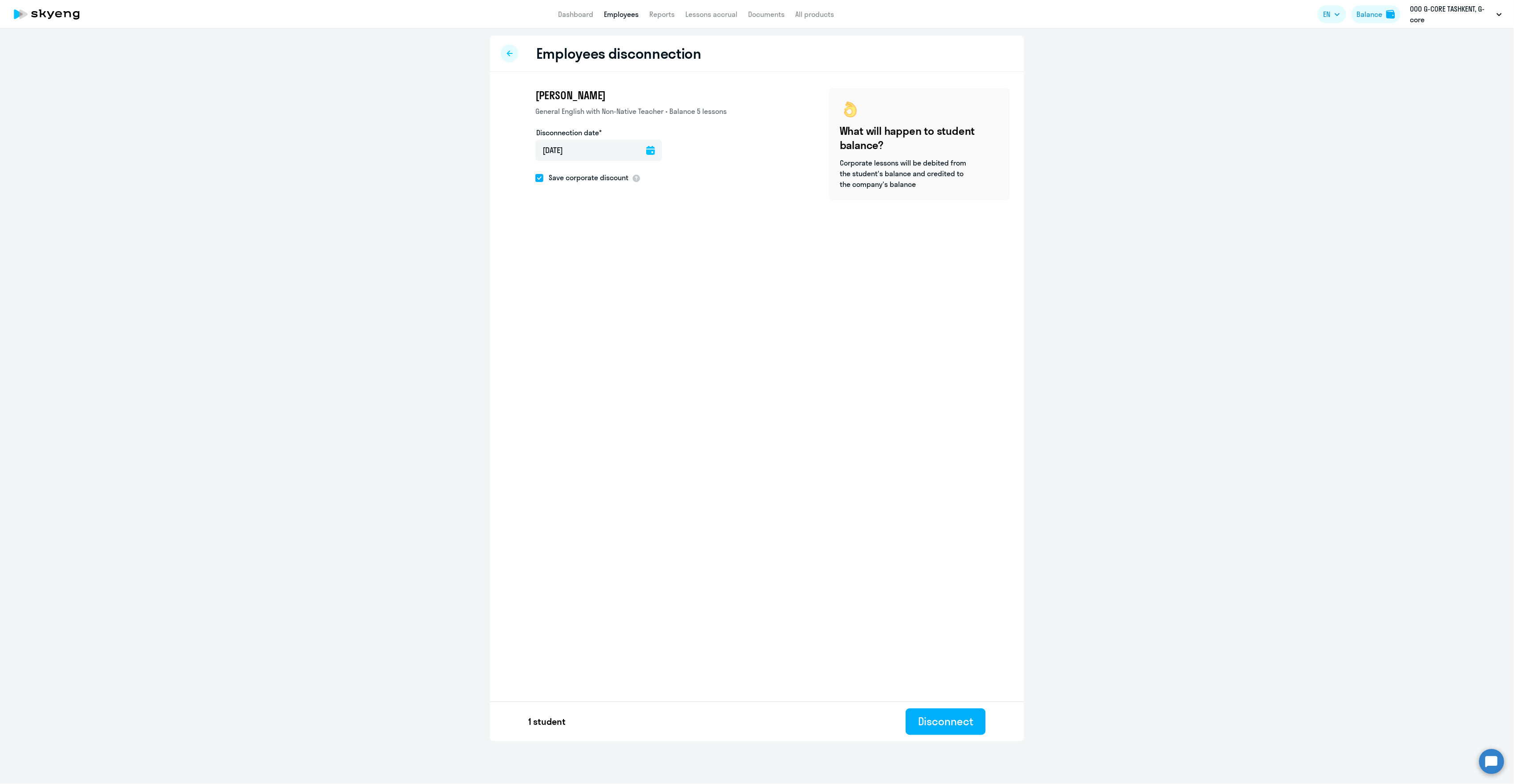
select select "30"
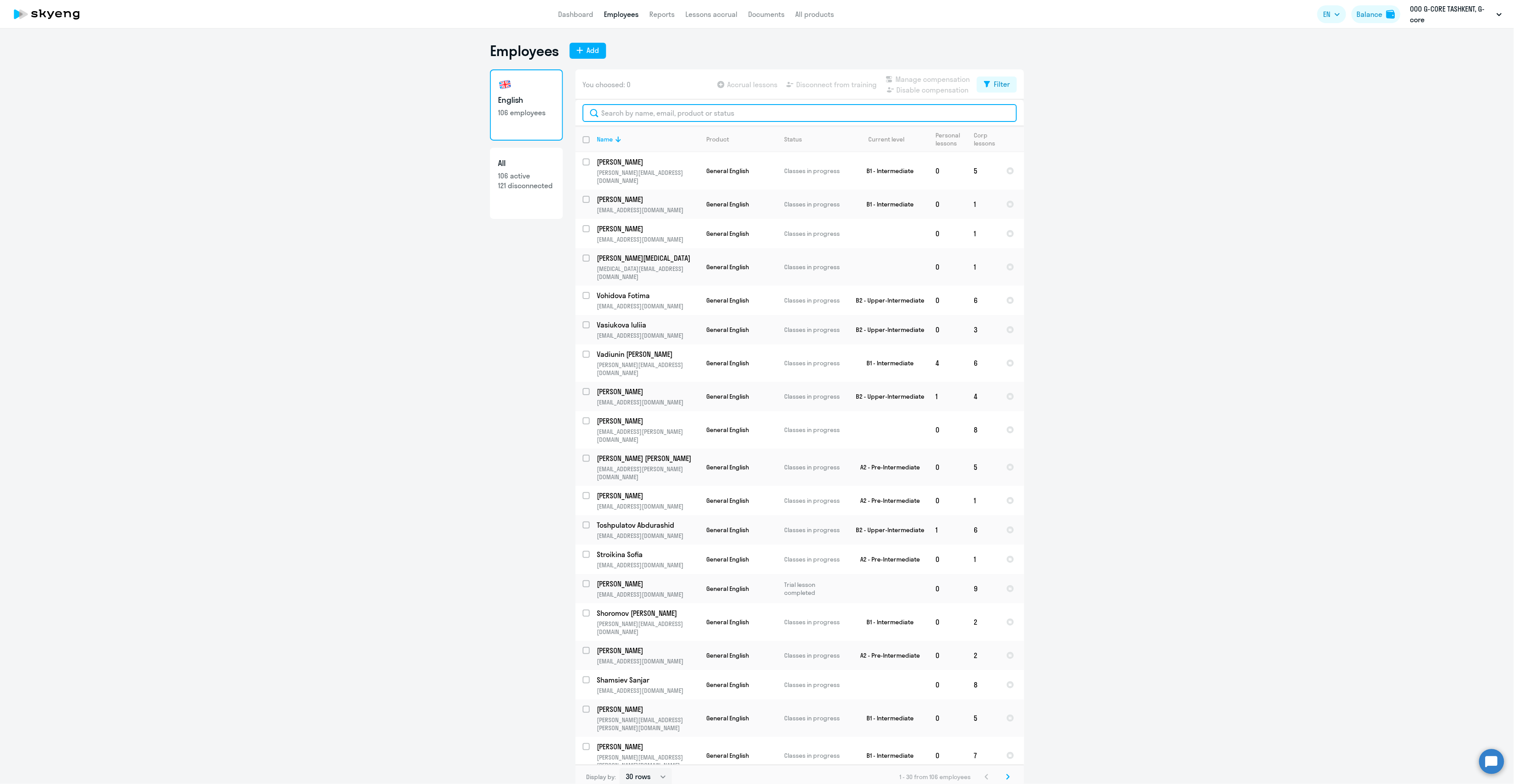
click at [636, 116] on input "text" at bounding box center [799, 113] width 434 height 18
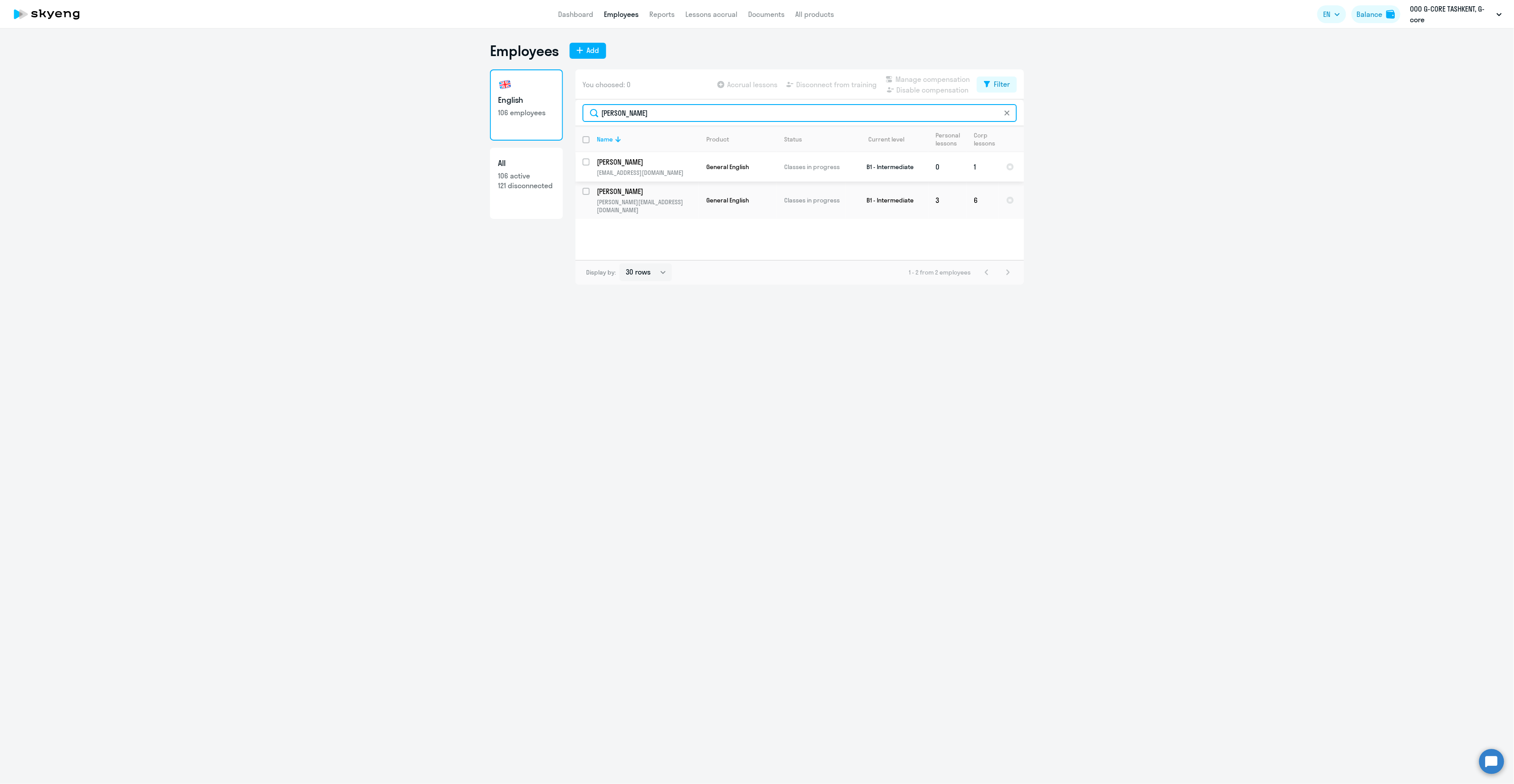
type input "[PERSON_NAME]"
click at [586, 161] on input "select row 22452126" at bounding box center [591, 167] width 18 height 18
checkbox input "true"
click at [834, 82] on span "Disconnect from training" at bounding box center [836, 85] width 80 height 11
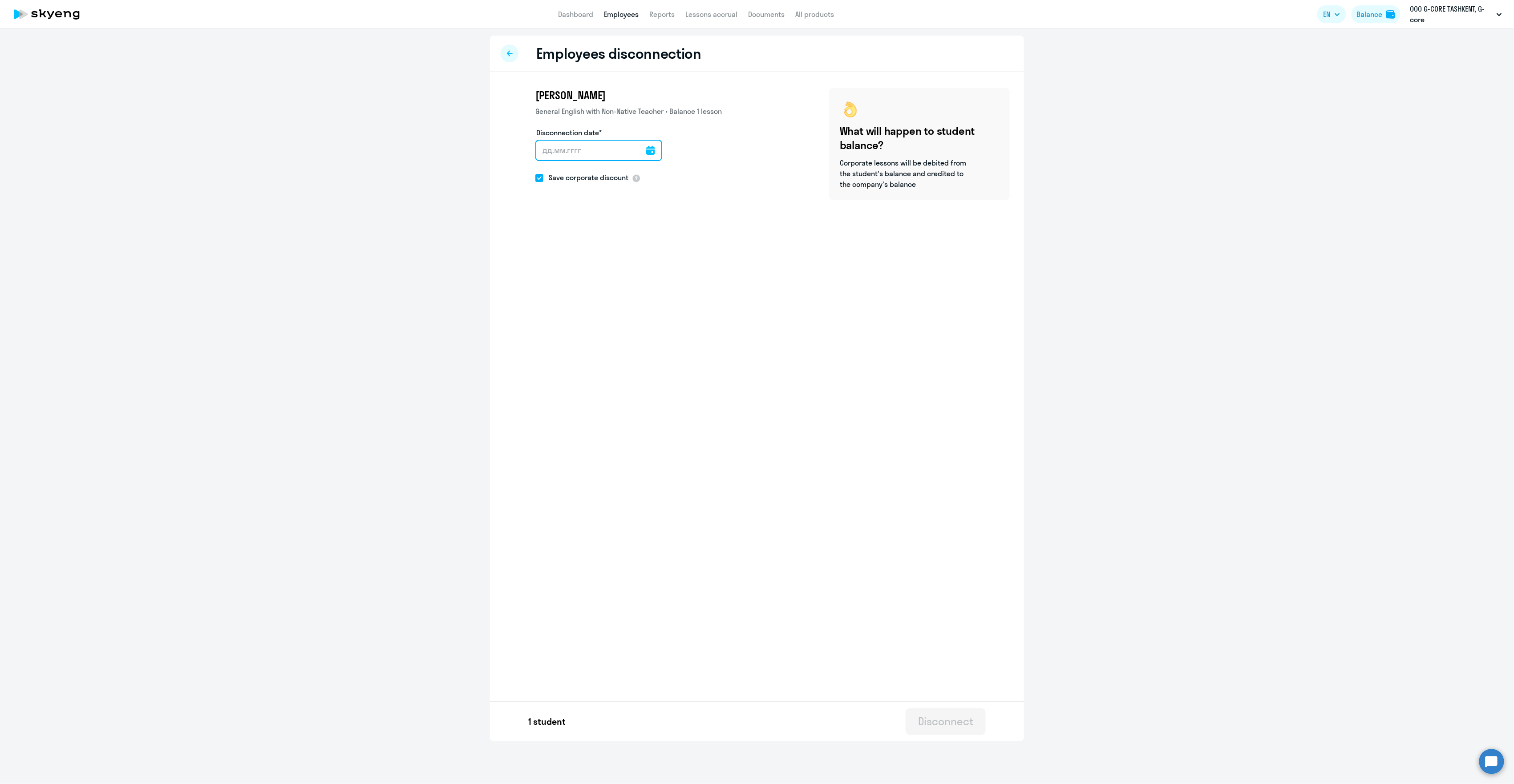
click at [650, 149] on input "Disconnection date*" at bounding box center [599, 150] width 127 height 21
click at [647, 149] on icon at bounding box center [651, 150] width 9 height 9
click at [648, 287] on span "30" at bounding box center [654, 286] width 16 height 16
type input "[DATE]"
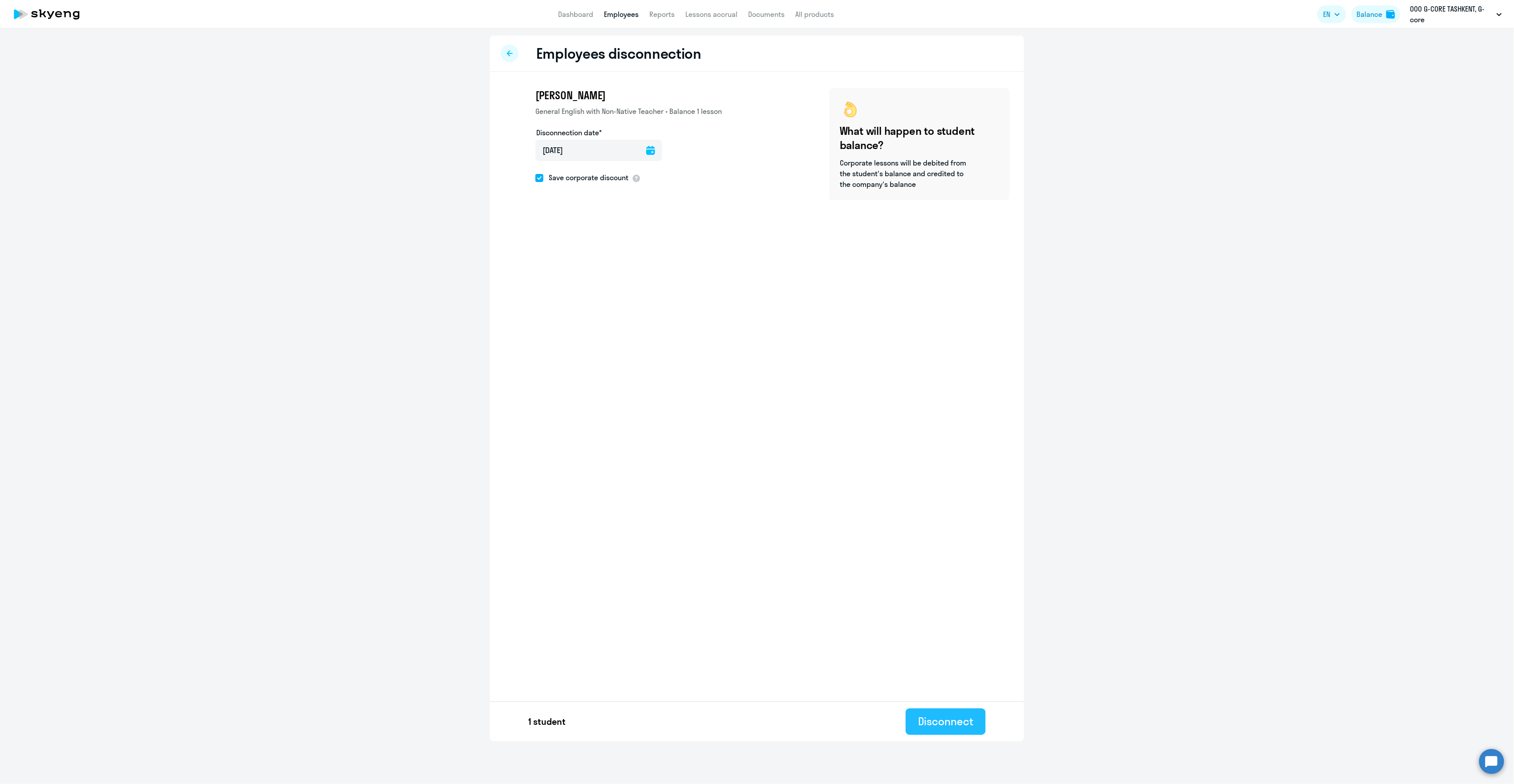
click at [944, 721] on div "Disconnect" at bounding box center [945, 721] width 55 height 14
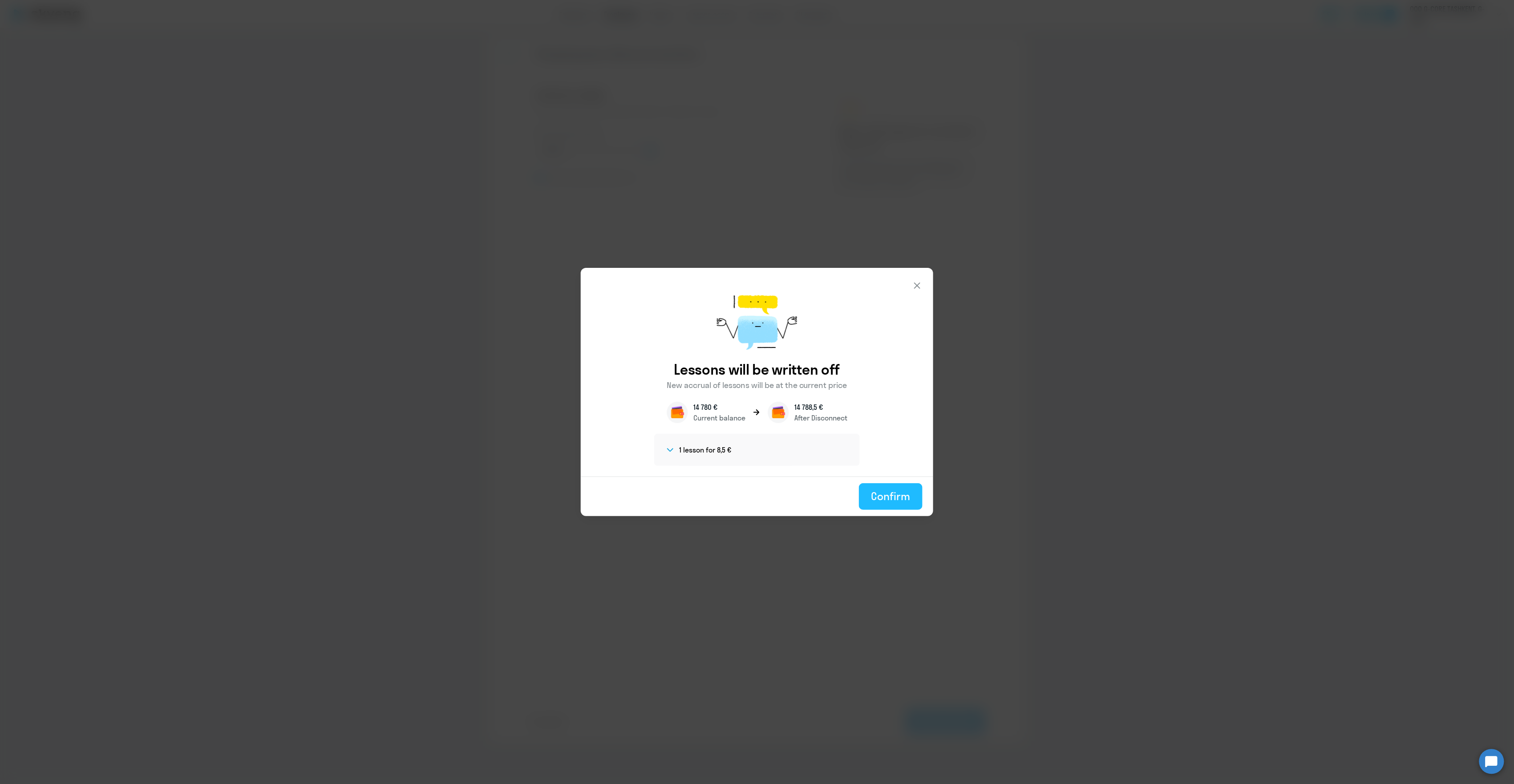
click at [887, 488] on button "Confirm" at bounding box center [890, 496] width 63 height 27
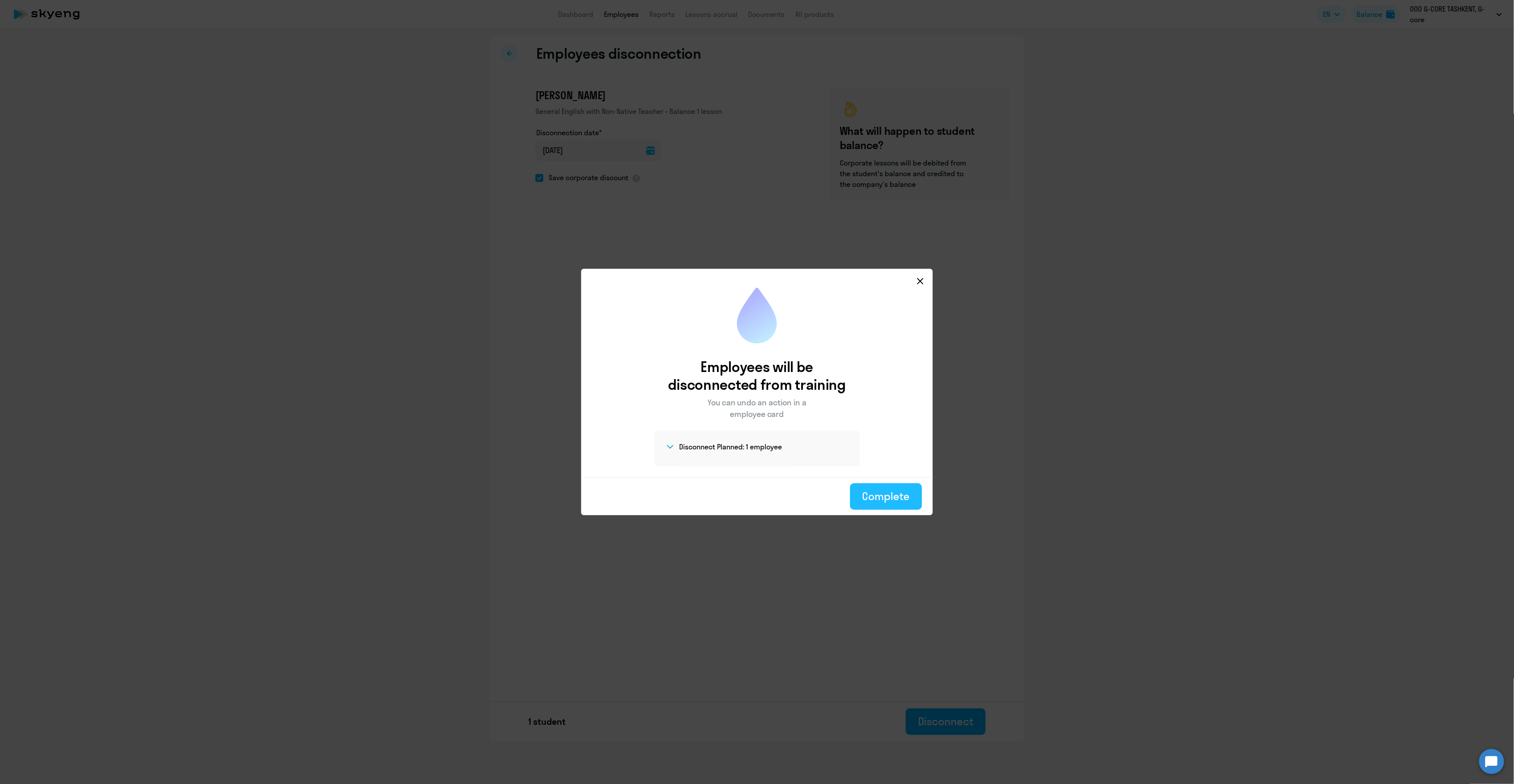
click at [919, 499] on button "Complete" at bounding box center [886, 496] width 72 height 27
select select "30"
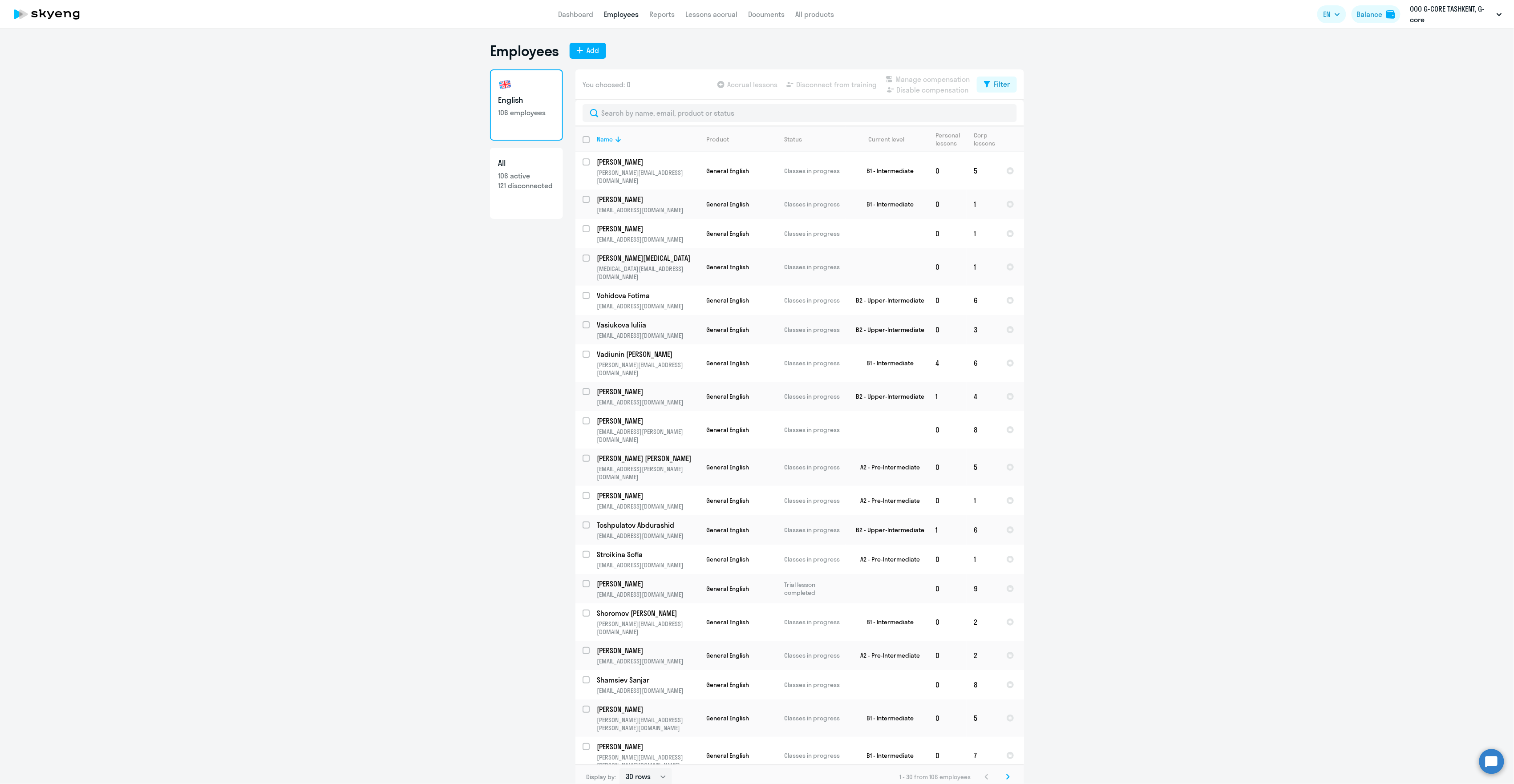
click at [622, 12] on link "Employees" at bounding box center [621, 14] width 35 height 9
click at [628, 13] on link "Employees" at bounding box center [621, 14] width 35 height 9
